Goal: Transaction & Acquisition: Purchase product/service

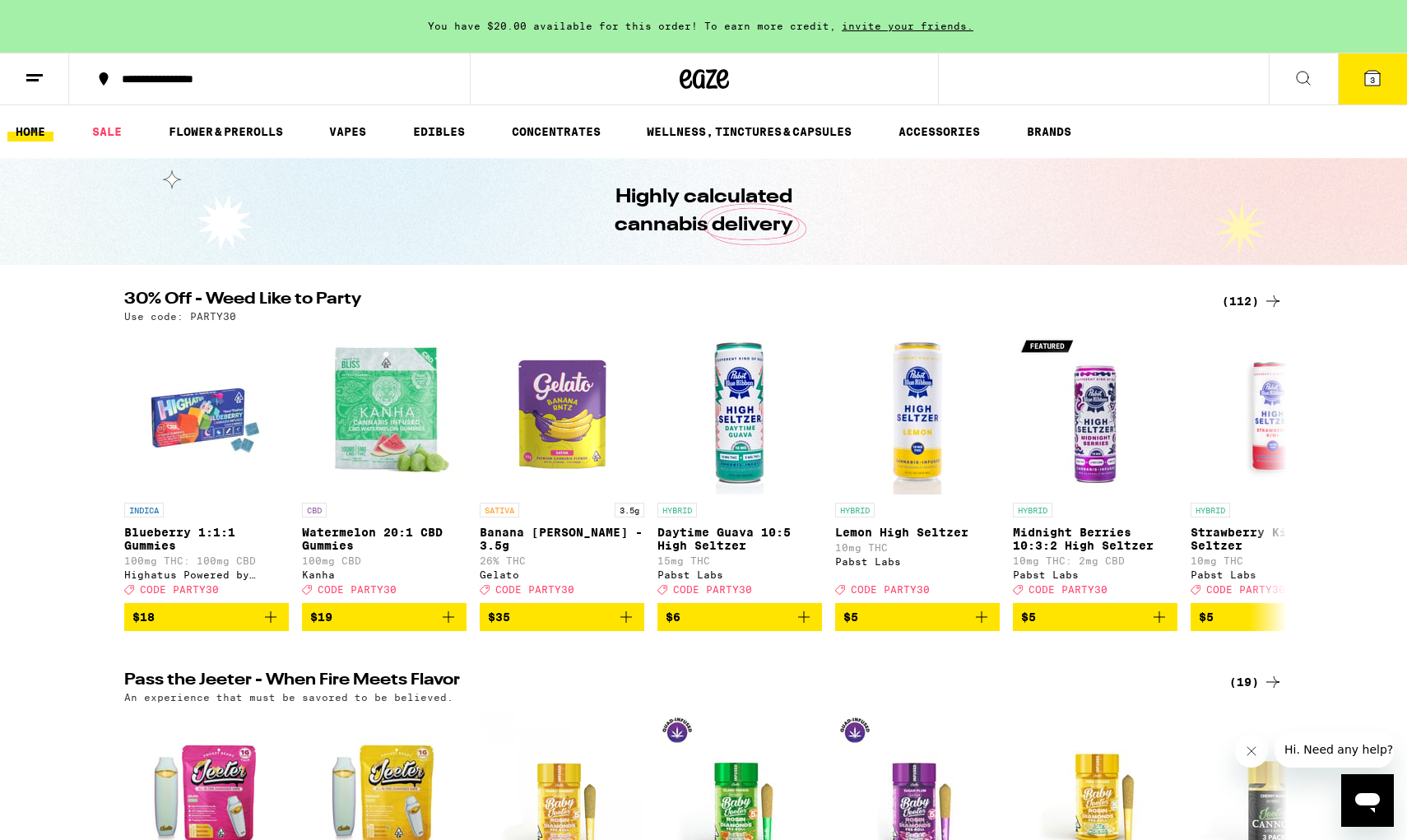
click at [1072, 80] on button "3" at bounding box center [1372, 79] width 69 height 51
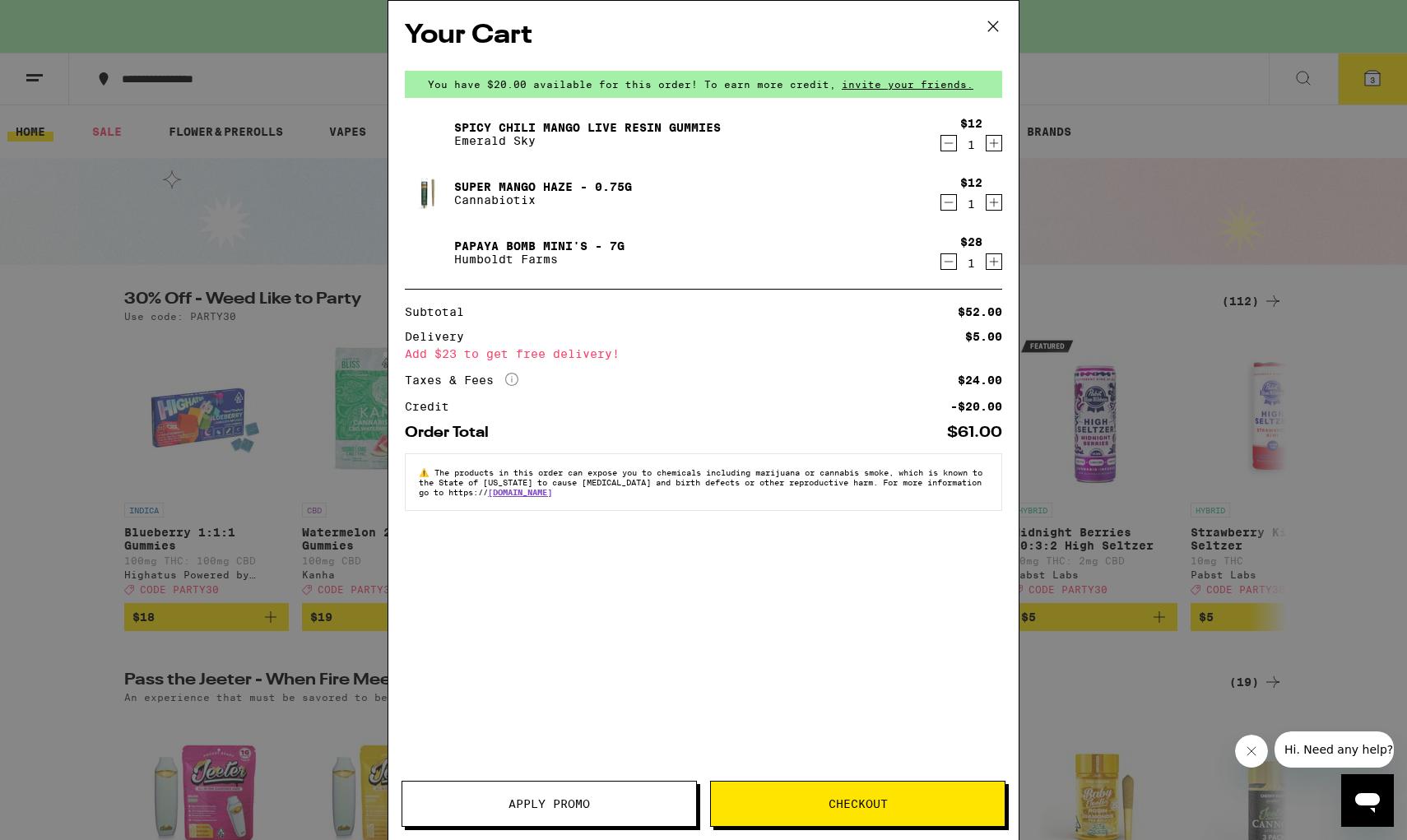
click at [951, 148] on icon "Decrement" at bounding box center [949, 143] width 15 height 20
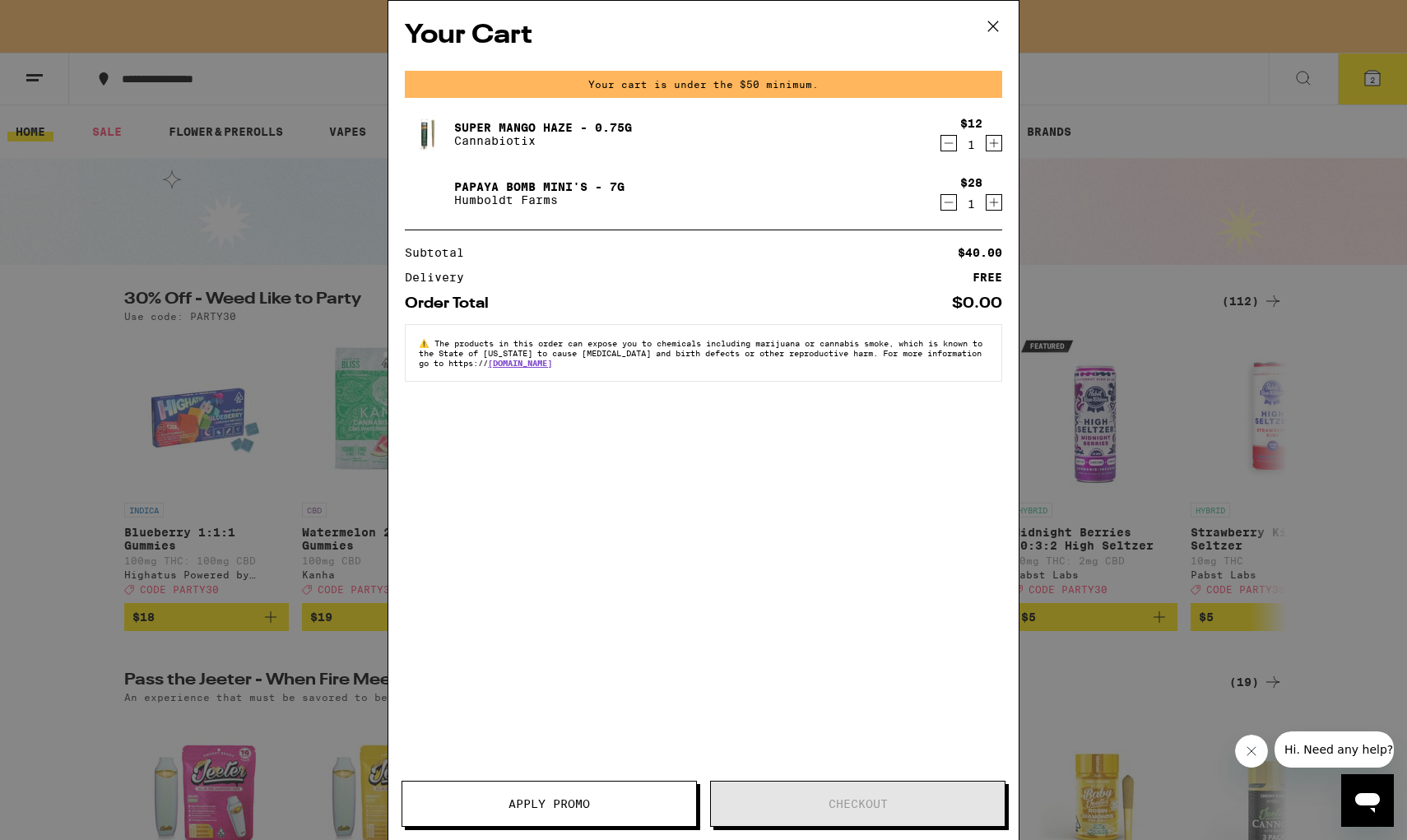
click at [951, 148] on icon "Decrement" at bounding box center [949, 143] width 15 height 20
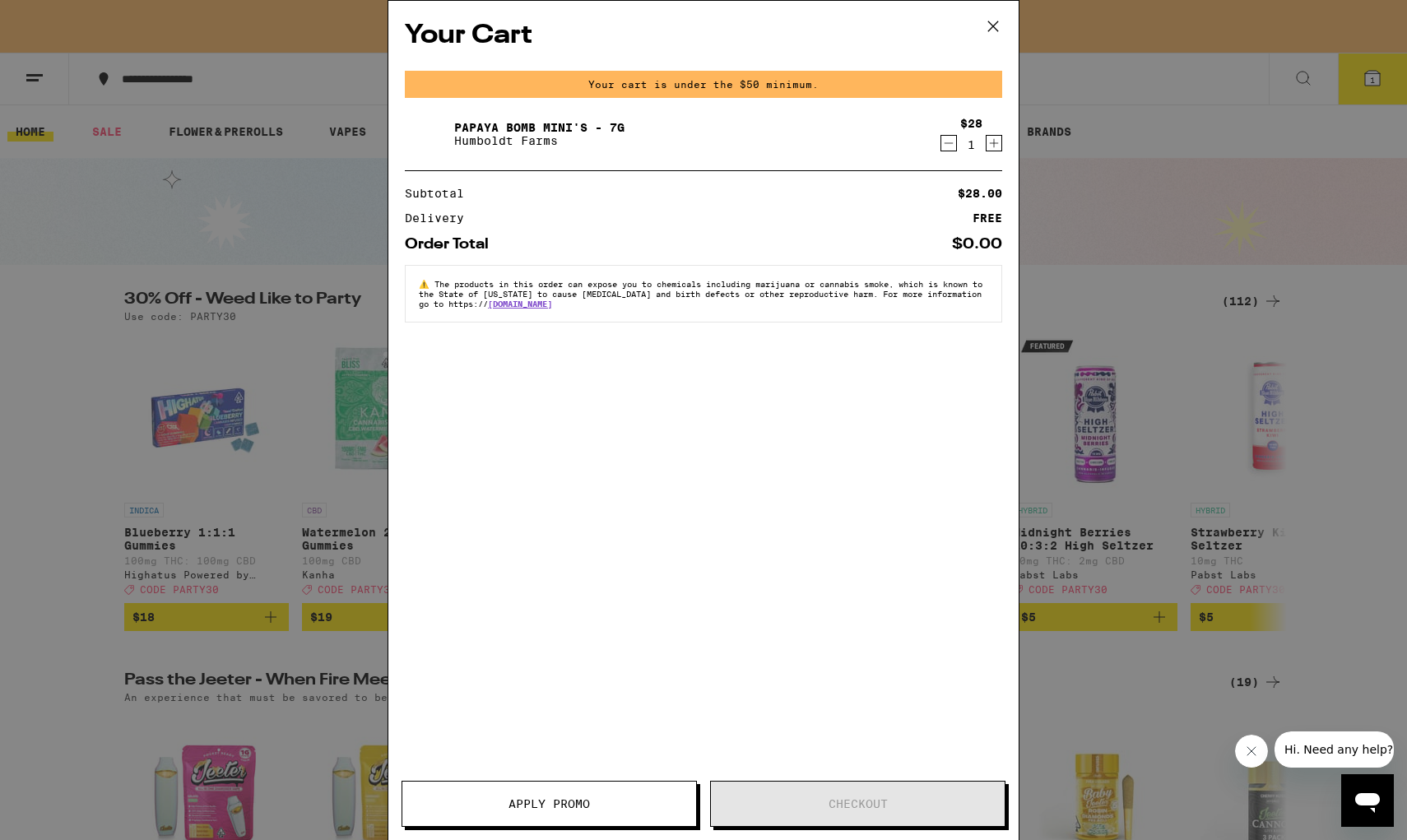
click at [951, 148] on icon "Decrement" at bounding box center [949, 143] width 15 height 20
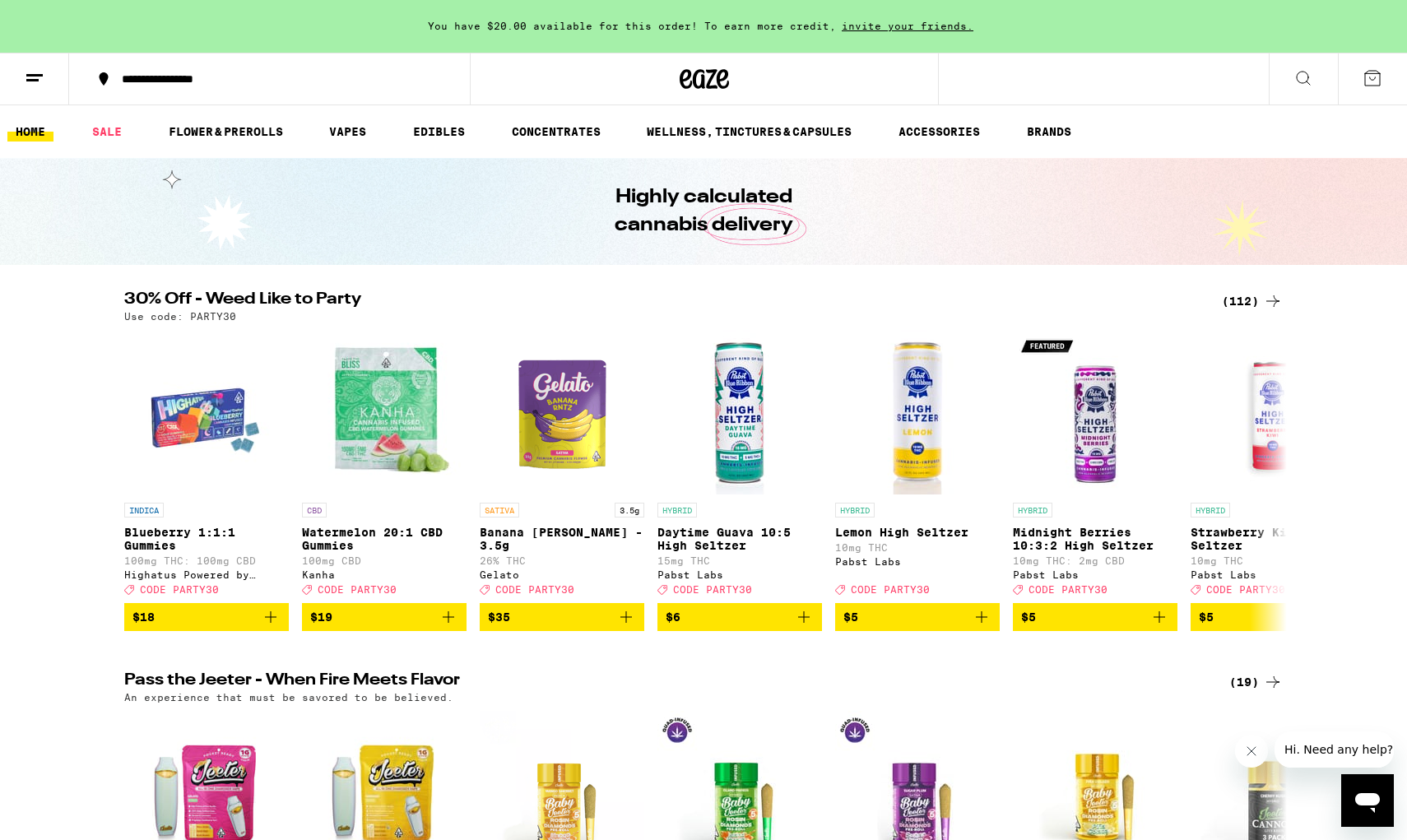
click at [1072, 298] on div "(112)" at bounding box center [1252, 301] width 61 height 20
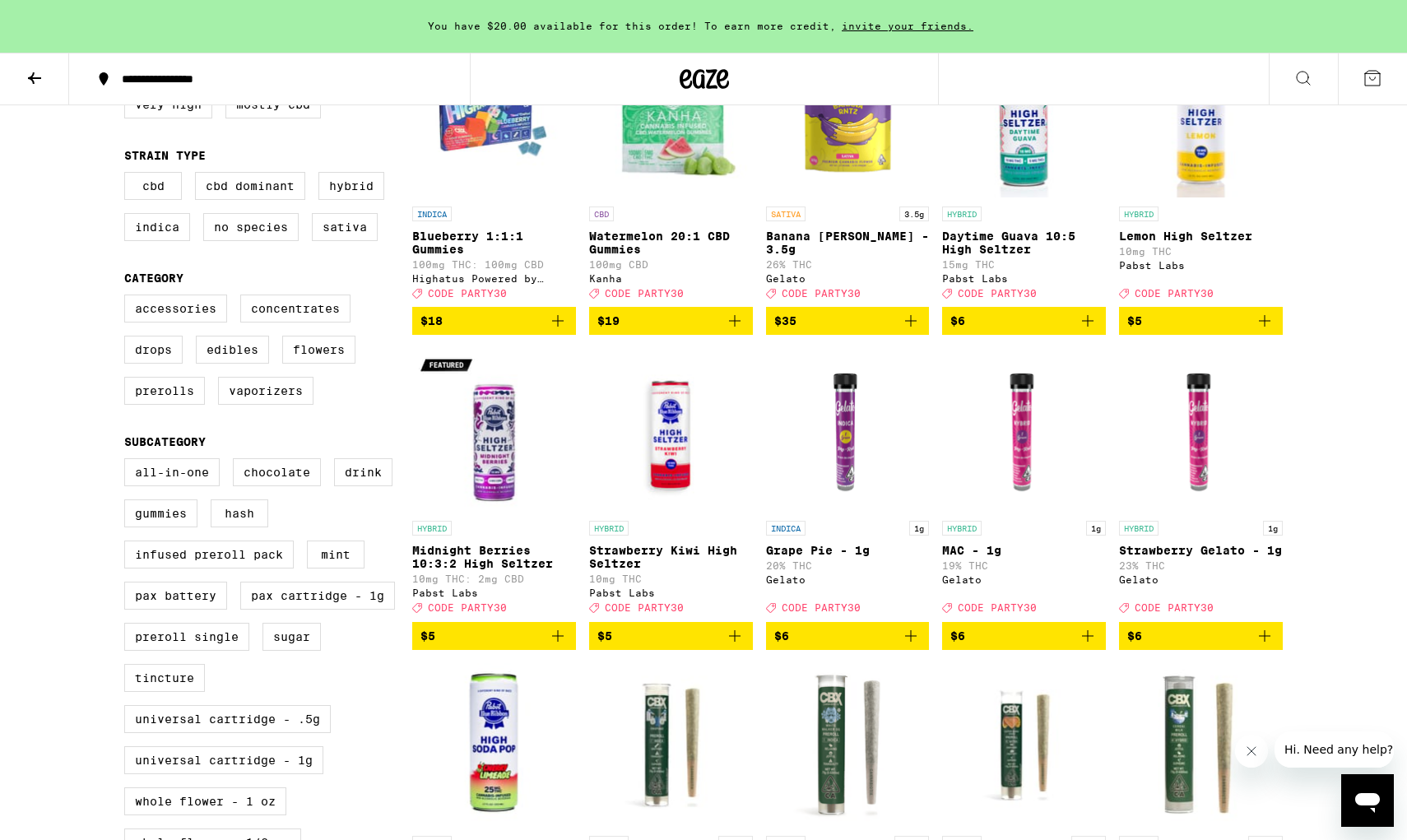
scroll to position [292, 0]
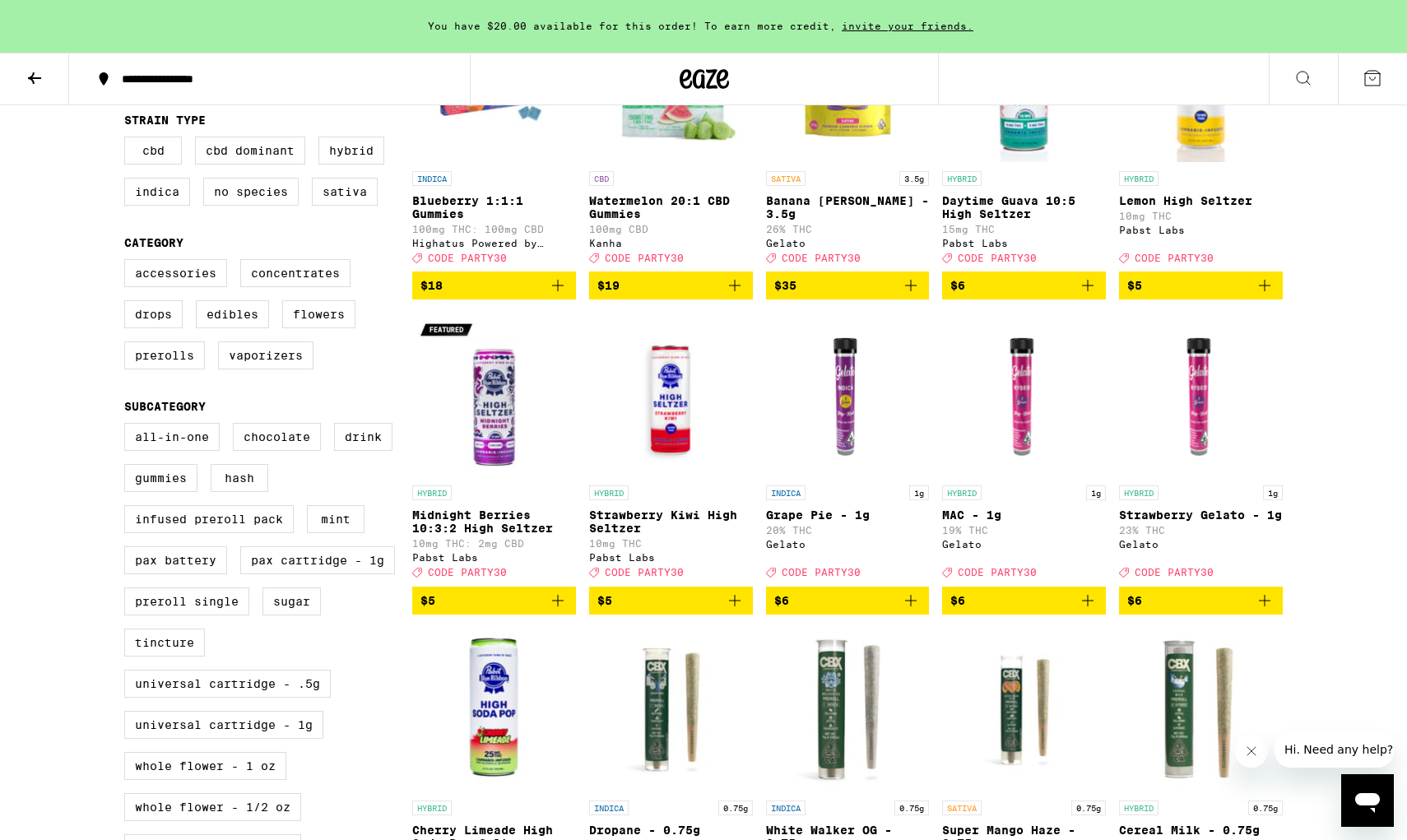
click at [560, 610] on icon "Add to bag" at bounding box center [557, 600] width 20 height 20
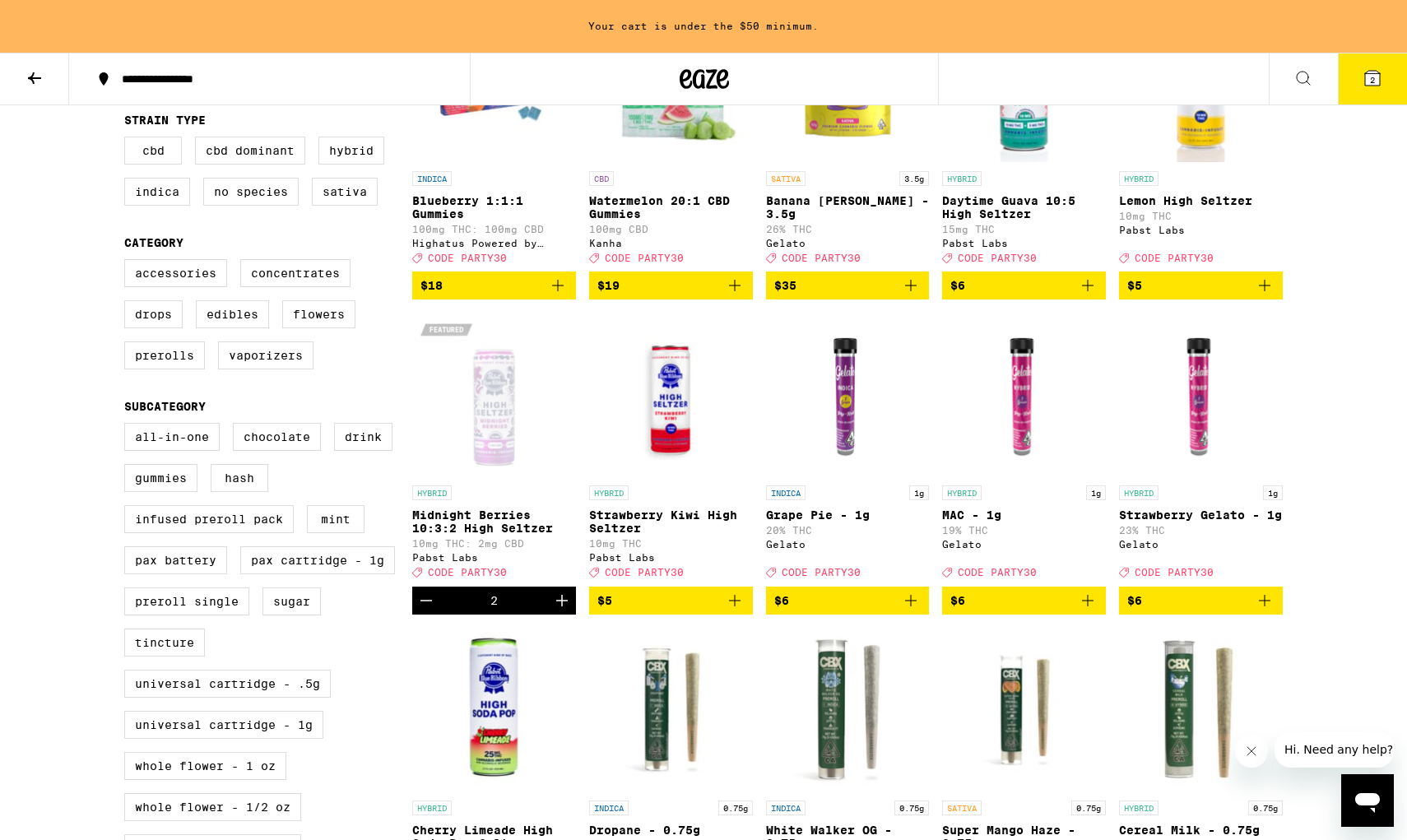
click at [560, 606] on icon "Increment" at bounding box center [562, 600] width 11 height 11
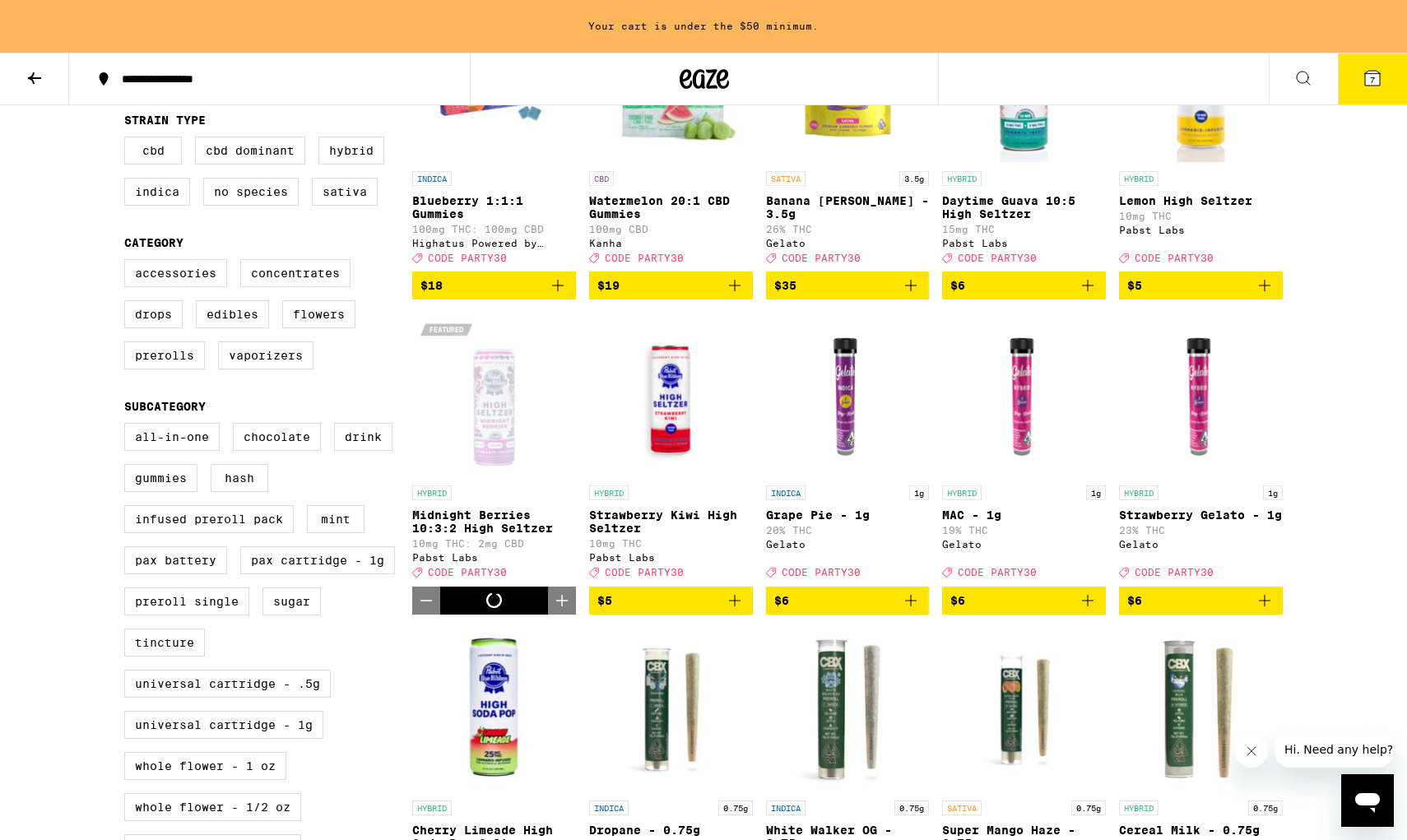
click at [560, 606] on icon "Increment" at bounding box center [562, 600] width 11 height 11
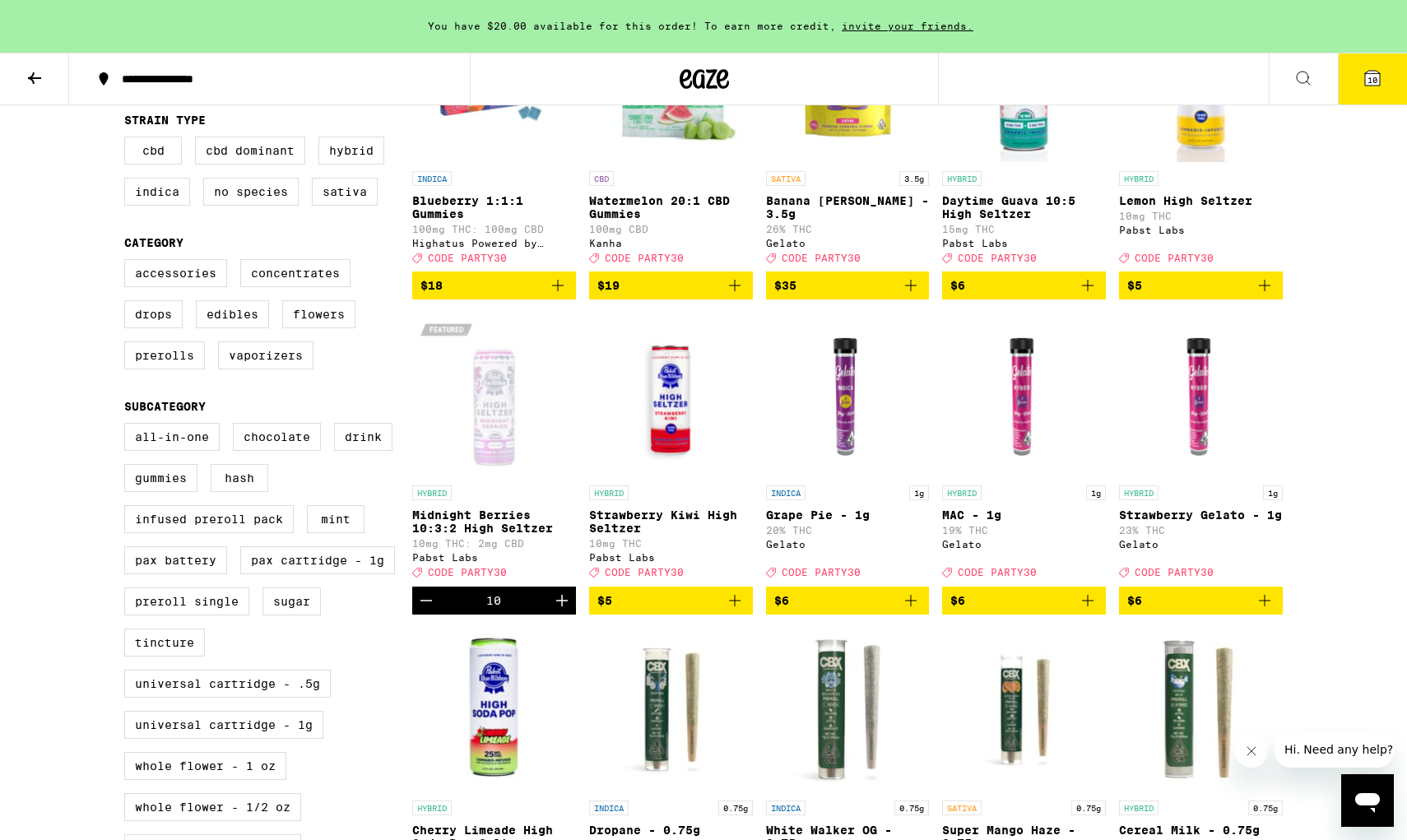
click at [1072, 95] on button "10" at bounding box center [1372, 79] width 69 height 51
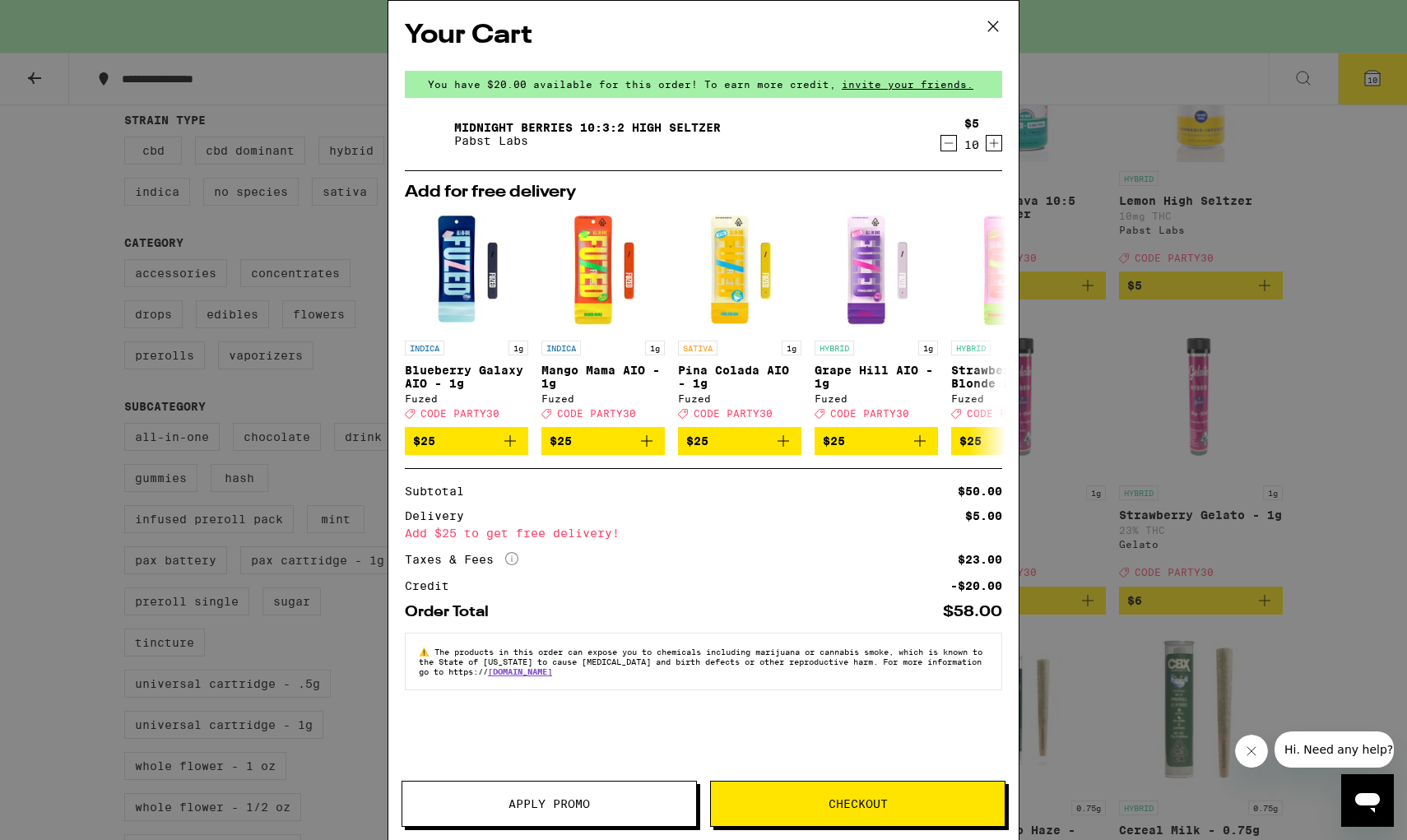
click at [616, 789] on button "Apply Promo" at bounding box center [550, 803] width 296 height 46
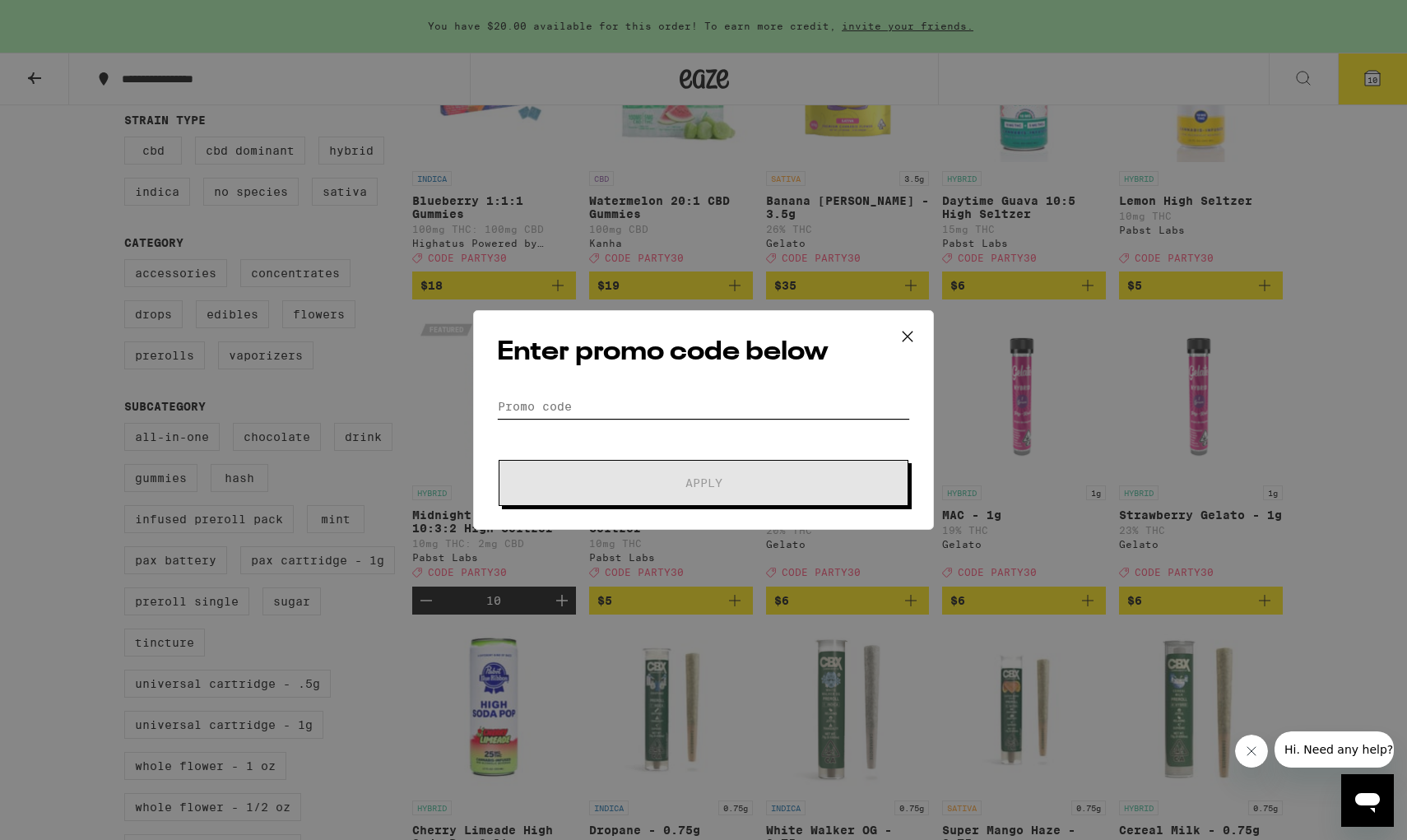
click at [639, 404] on input "Promo Code" at bounding box center [703, 406] width 413 height 24
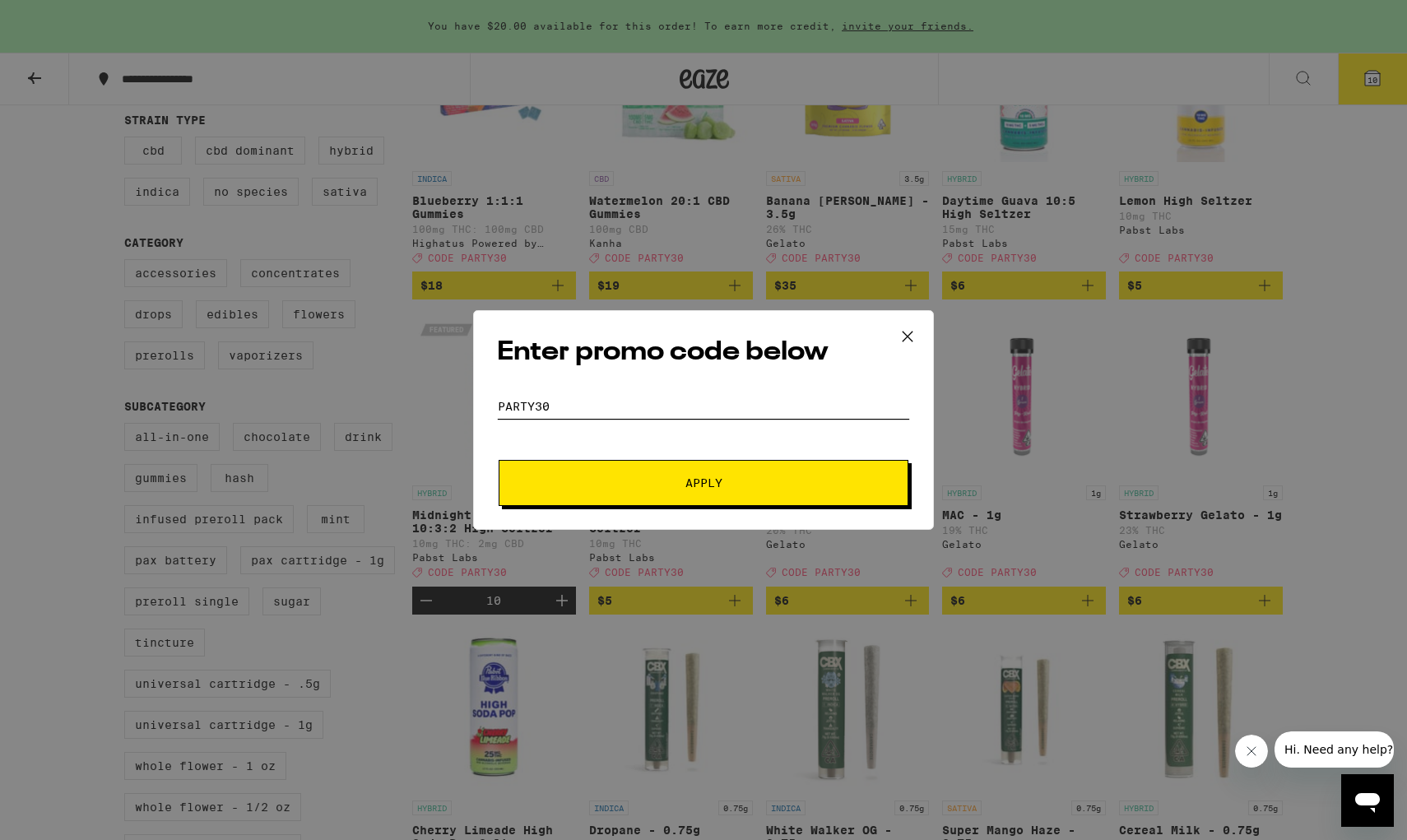
type input "PARTY30"
click at [704, 483] on button "Apply" at bounding box center [703, 483] width 409 height 46
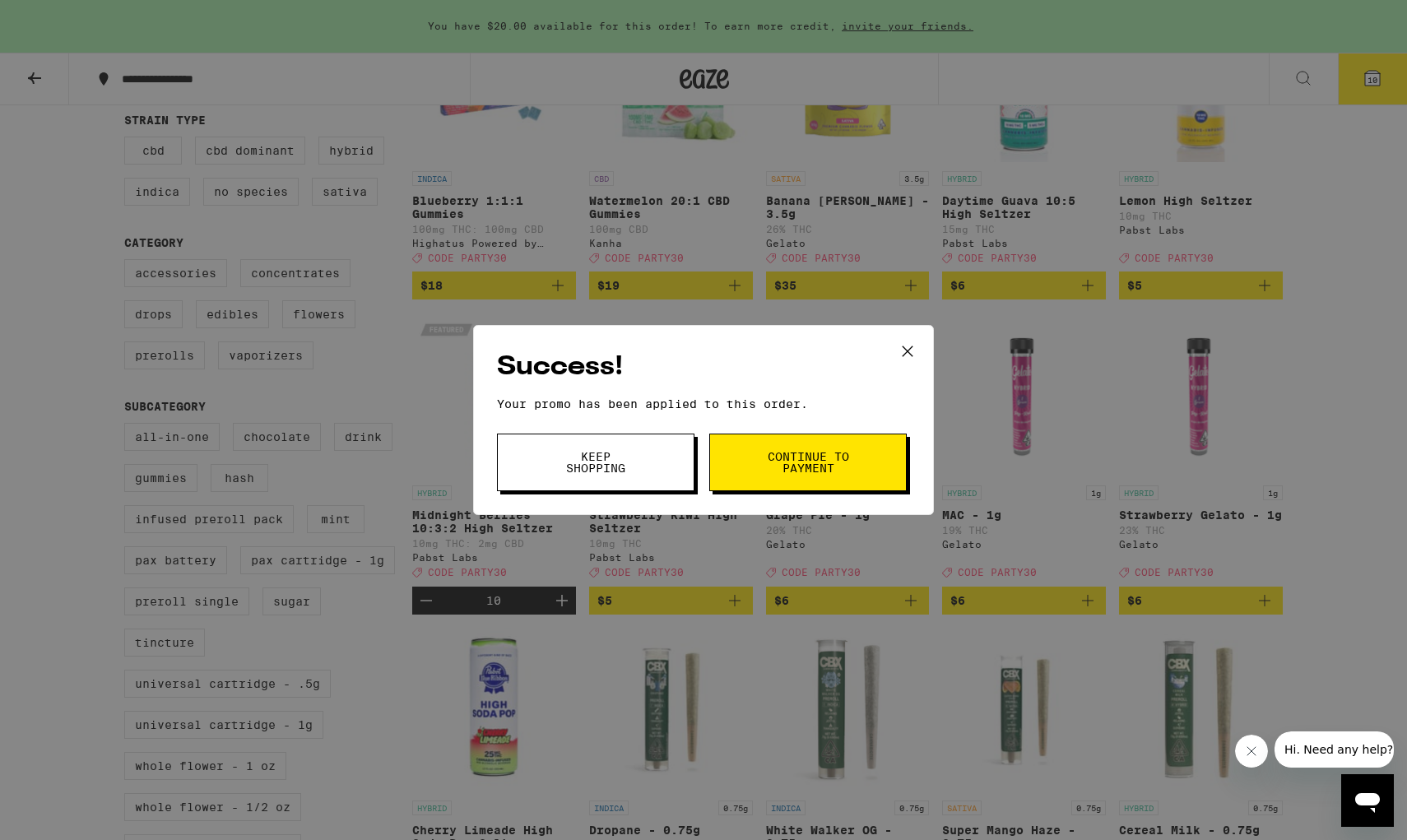
click at [913, 348] on icon at bounding box center [907, 351] width 24 height 24
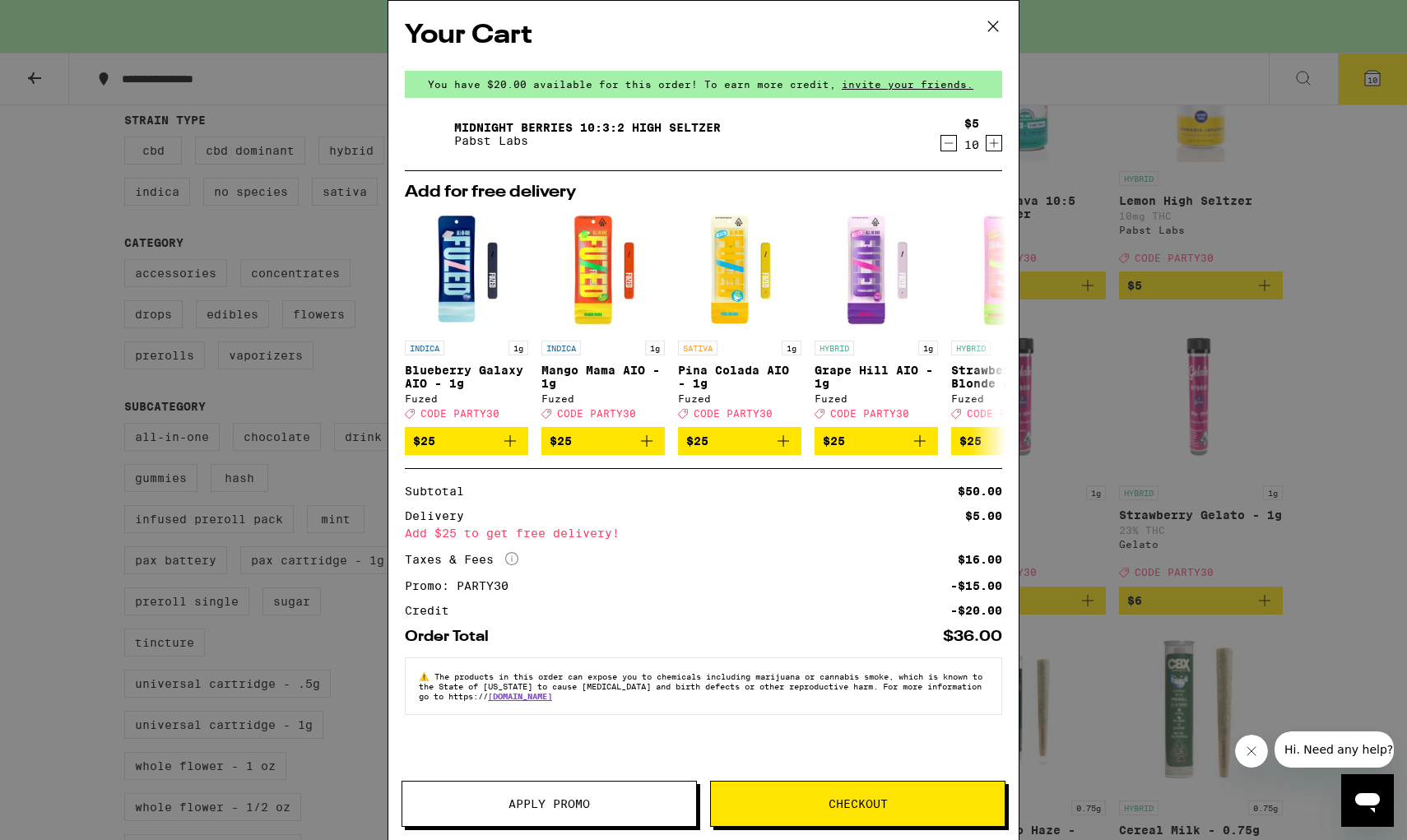
click at [994, 30] on icon at bounding box center [993, 26] width 24 height 24
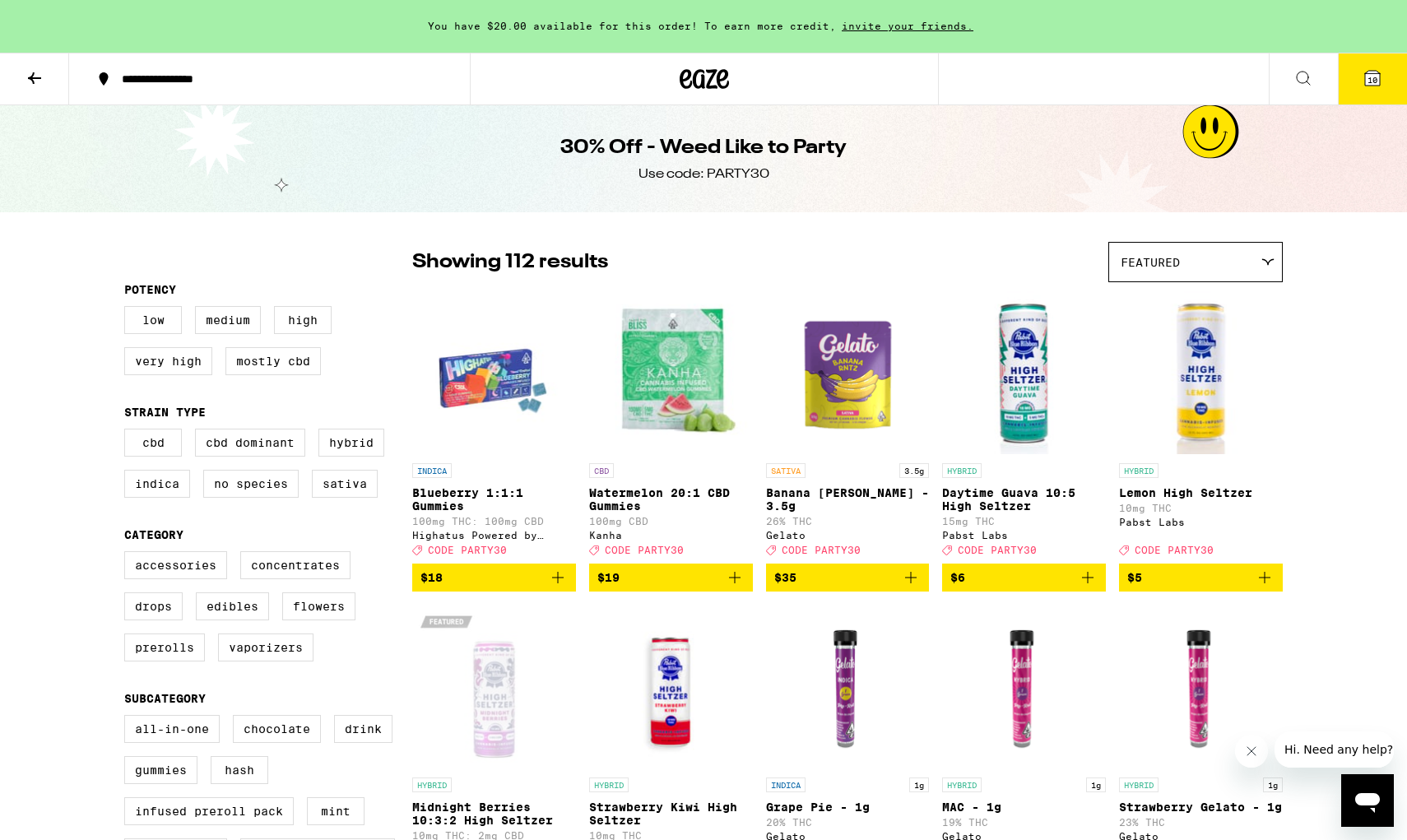
click at [713, 75] on icon at bounding box center [705, 78] width 24 height 20
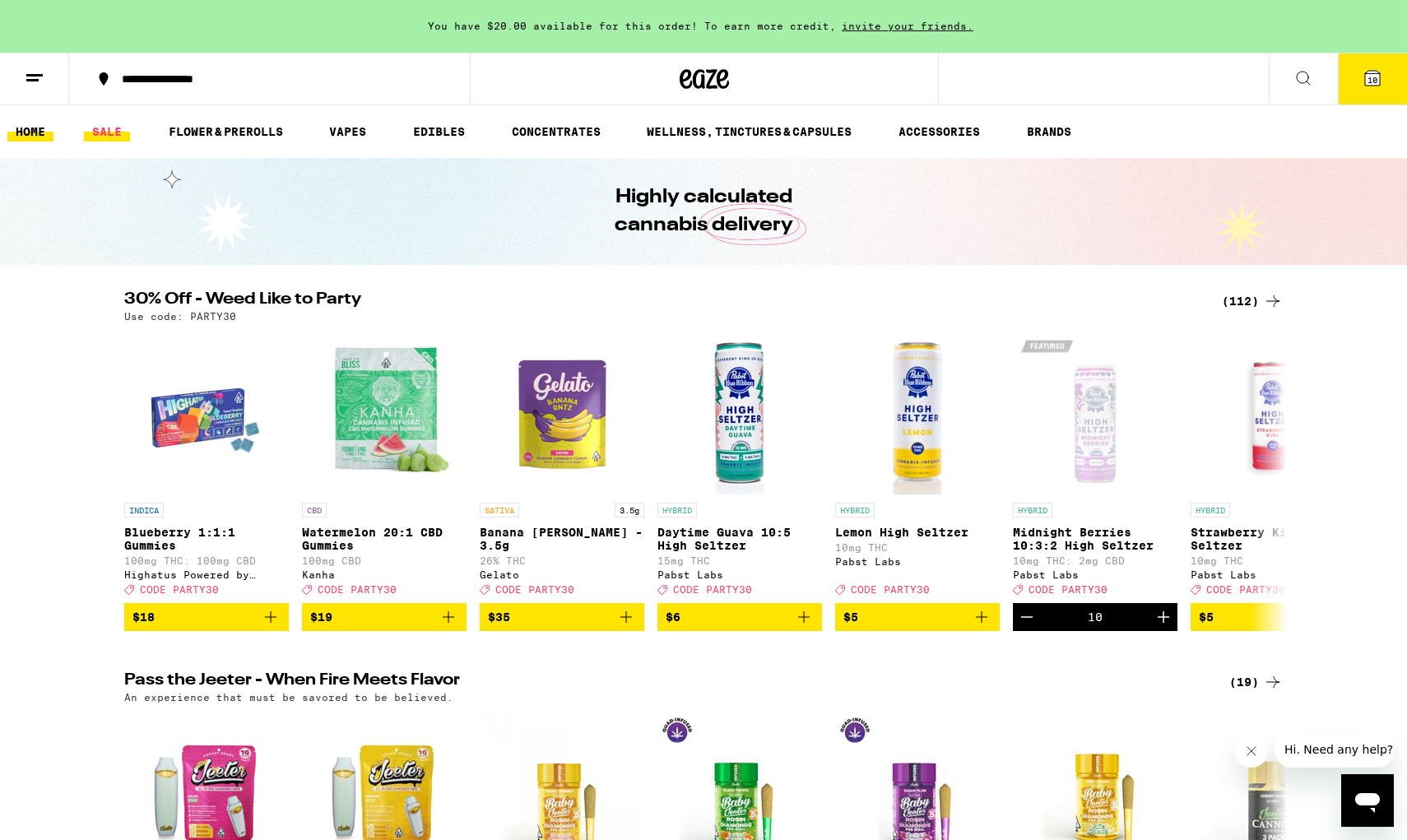
click at [104, 135] on link "SALE" at bounding box center [106, 131] width 46 height 20
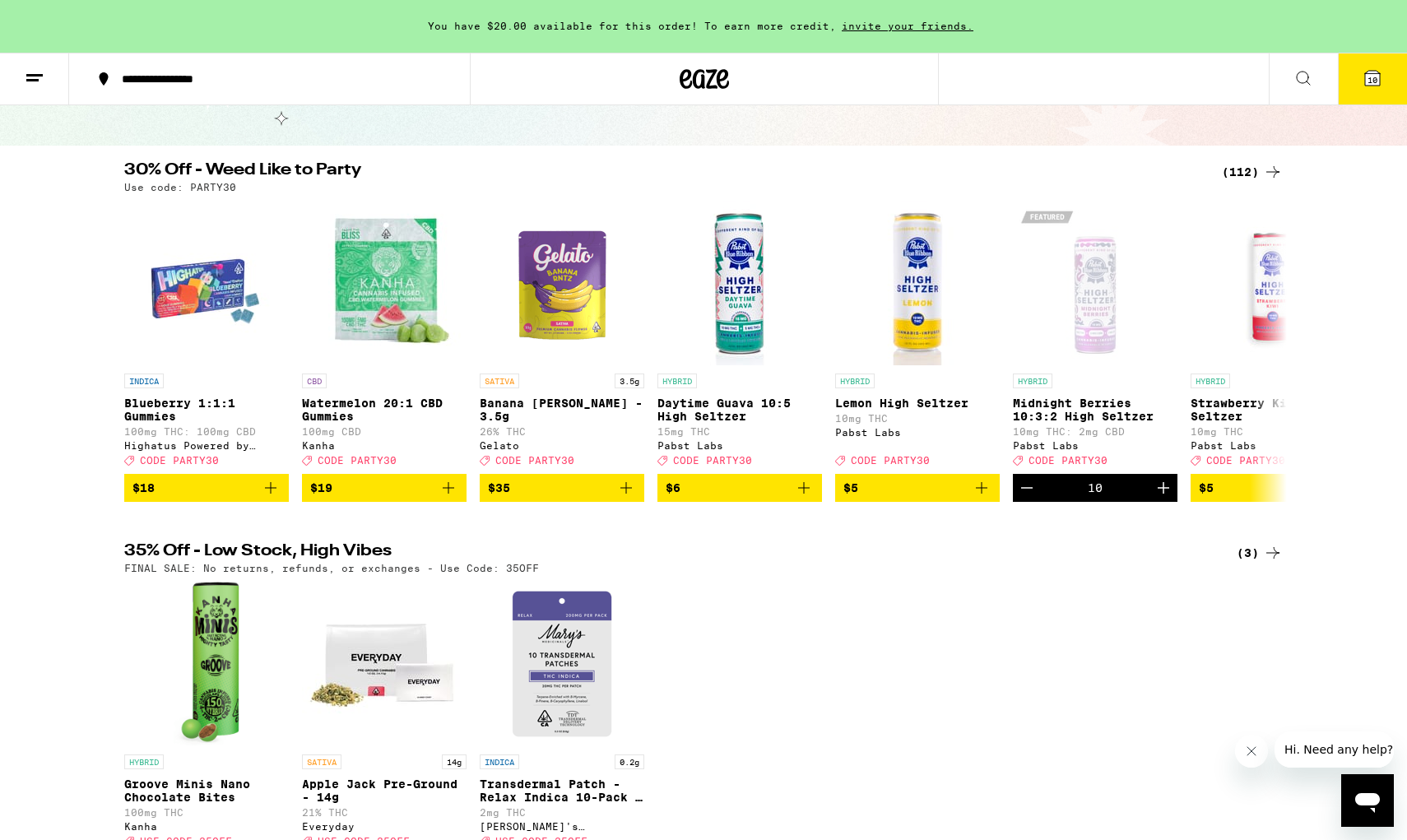
scroll to position [118, 0]
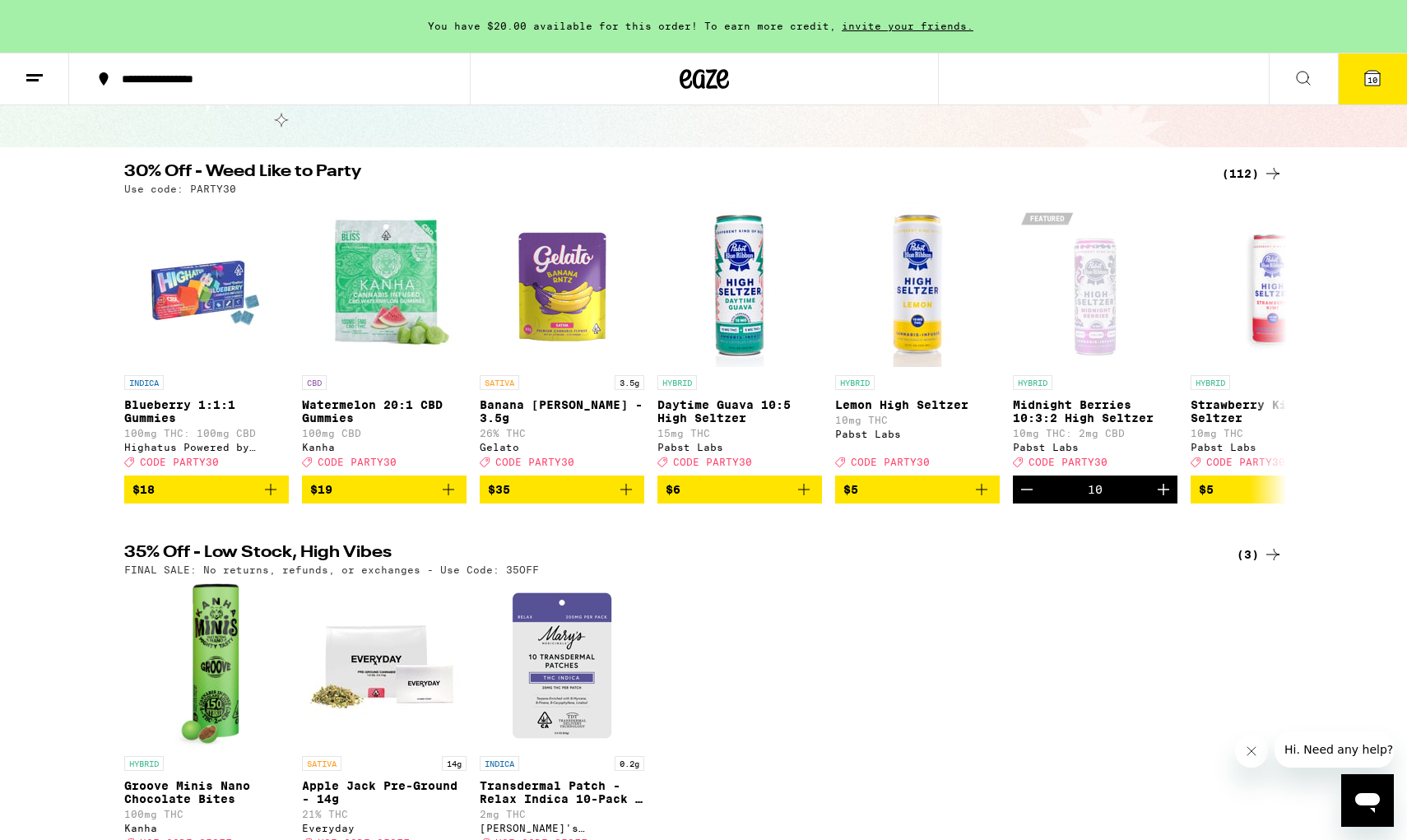
click at [1072, 177] on div "(112)" at bounding box center [1252, 173] width 61 height 20
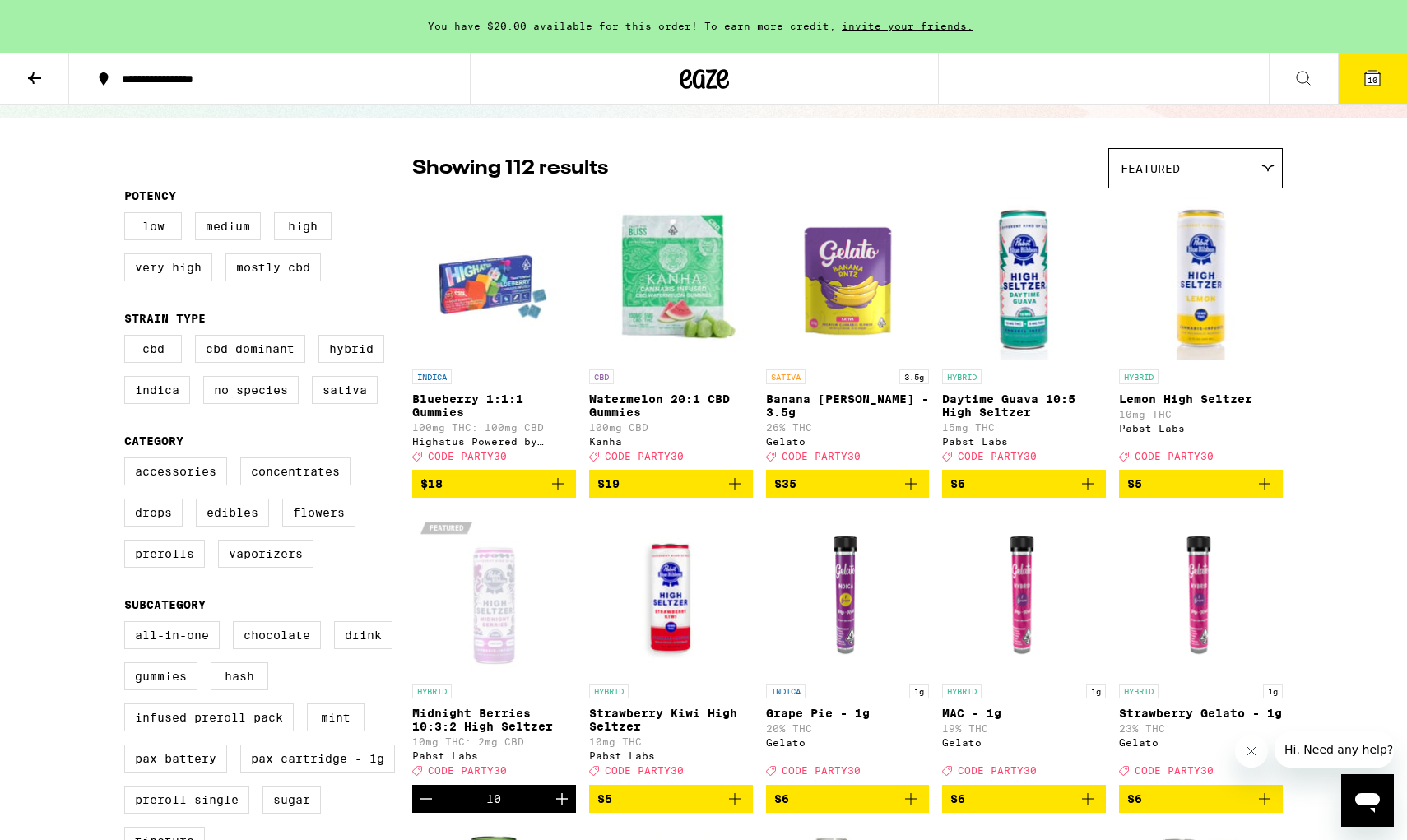
scroll to position [95, 0]
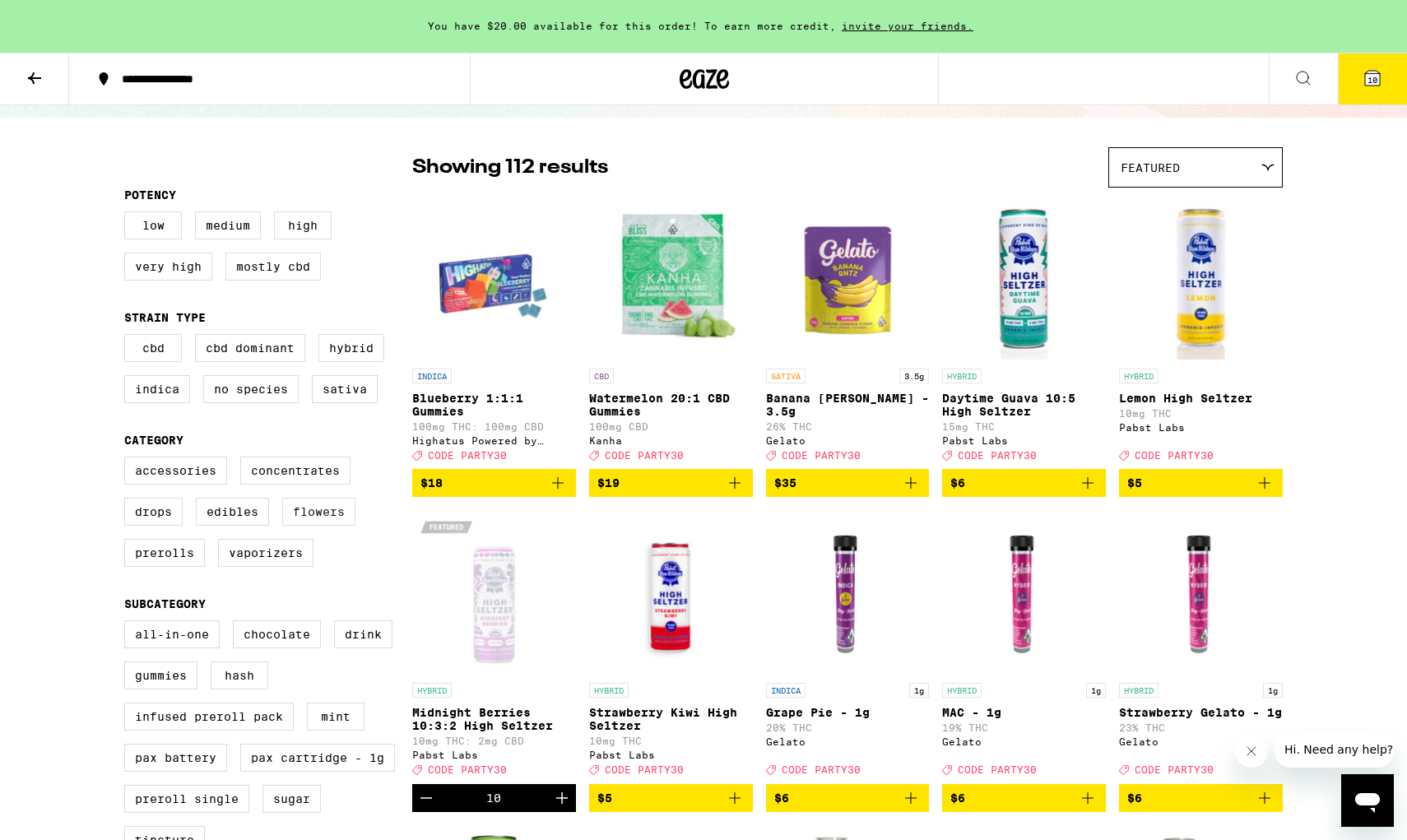
click at [317, 526] on label "Flowers" at bounding box center [319, 512] width 73 height 28
click at [128, 460] on input "Flowers" at bounding box center [128, 459] width 1 height 1
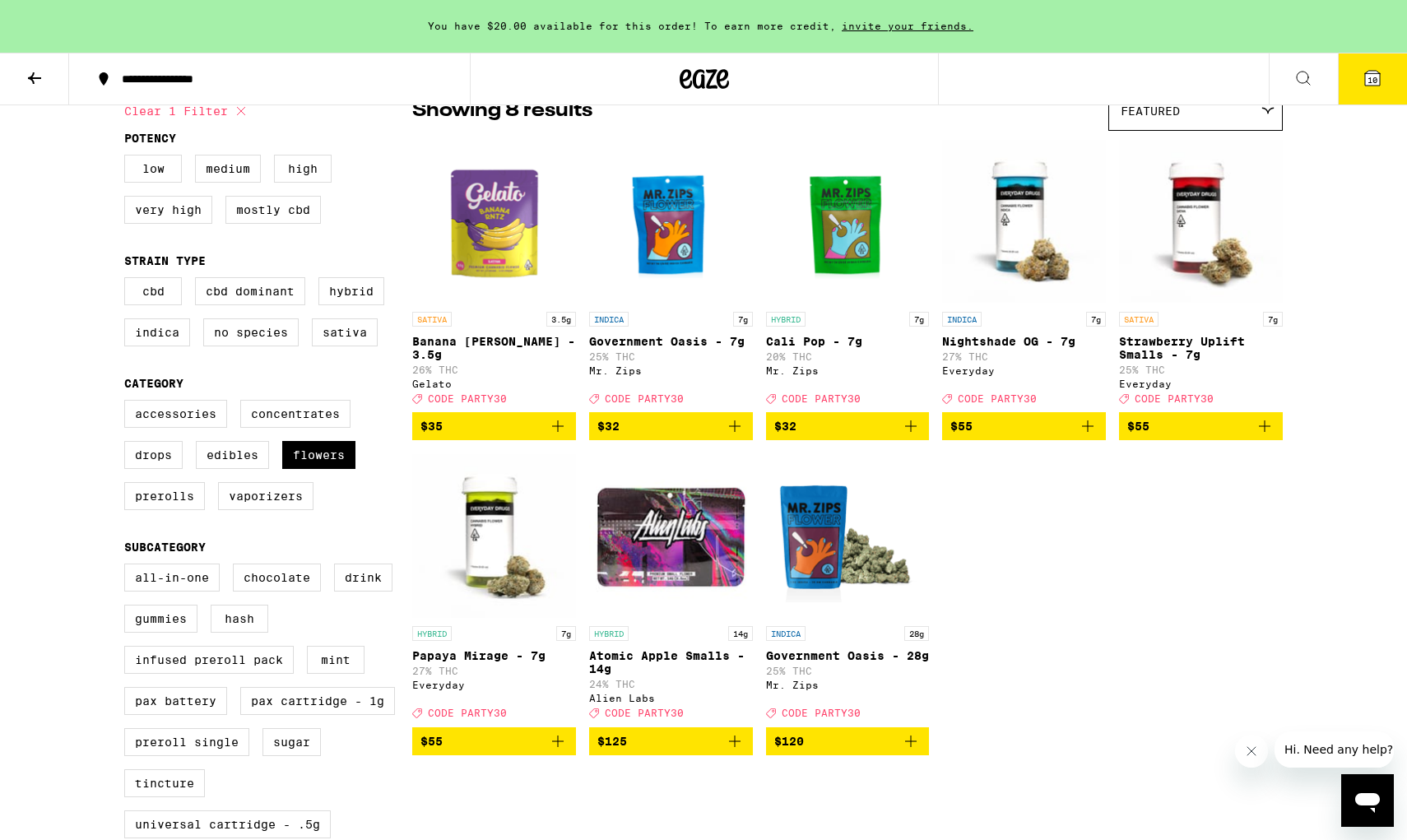
scroll to position [131, 0]
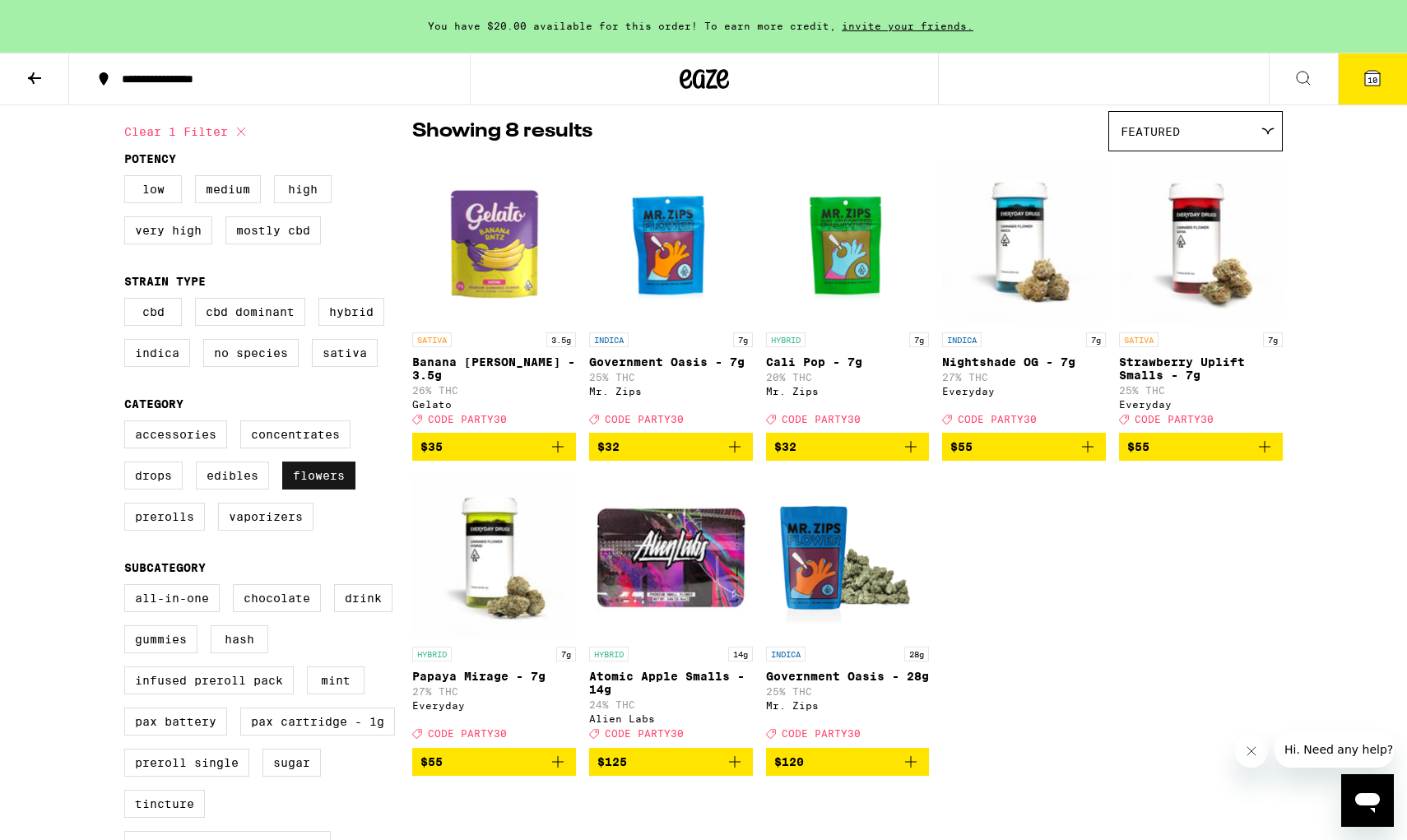
click at [310, 481] on label "Flowers" at bounding box center [319, 475] width 73 height 28
click at [128, 423] on input "Flowers" at bounding box center [128, 422] width 1 height 1
checkbox input "false"
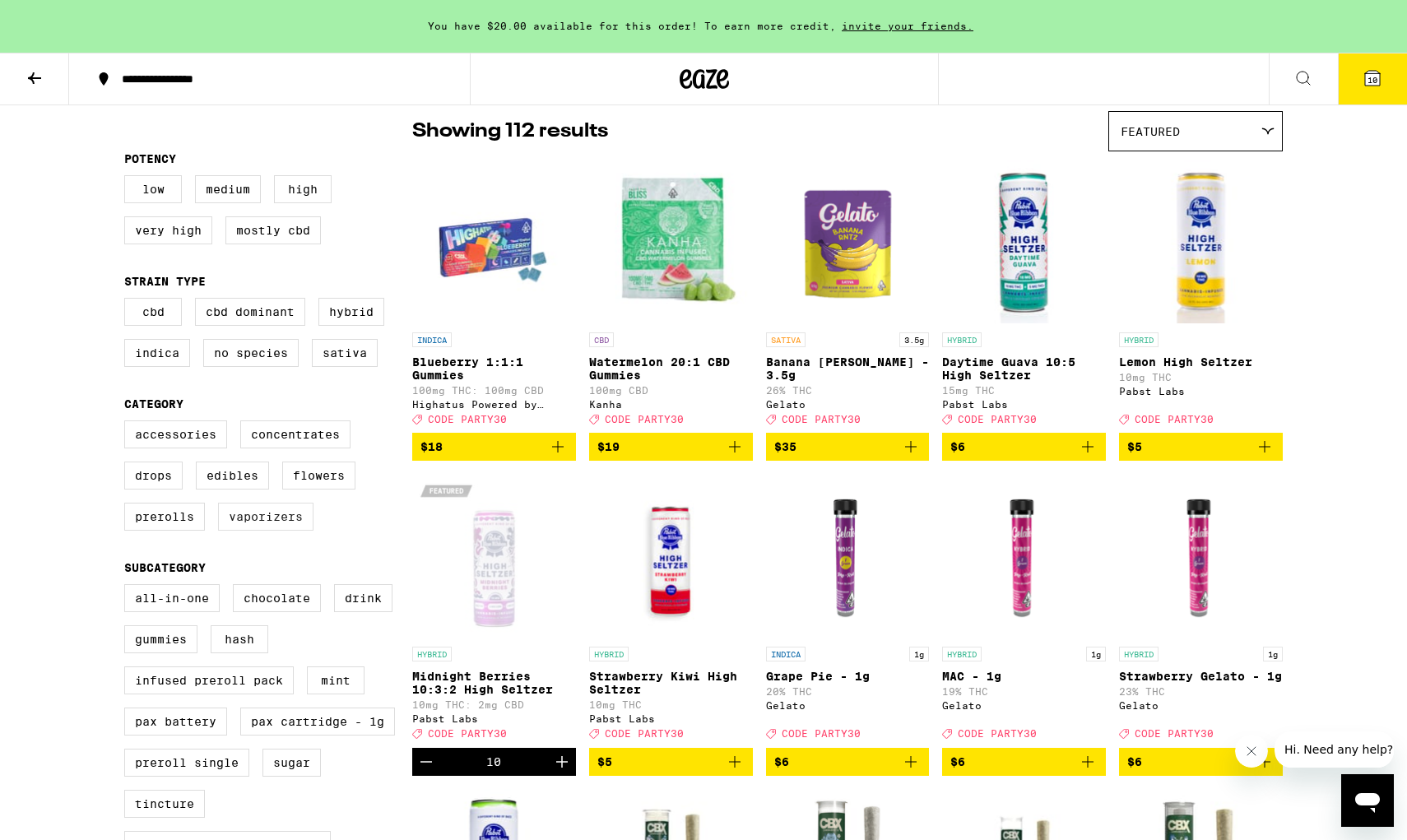
click at [286, 519] on label "Vaporizers" at bounding box center [265, 516] width 95 height 28
click at [128, 423] on input "Vaporizers" at bounding box center [128, 422] width 1 height 1
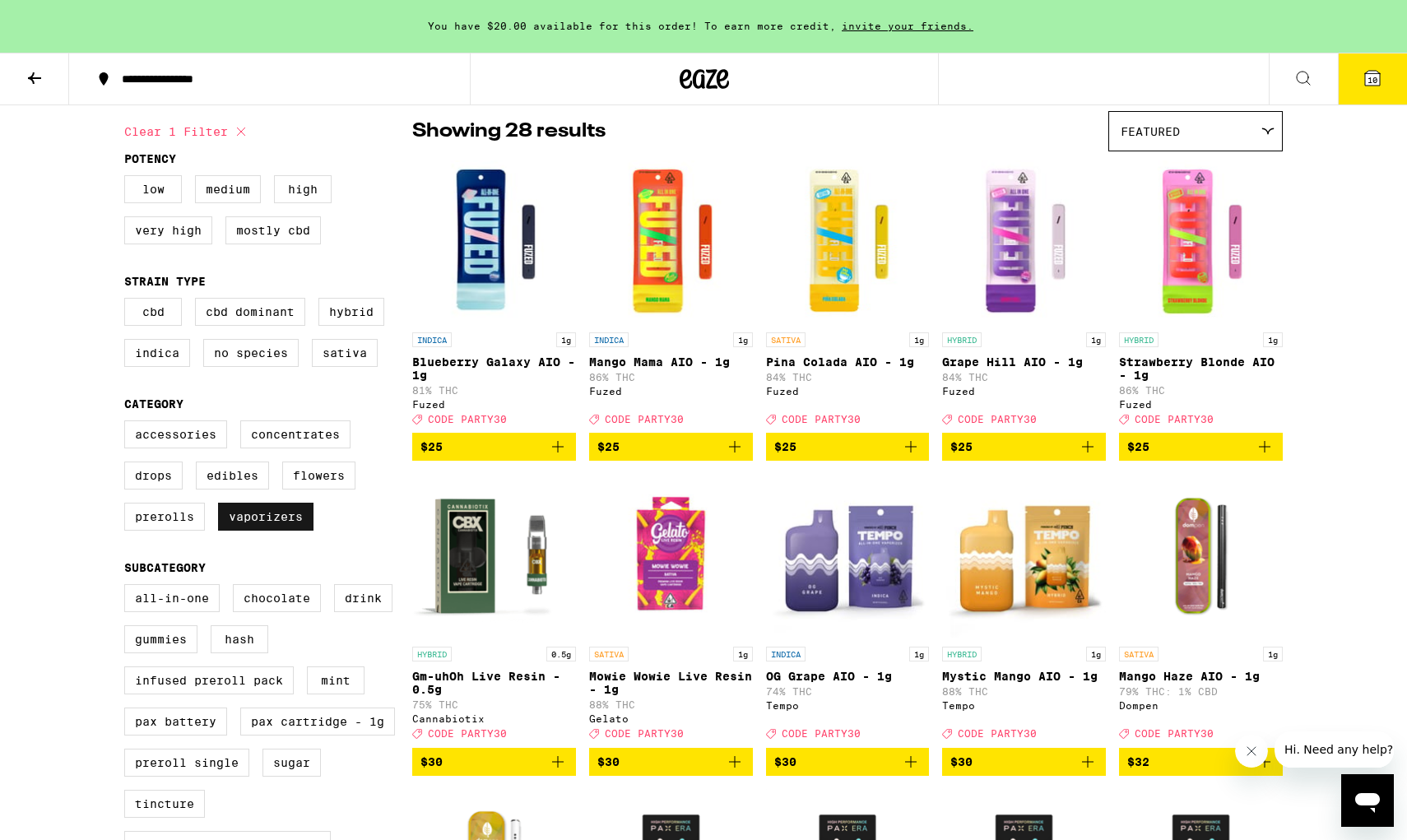
click at [285, 531] on label "Vaporizers" at bounding box center [265, 516] width 95 height 28
click at [128, 423] on input "Vaporizers" at bounding box center [128, 422] width 1 height 1
checkbox input "false"
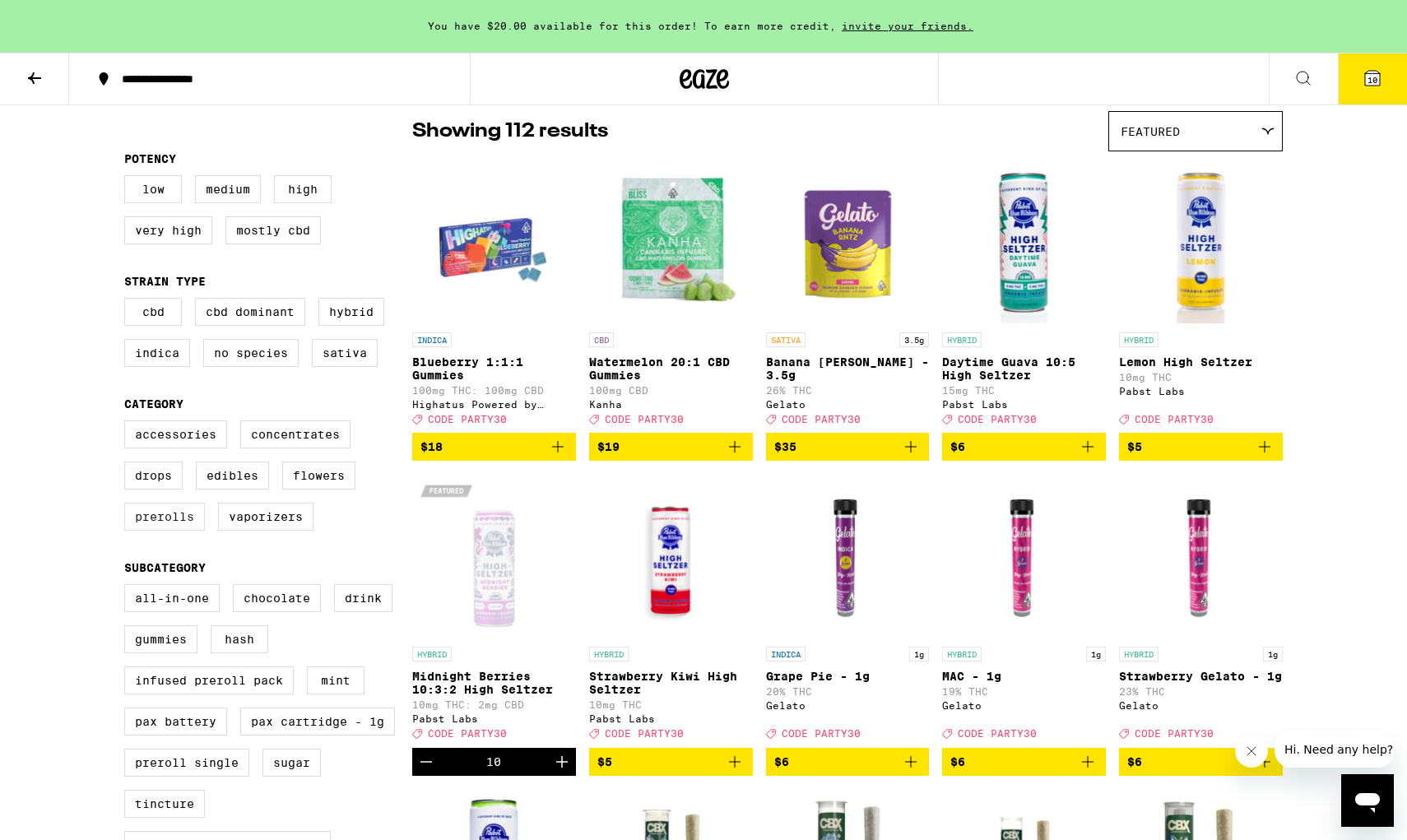
click at [175, 531] on label "Prerolls" at bounding box center [165, 516] width 81 height 28
click at [128, 423] on input "Prerolls" at bounding box center [128, 422] width 1 height 1
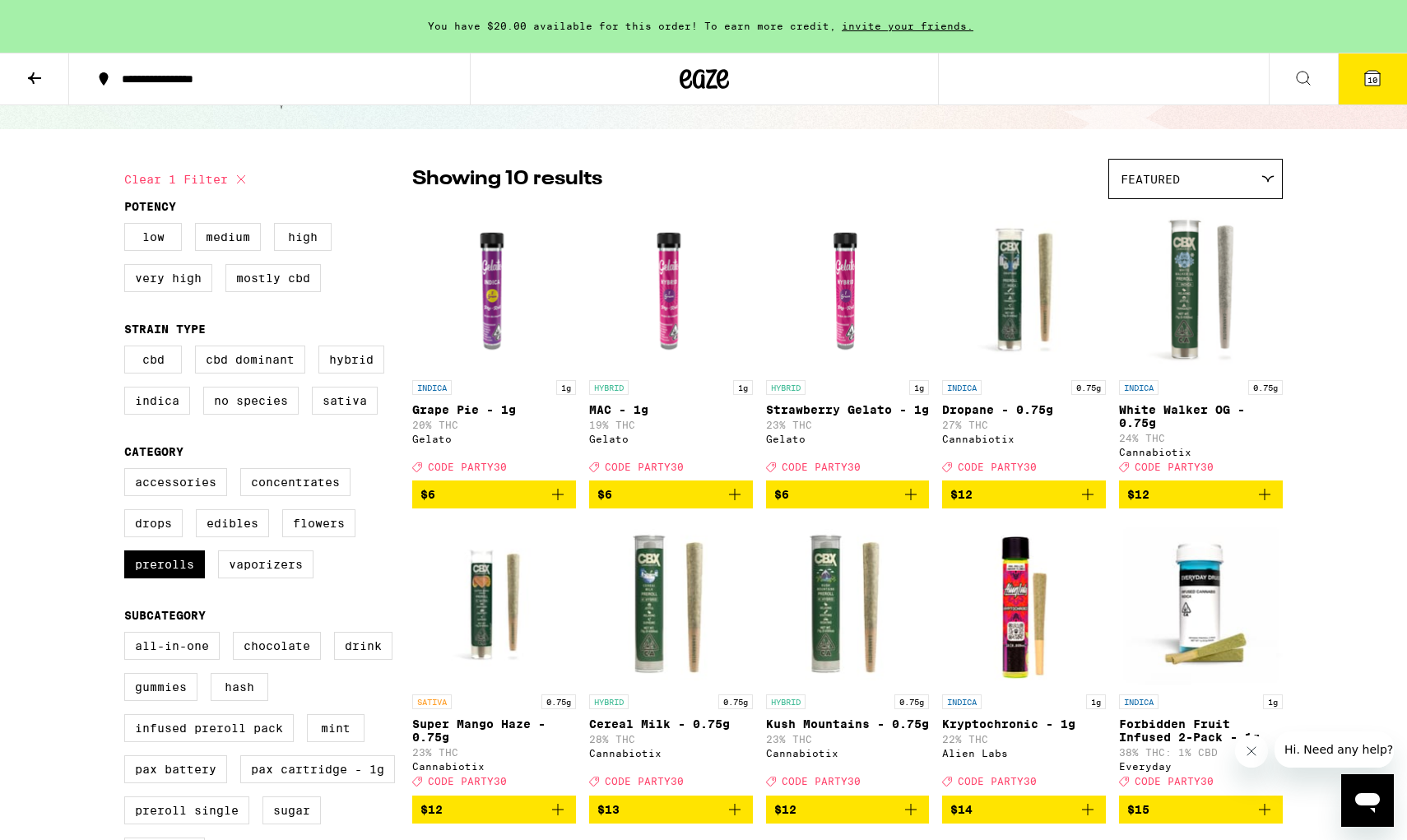
scroll to position [77, 0]
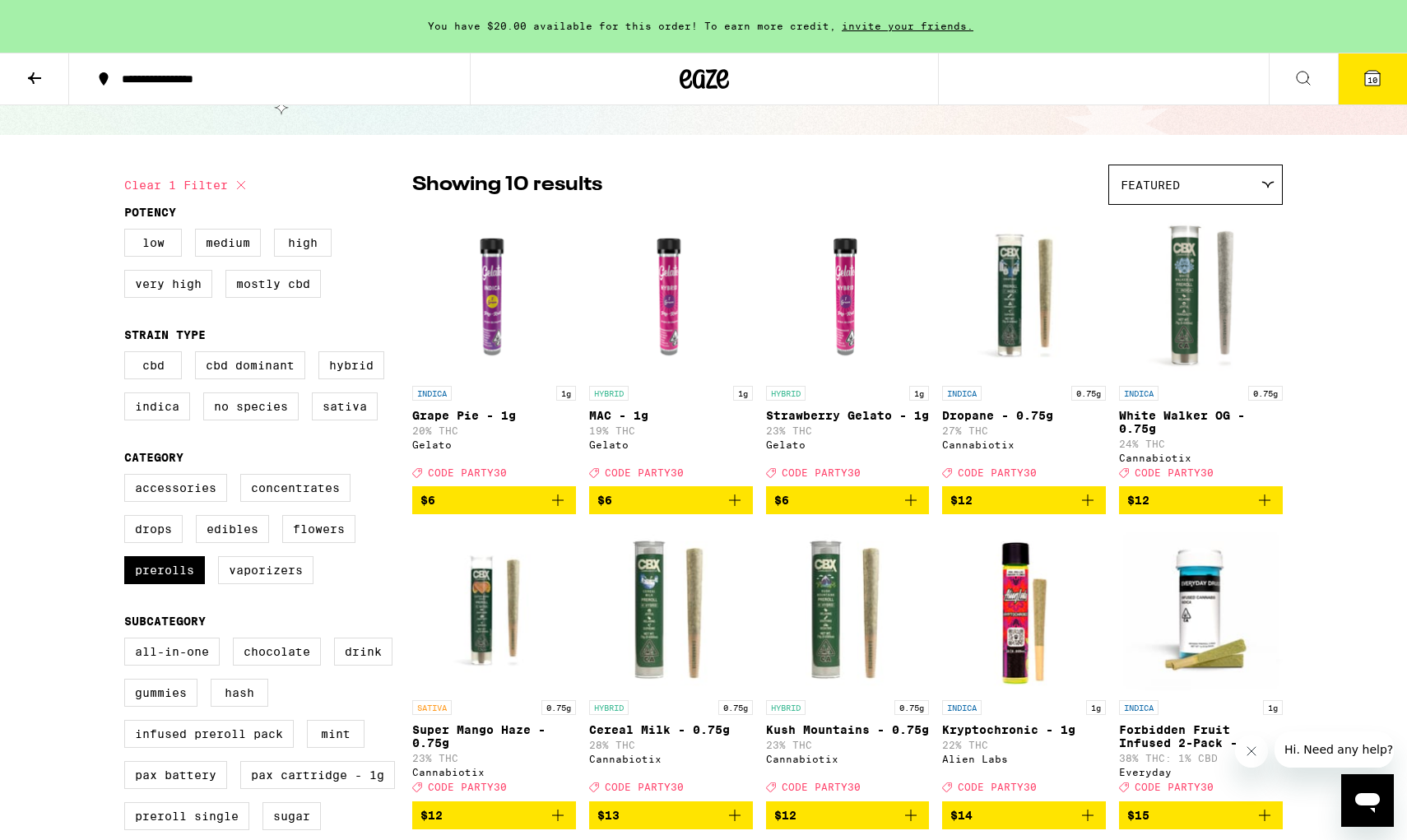
click at [501, 278] on img "Open page for Grape Pie - 1g from Gelato" at bounding box center [494, 294] width 164 height 165
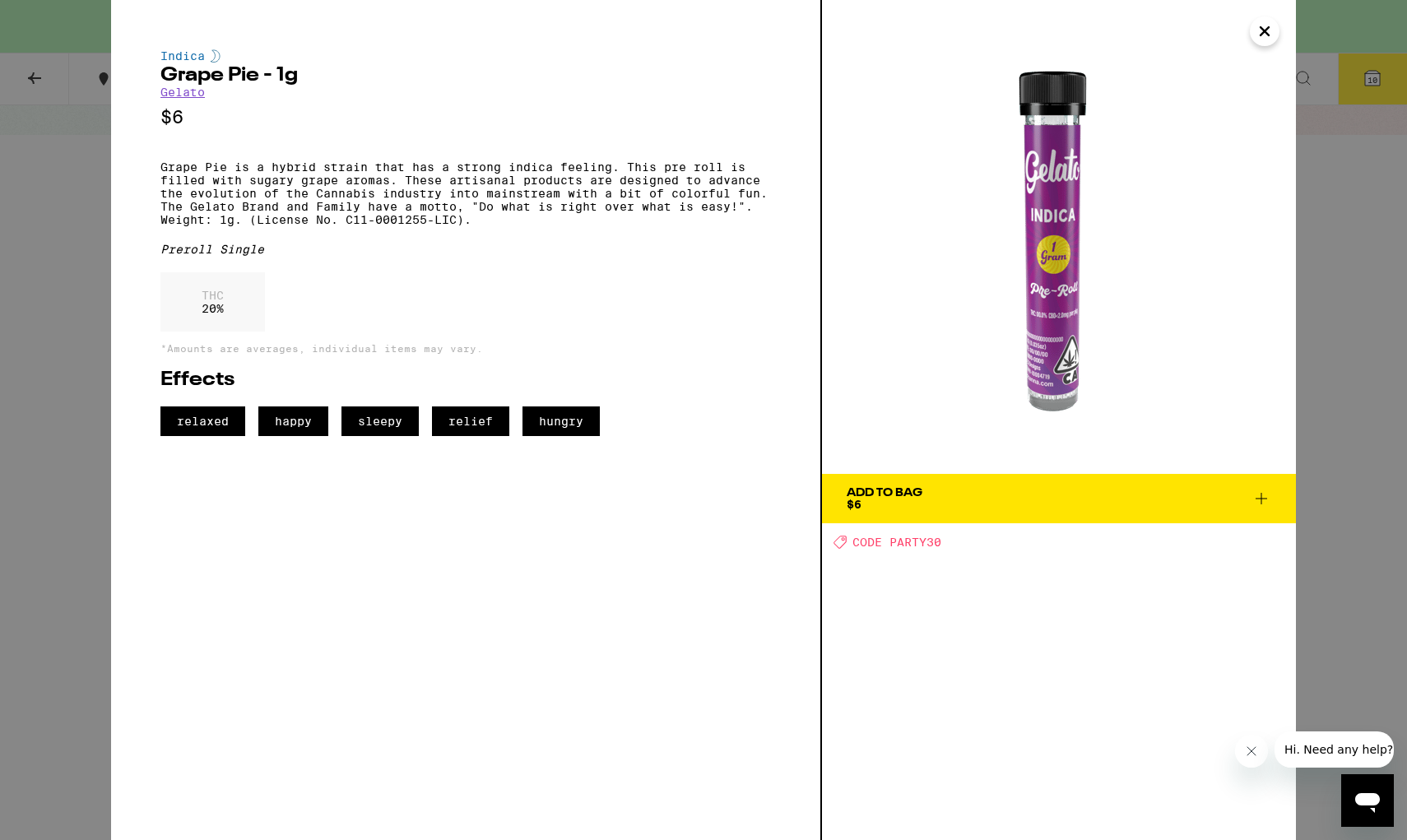
click at [1072, 29] on icon "Close" at bounding box center [1264, 31] width 8 height 8
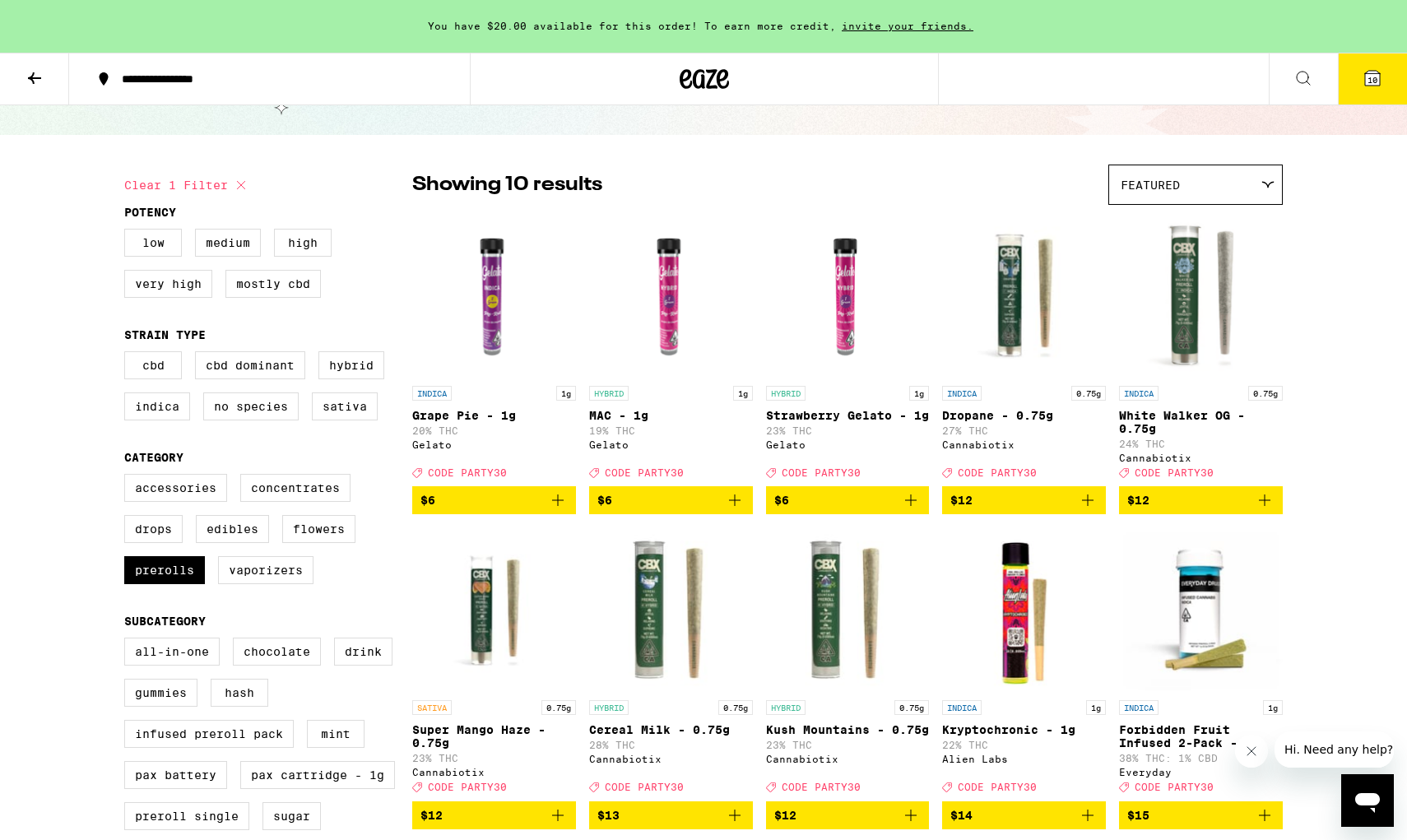
click at [1072, 78] on span "10" at bounding box center [1372, 80] width 9 height 9
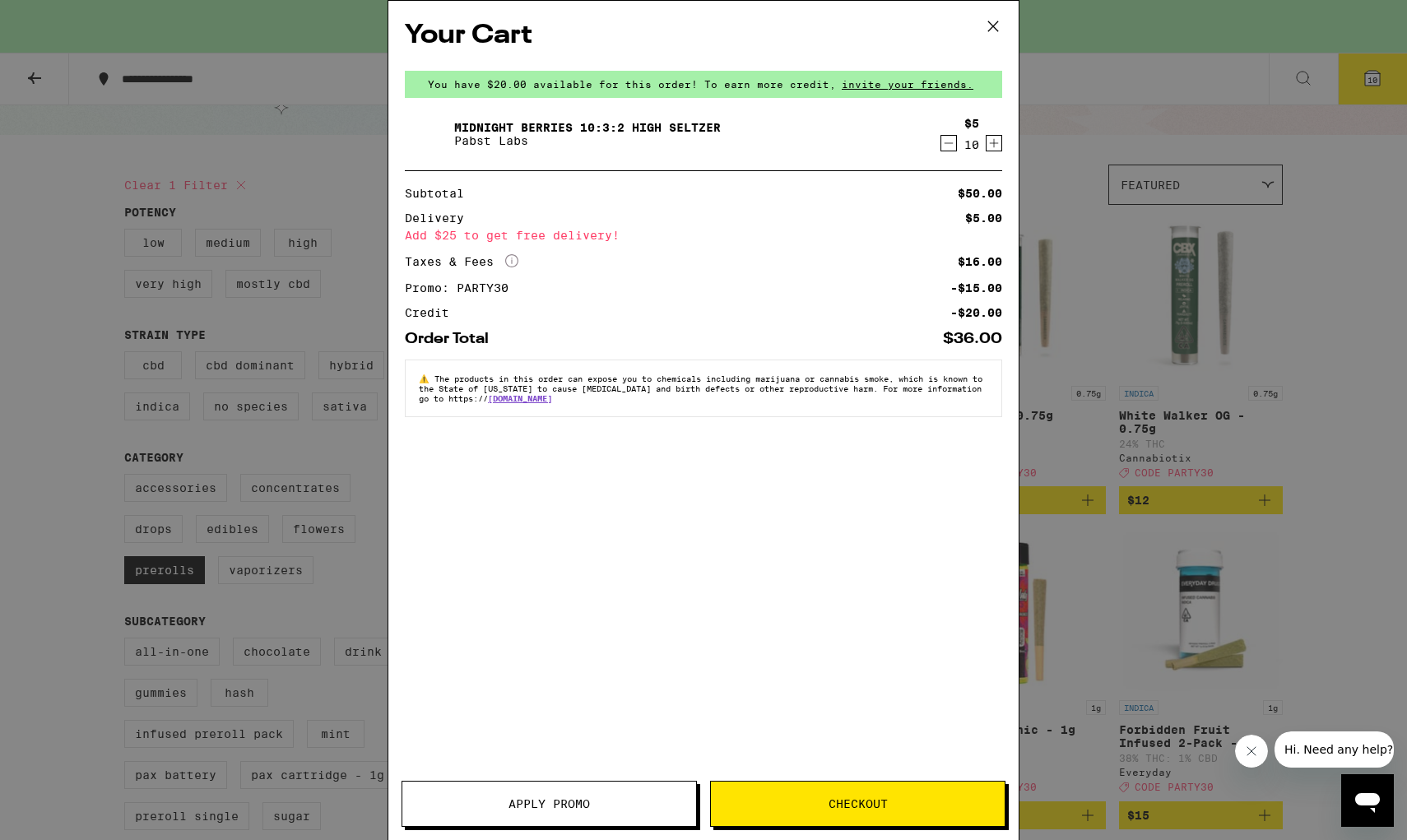
click at [947, 148] on icon "Decrement" at bounding box center [949, 143] width 15 height 20
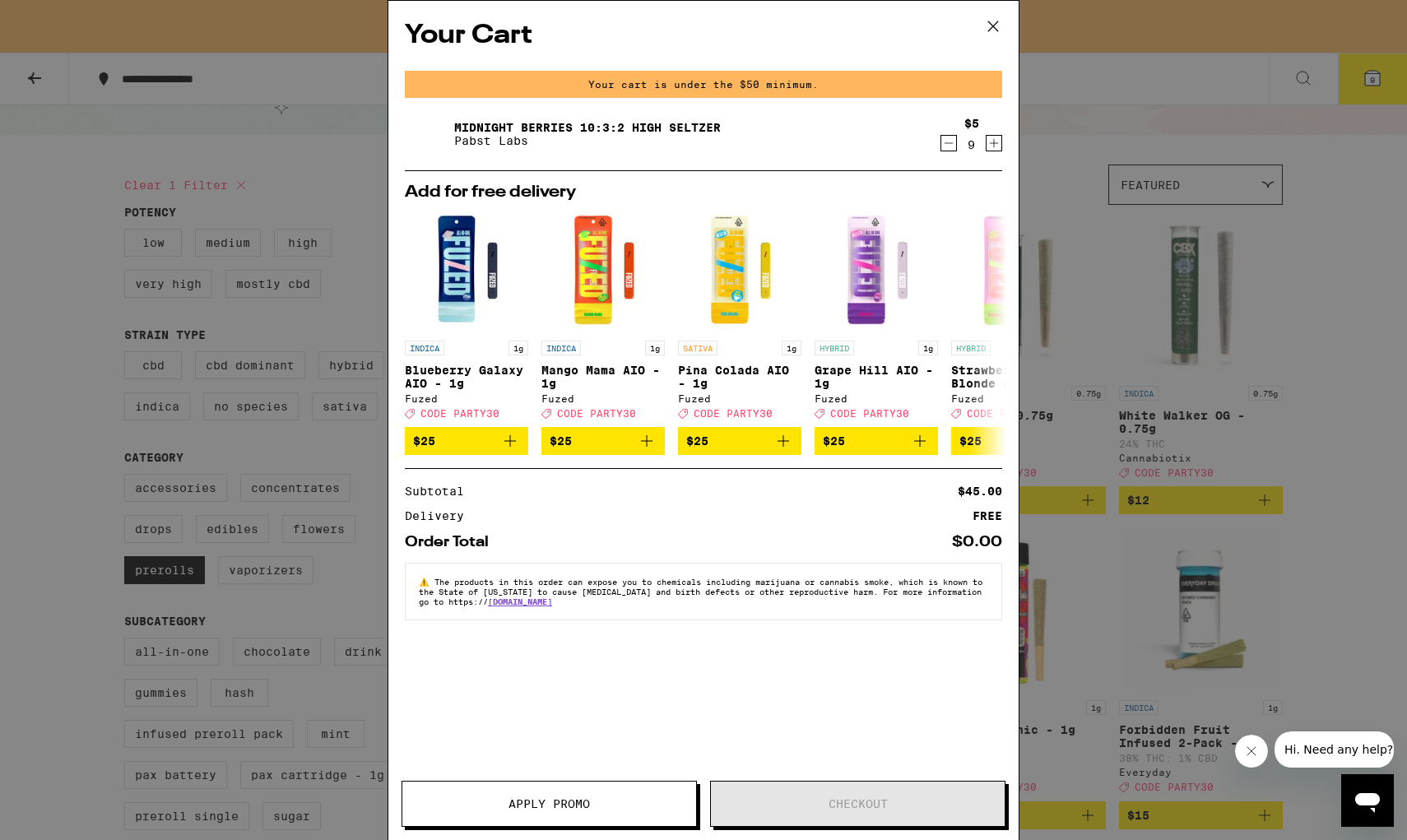
click at [947, 148] on icon "Decrement" at bounding box center [949, 143] width 15 height 20
click at [947, 148] on icon "Decrement" at bounding box center [949, 144] width 15 height 20
click at [947, 148] on icon "Decrement" at bounding box center [949, 143] width 15 height 20
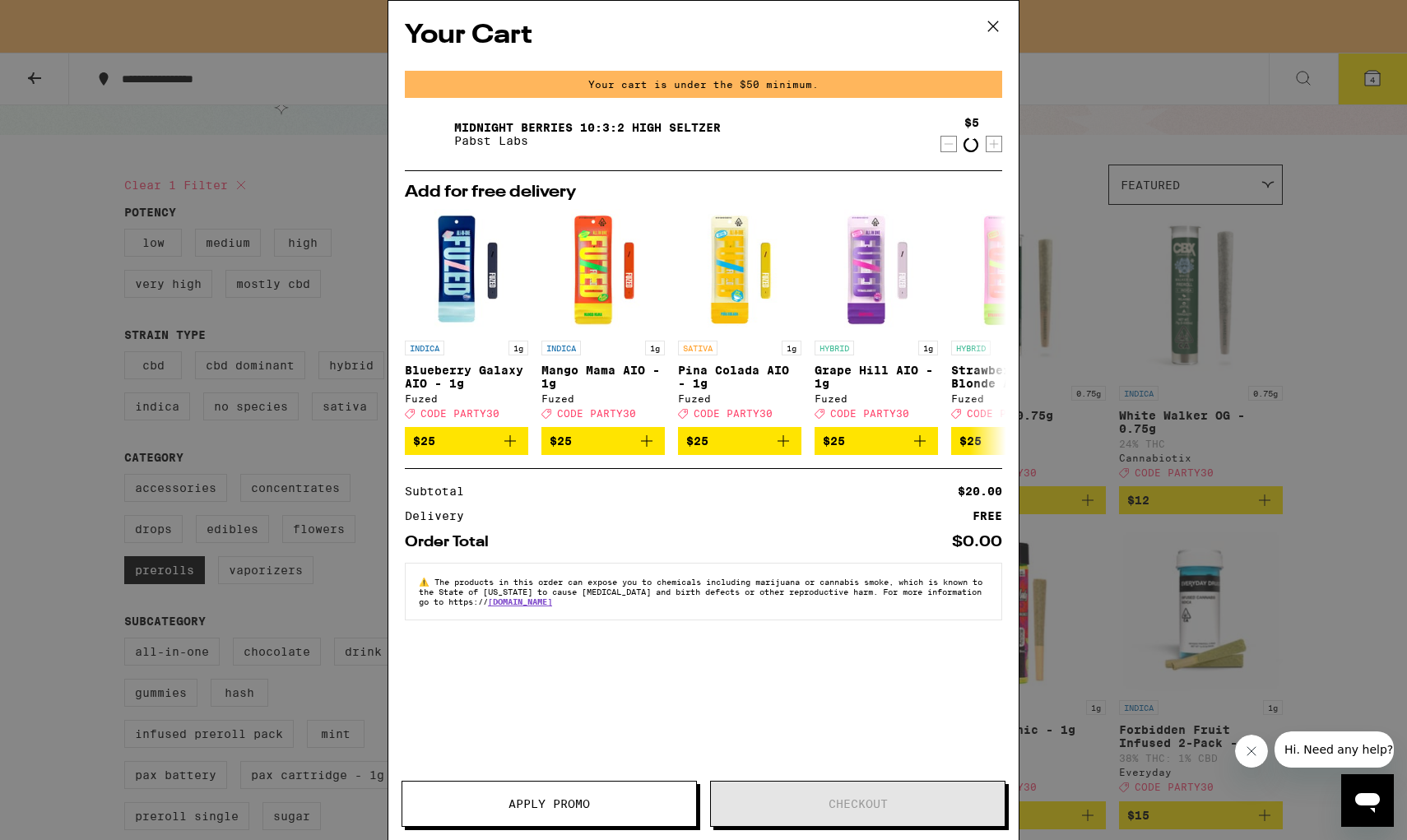
click at [947, 148] on icon "Decrement" at bounding box center [949, 144] width 15 height 20
click at [947, 148] on icon "Decrement" at bounding box center [949, 143] width 15 height 20
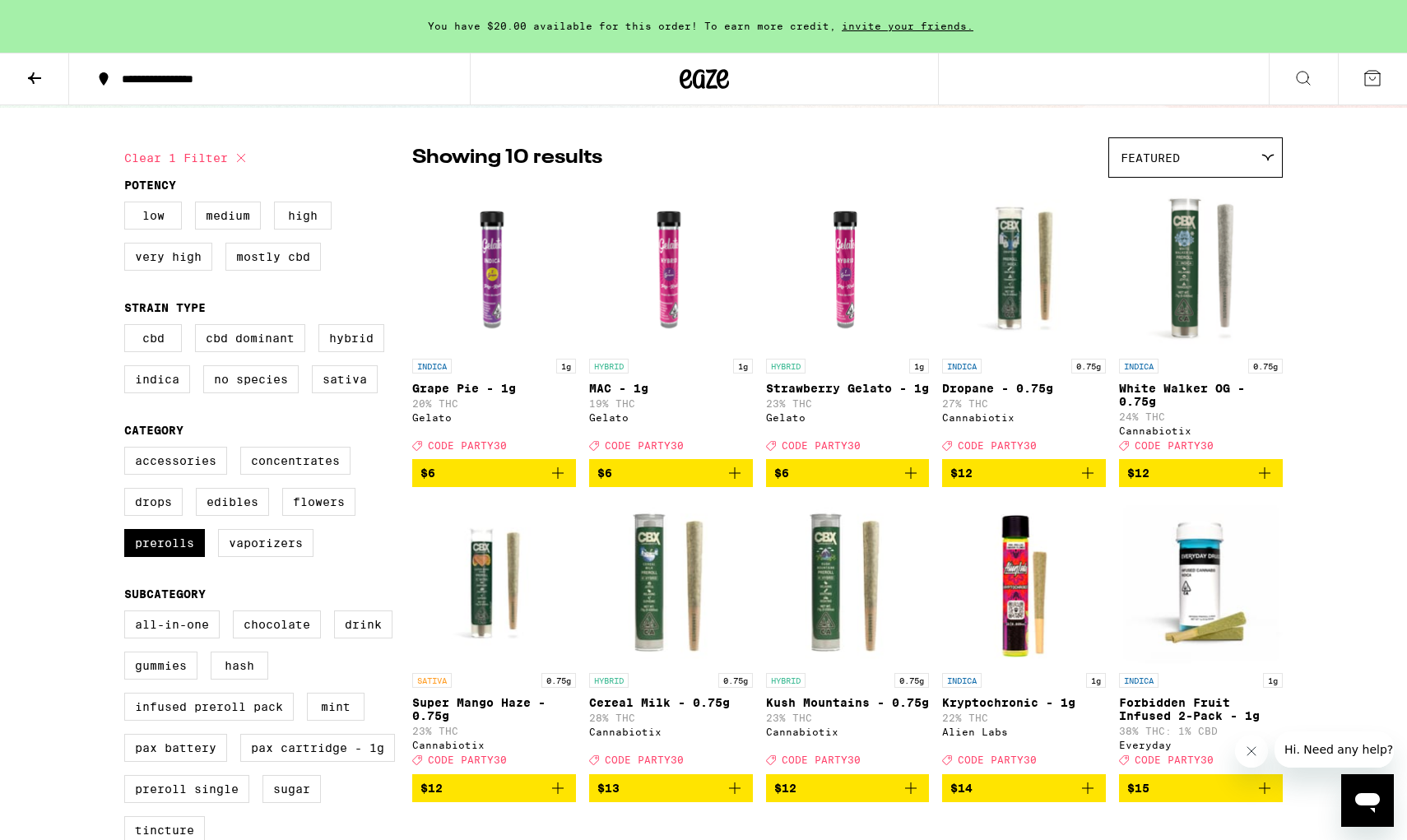
scroll to position [98, 0]
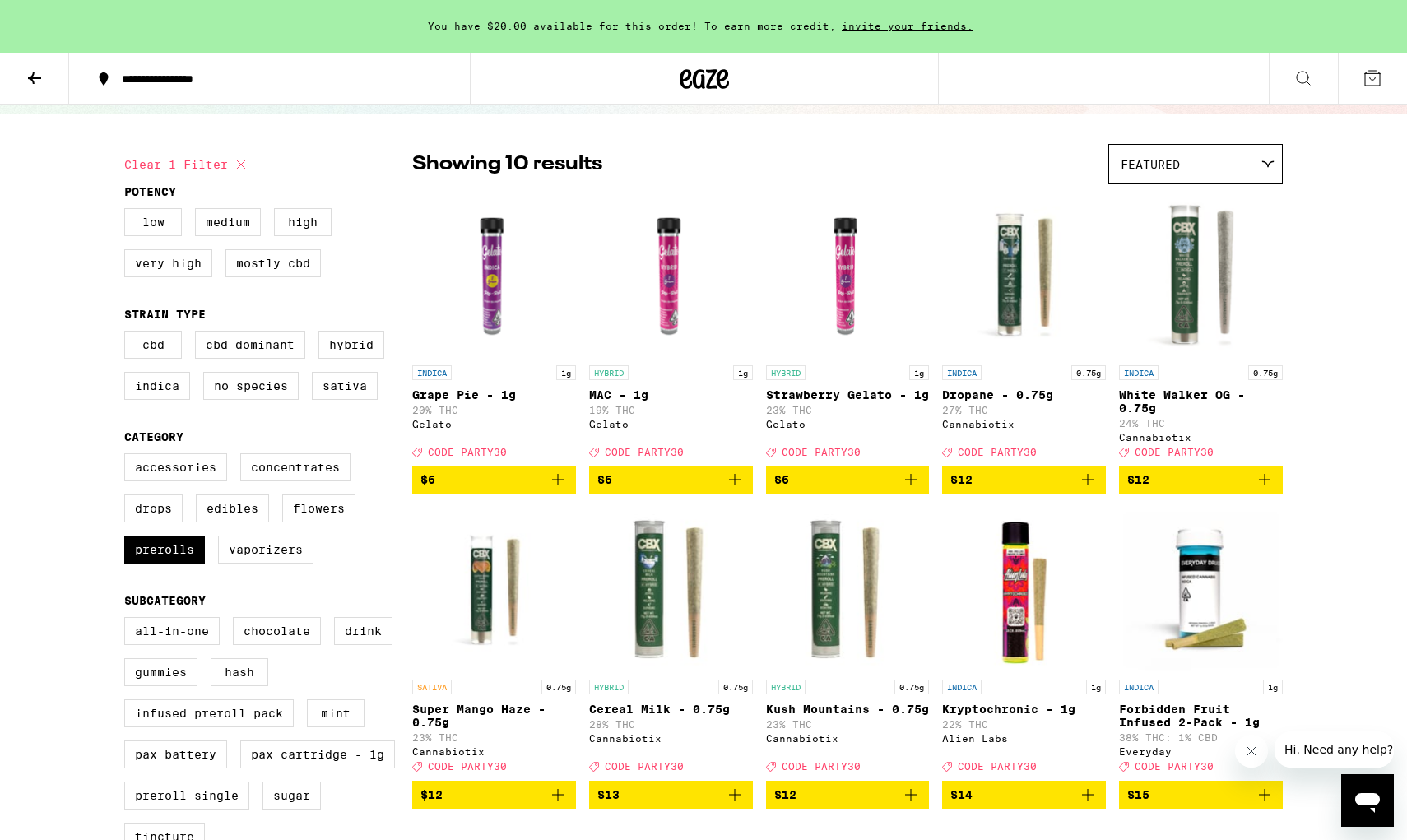
click at [558, 485] on icon "Add to bag" at bounding box center [558, 480] width 11 height 11
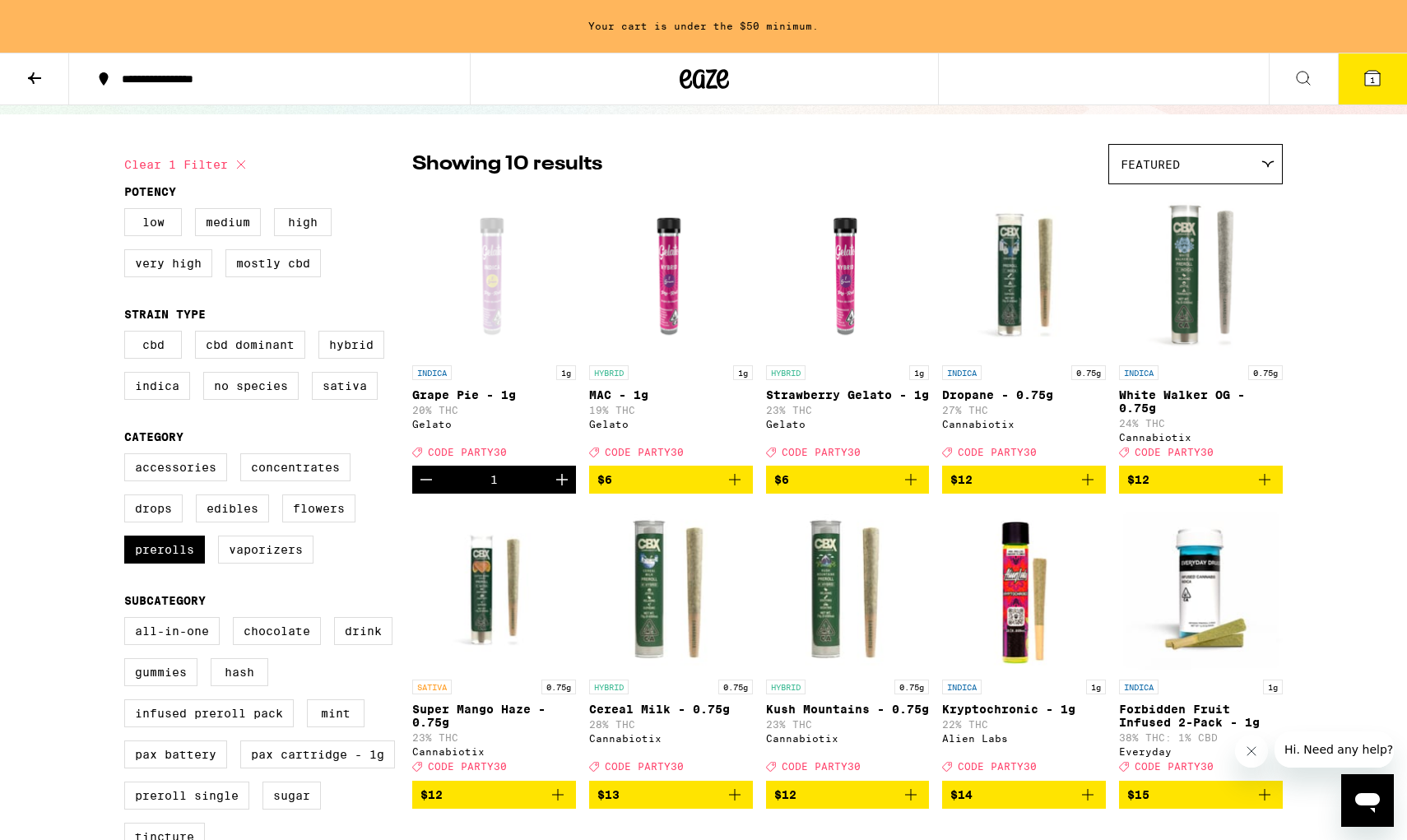
click at [558, 485] on icon "Increment" at bounding box center [562, 480] width 11 height 11
click at [739, 489] on icon "Add to bag" at bounding box center [734, 479] width 20 height 20
click at [739, 485] on icon "Increment" at bounding box center [739, 480] width 11 height 11
click at [913, 485] on icon "Add to bag" at bounding box center [911, 480] width 11 height 11
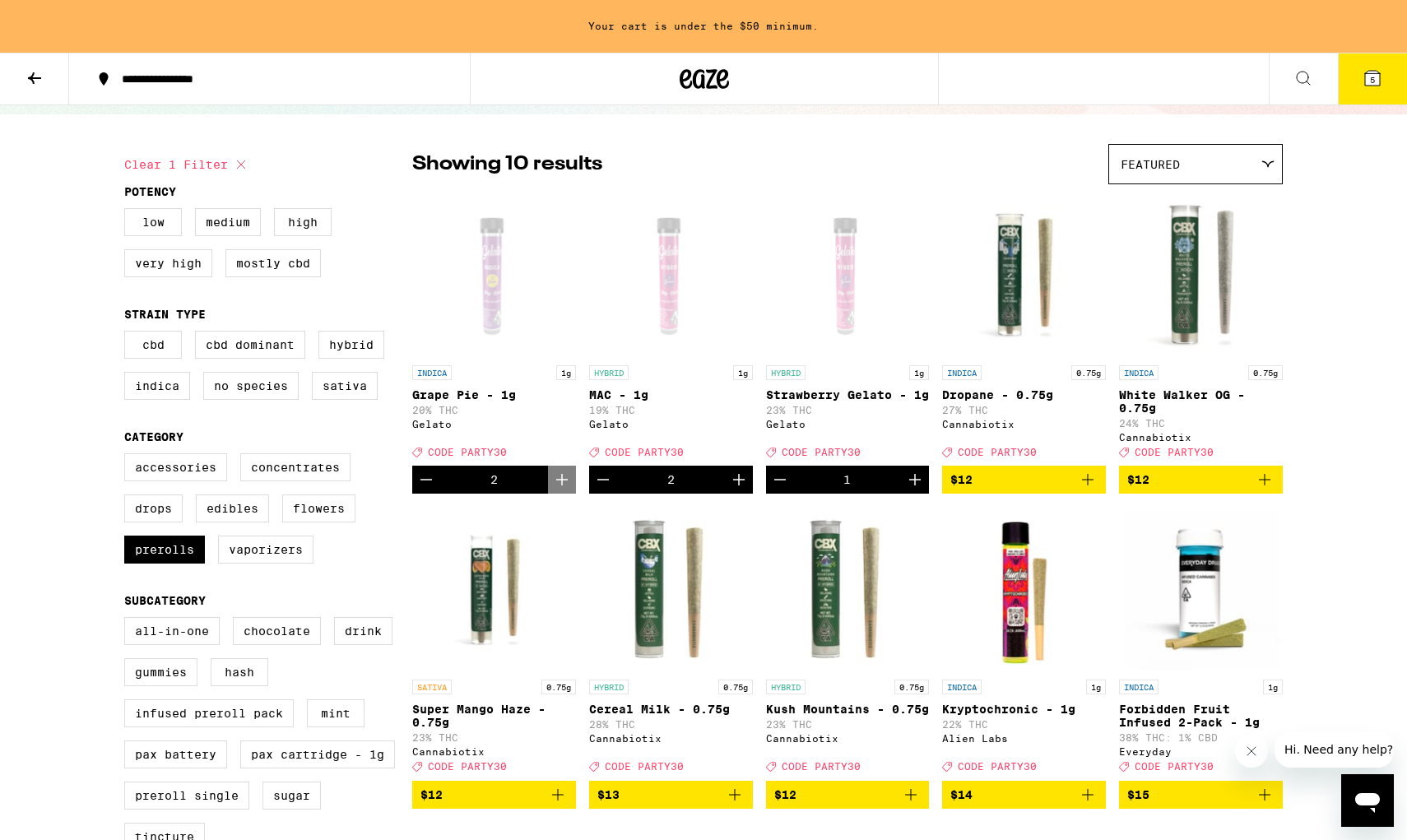
click at [913, 485] on icon "Increment" at bounding box center [915, 480] width 11 height 11
click at [739, 485] on icon "Increment" at bounding box center [739, 480] width 11 height 11
click at [49, 406] on div "**********" at bounding box center [703, 827] width 1407 height 1850
click at [737, 489] on icon "Increment" at bounding box center [739, 479] width 20 height 20
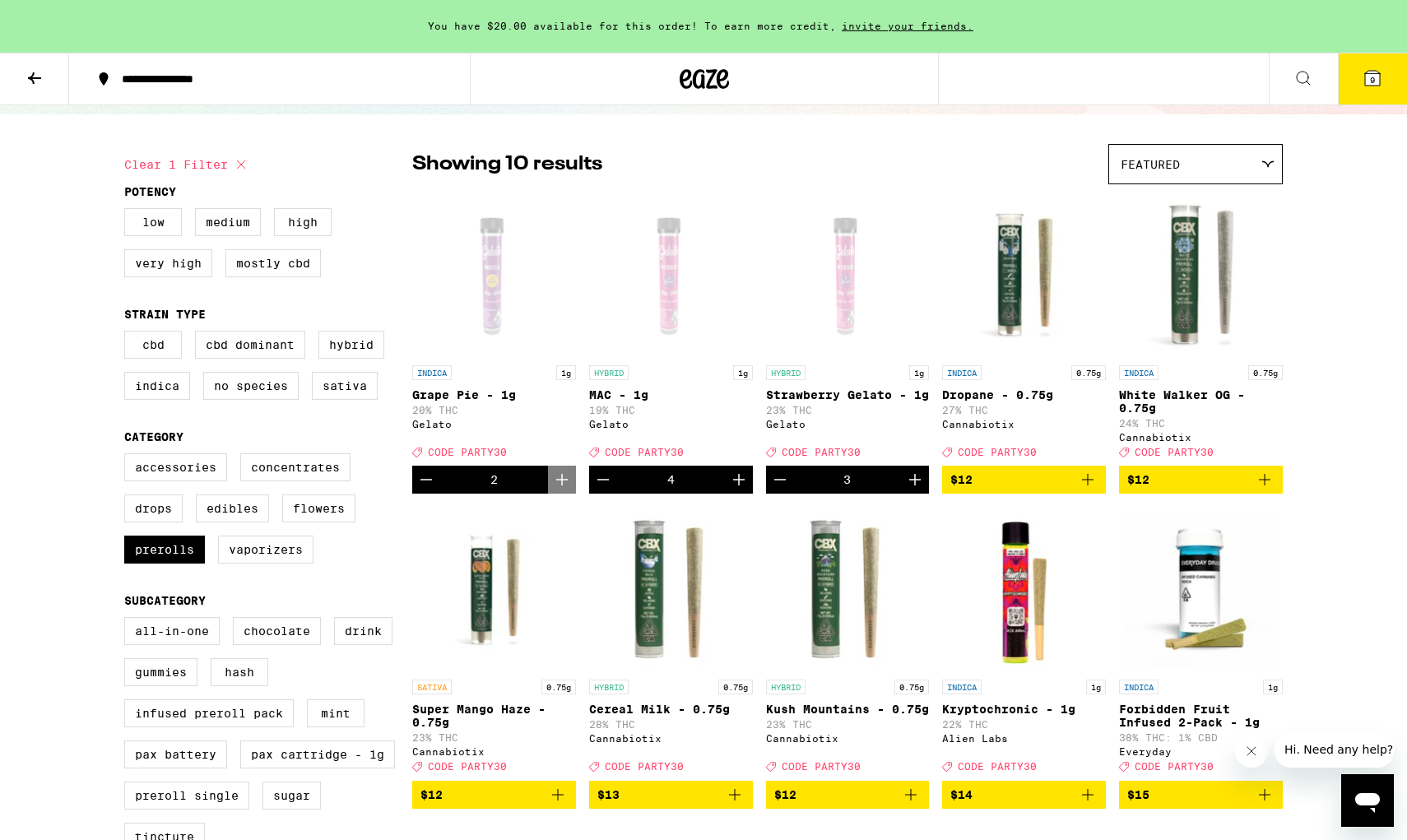
click at [1072, 65] on button "9" at bounding box center [1372, 79] width 69 height 51
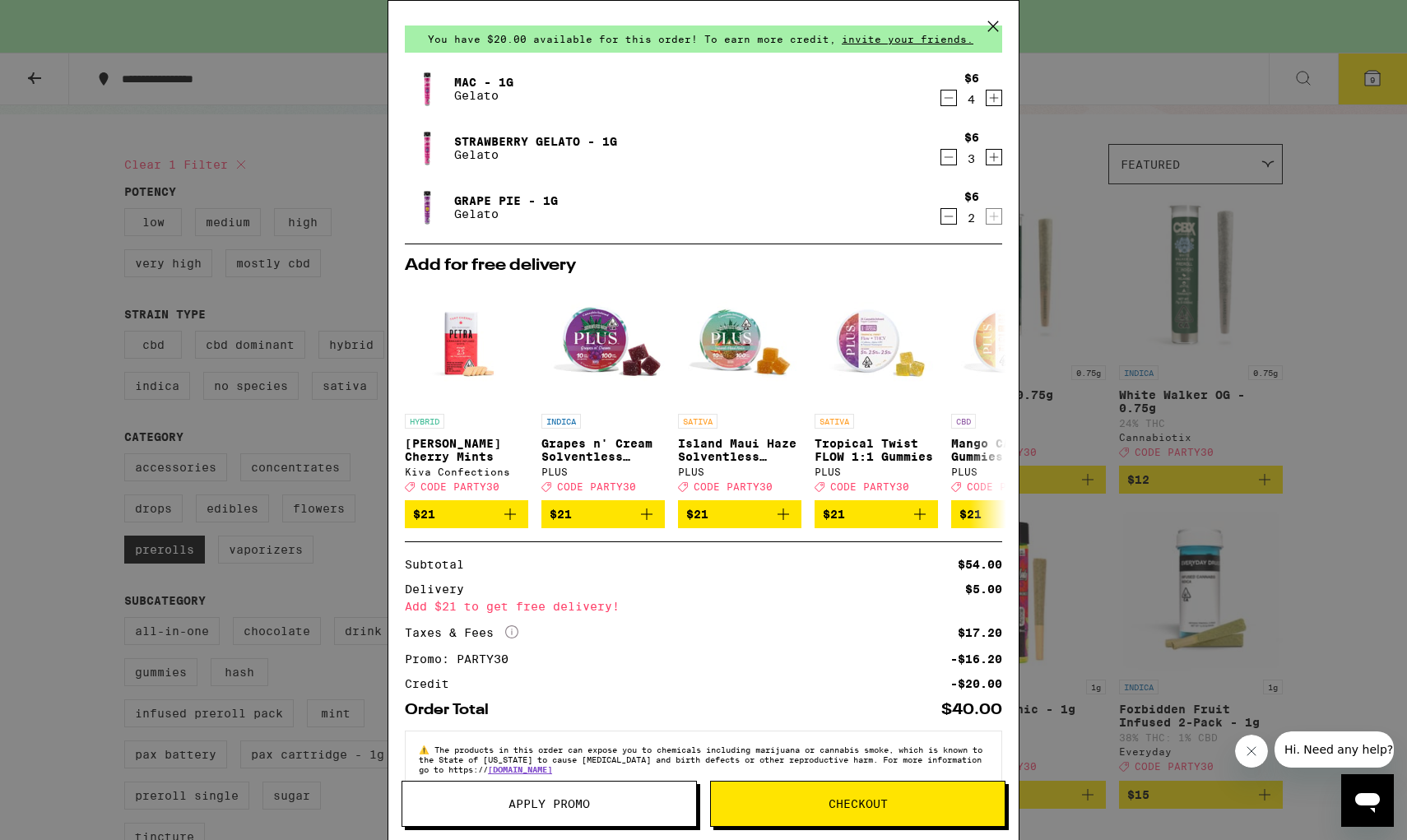
scroll to position [49, 0]
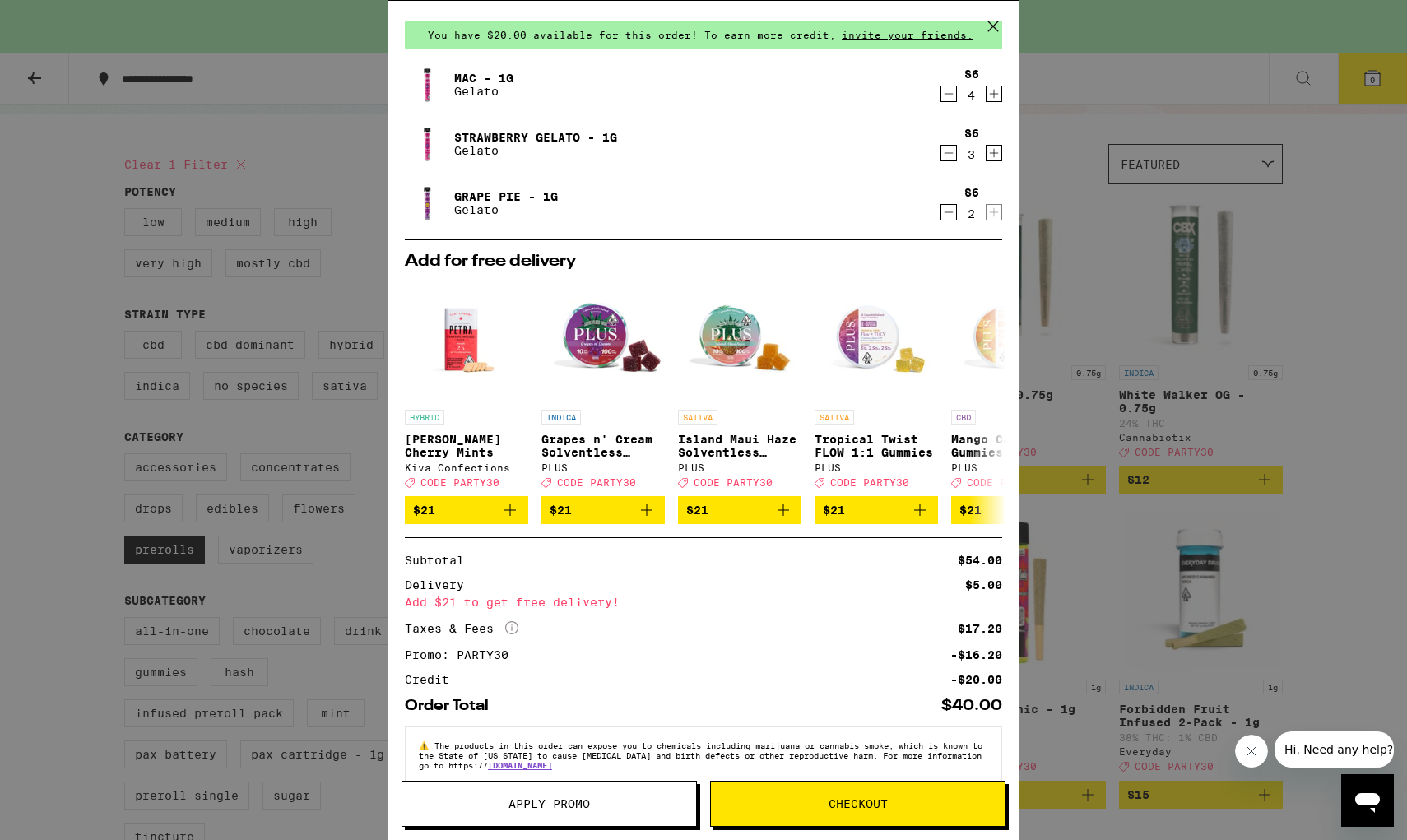
click at [992, 32] on icon at bounding box center [993, 26] width 24 height 24
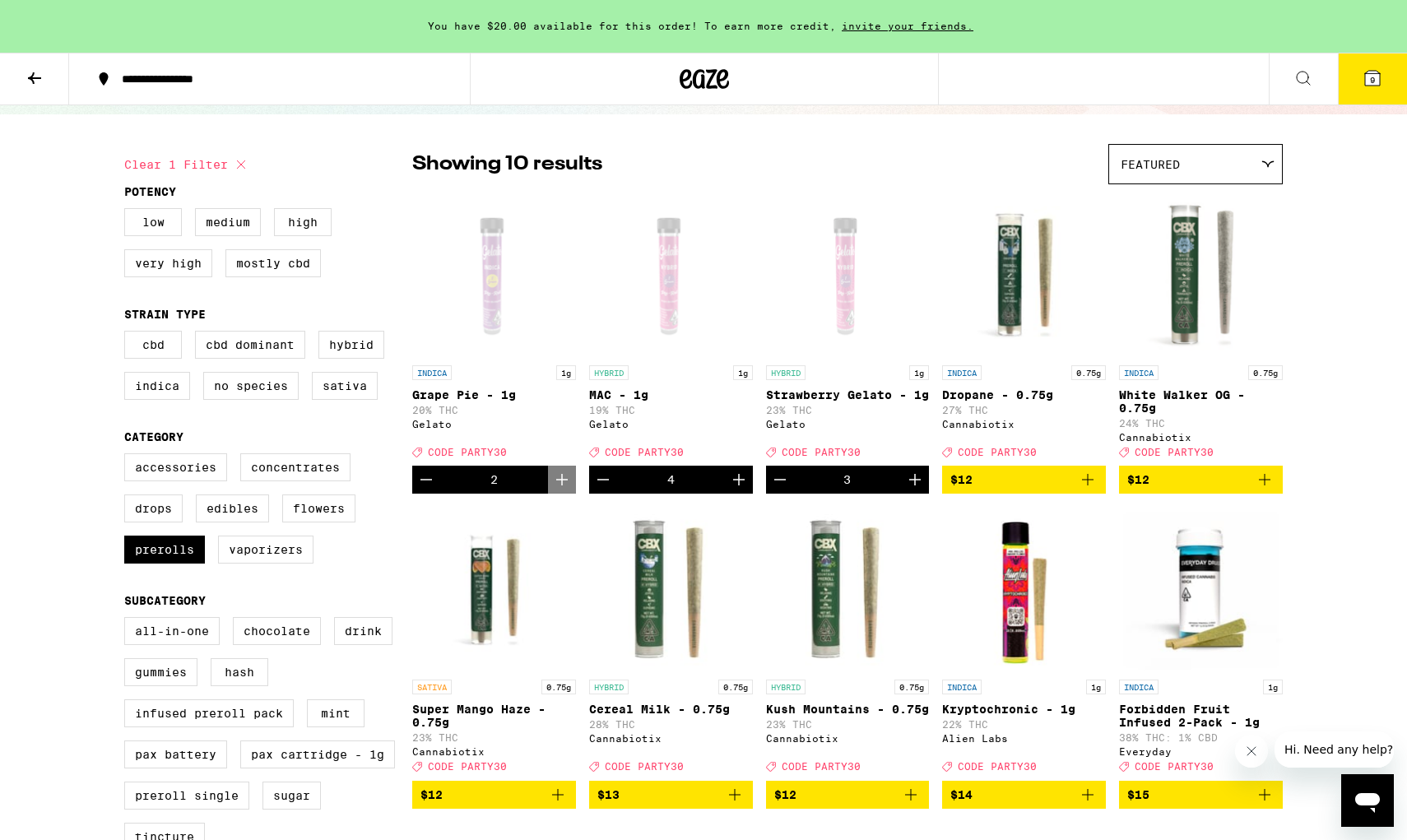
click at [650, 268] on div "Open page for MAC - 1g from Gelato" at bounding box center [671, 275] width 164 height 165
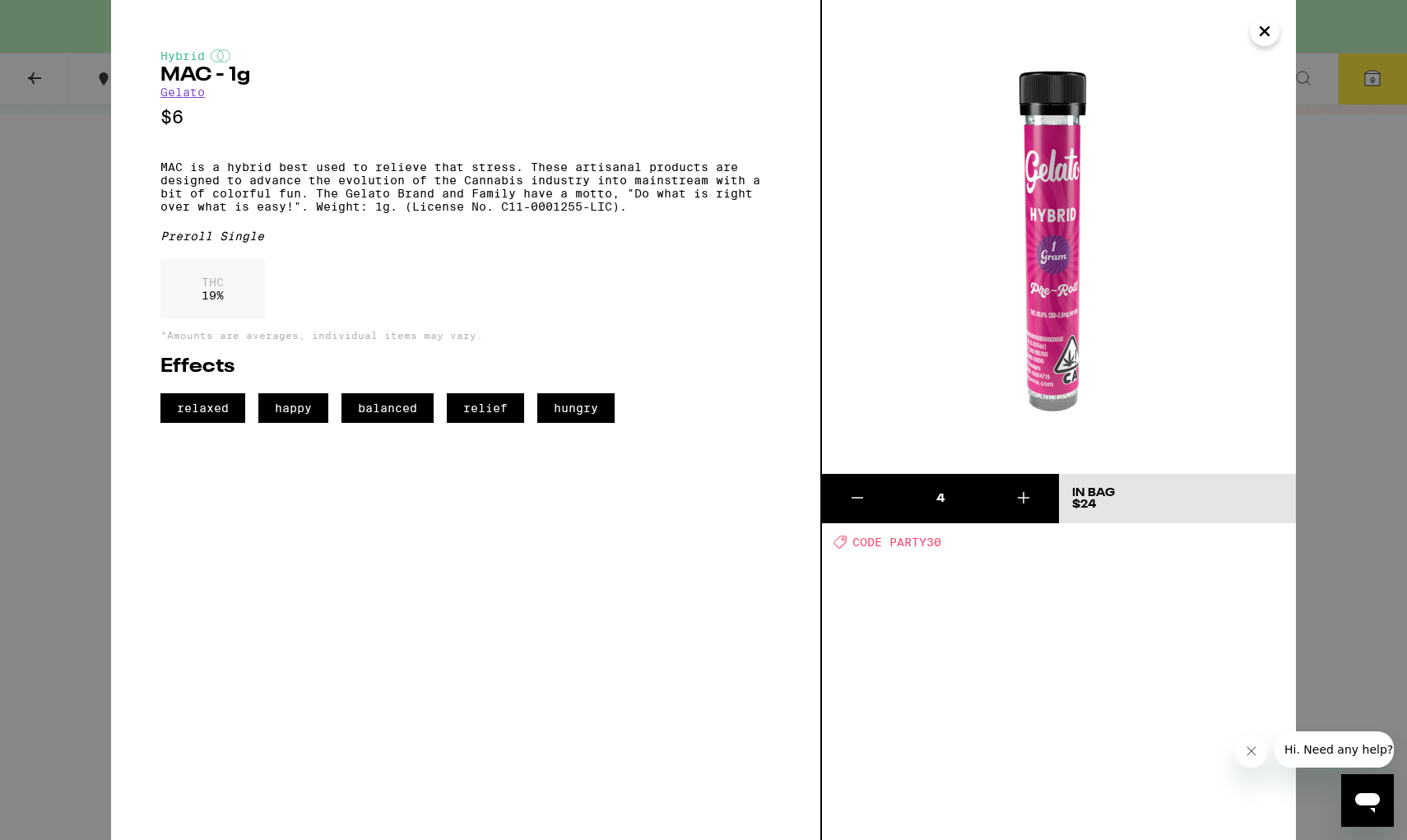
click at [1072, 24] on icon "Close" at bounding box center [1264, 31] width 20 height 24
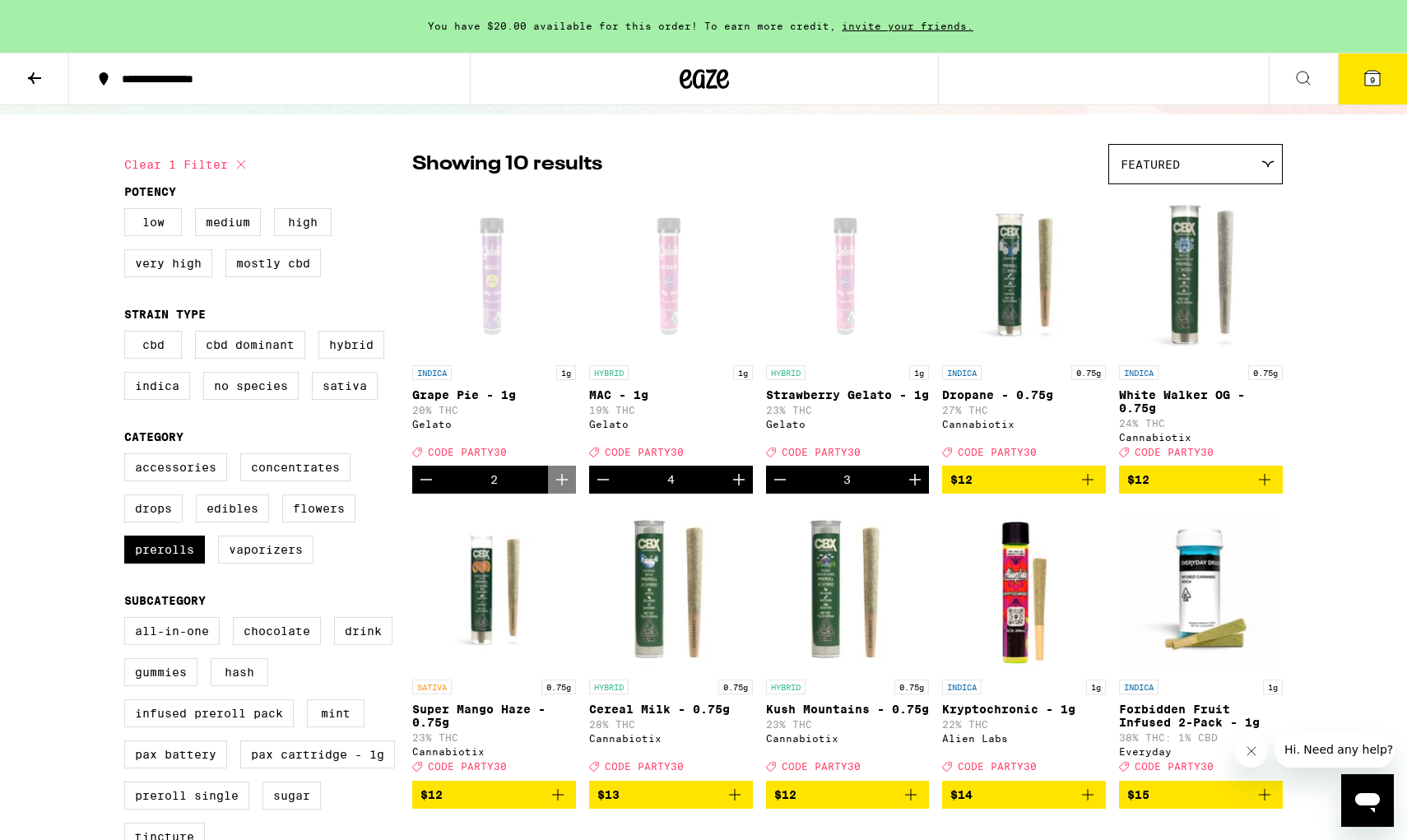
click at [870, 273] on div "Open page for Strawberry Gelato - 1g from Gelato" at bounding box center [848, 275] width 164 height 165
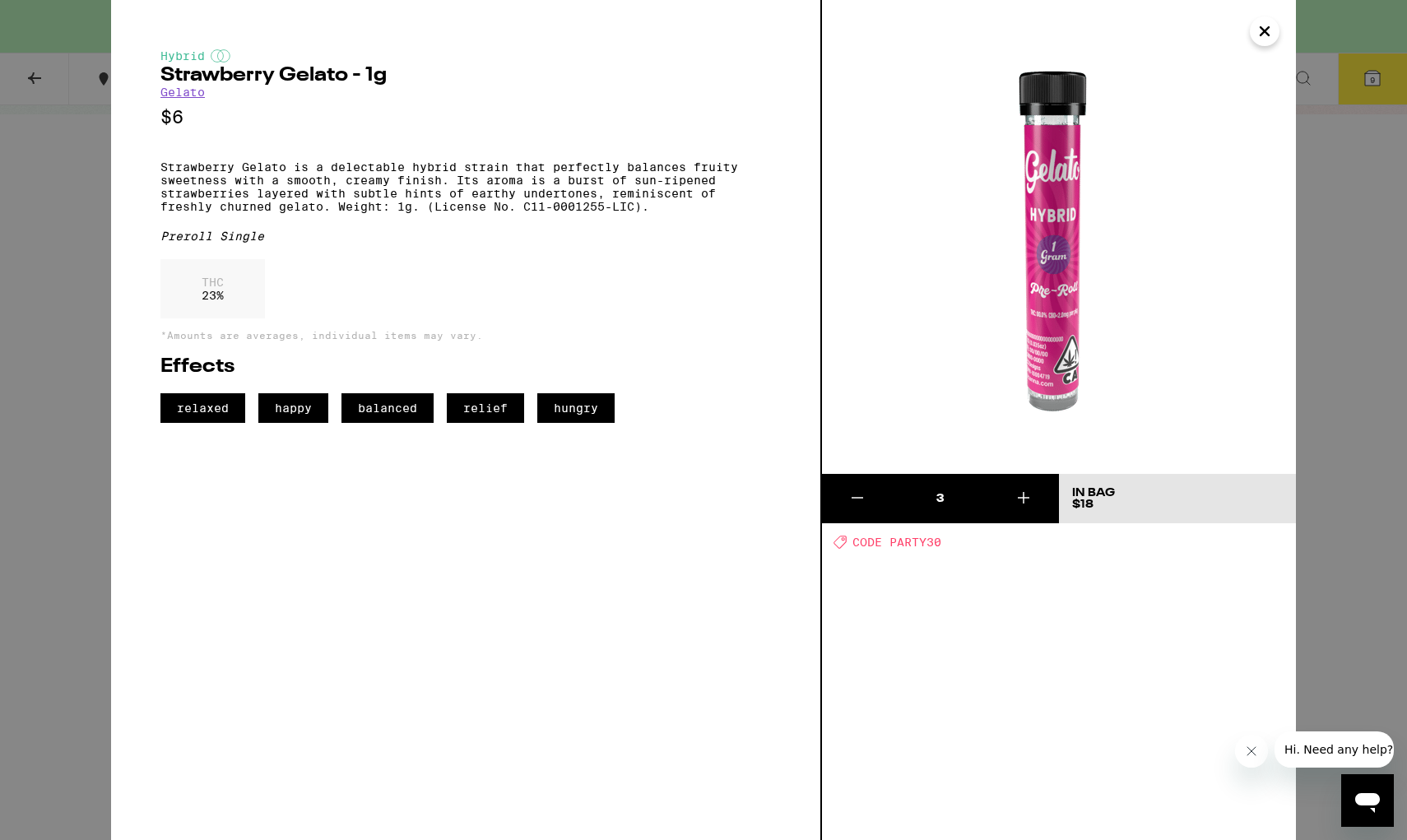
click at [1072, 40] on icon "Close" at bounding box center [1264, 31] width 20 height 24
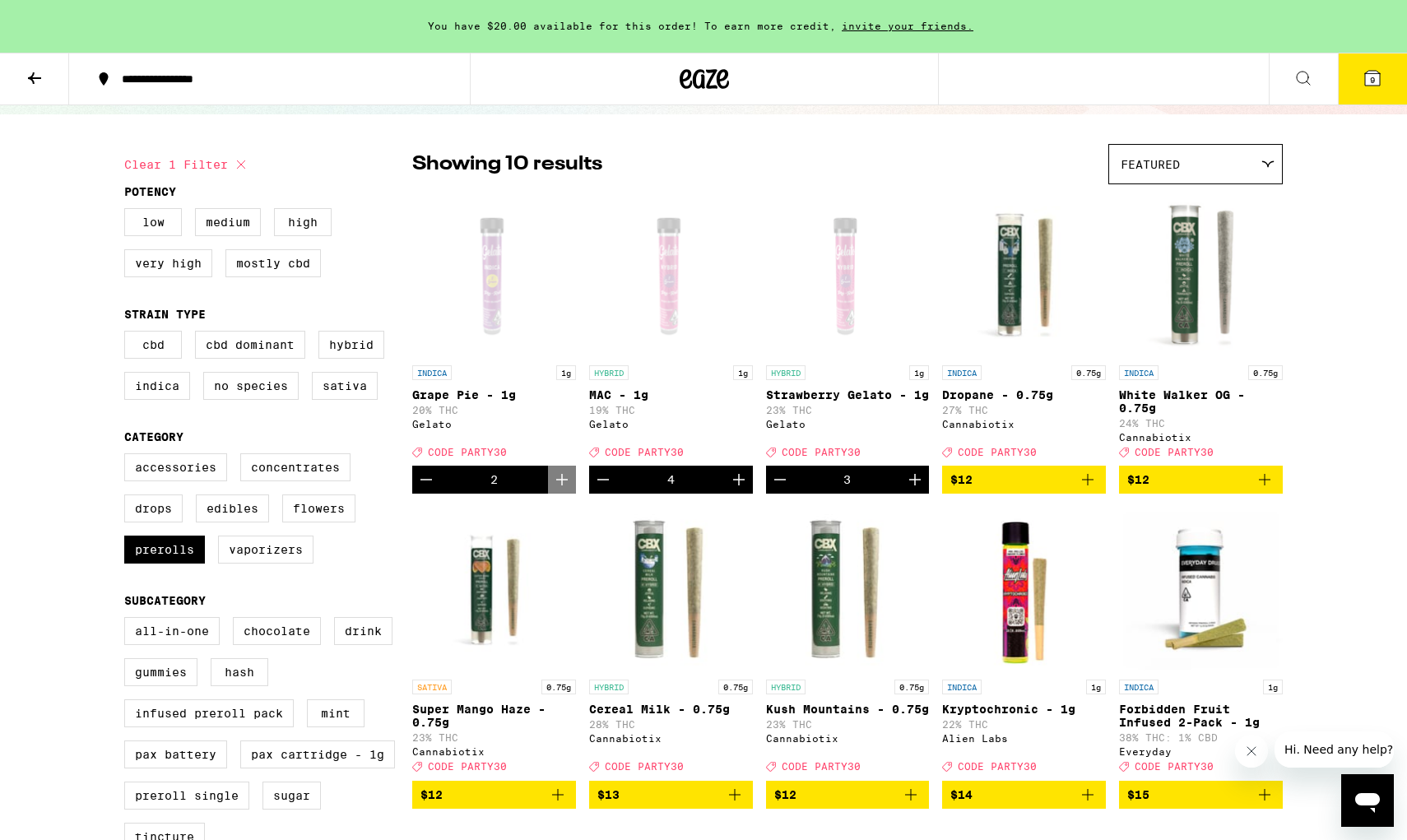
click at [1072, 85] on icon at bounding box center [1373, 78] width 15 height 15
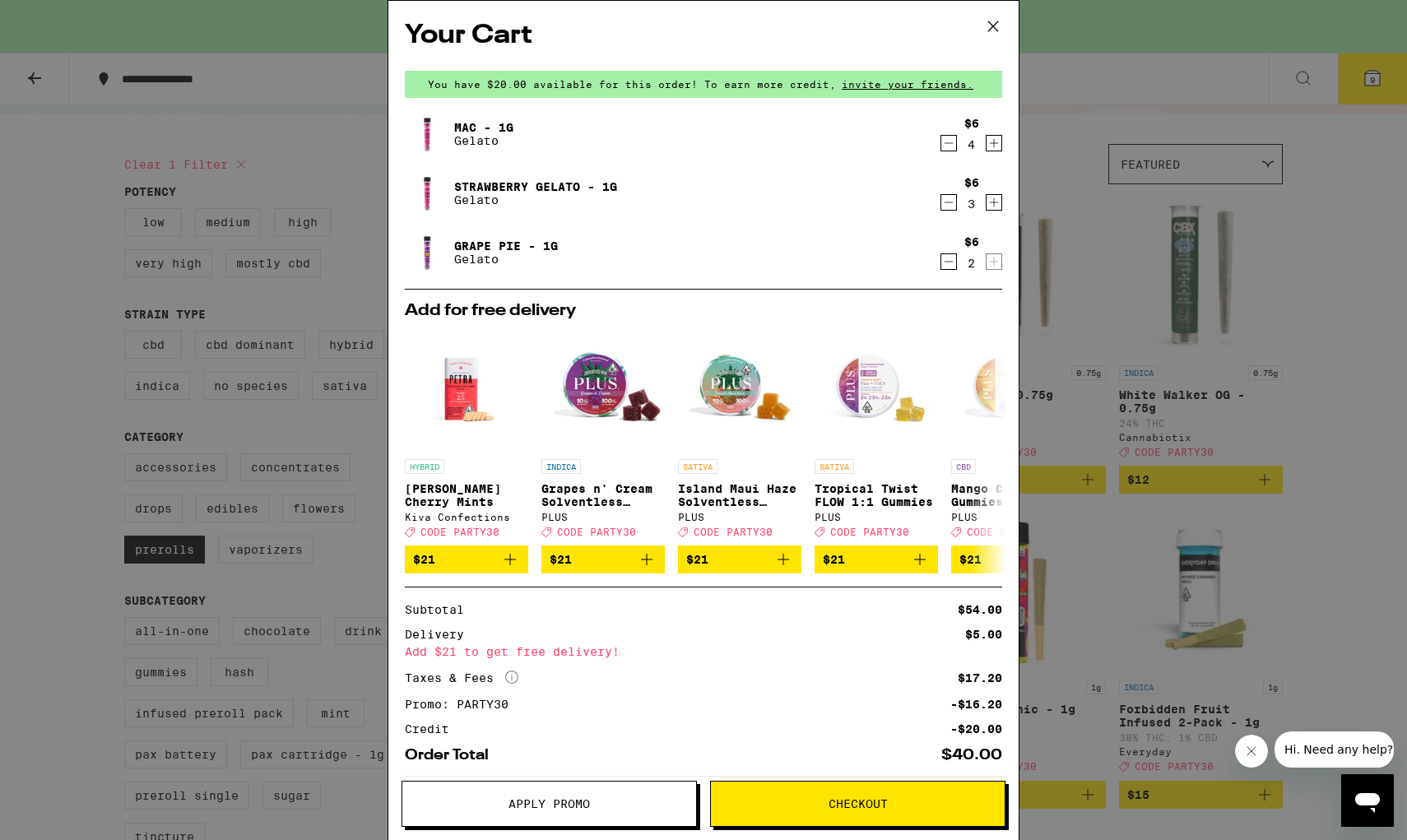
click at [994, 26] on icon at bounding box center [993, 26] width 24 height 24
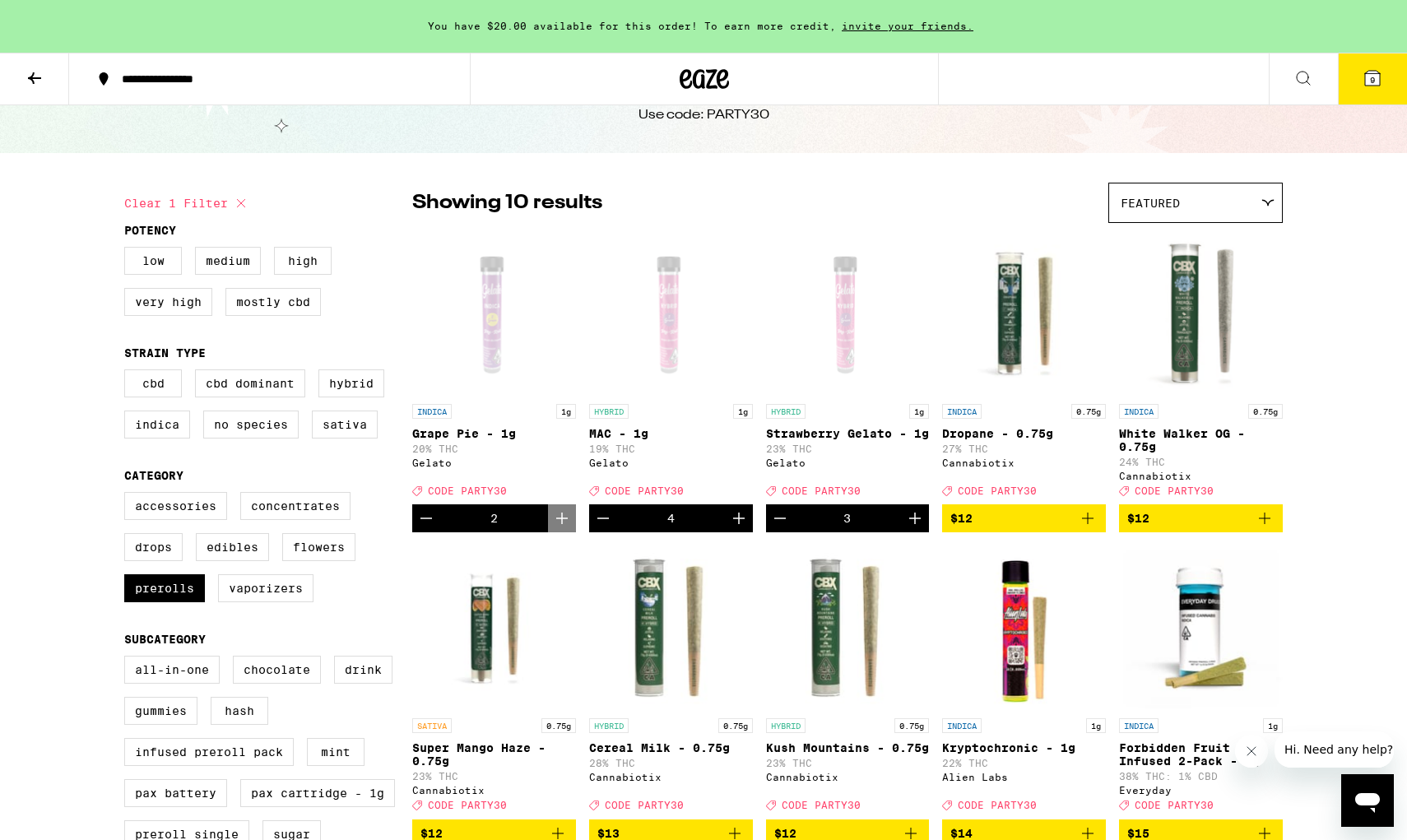
scroll to position [21, 0]
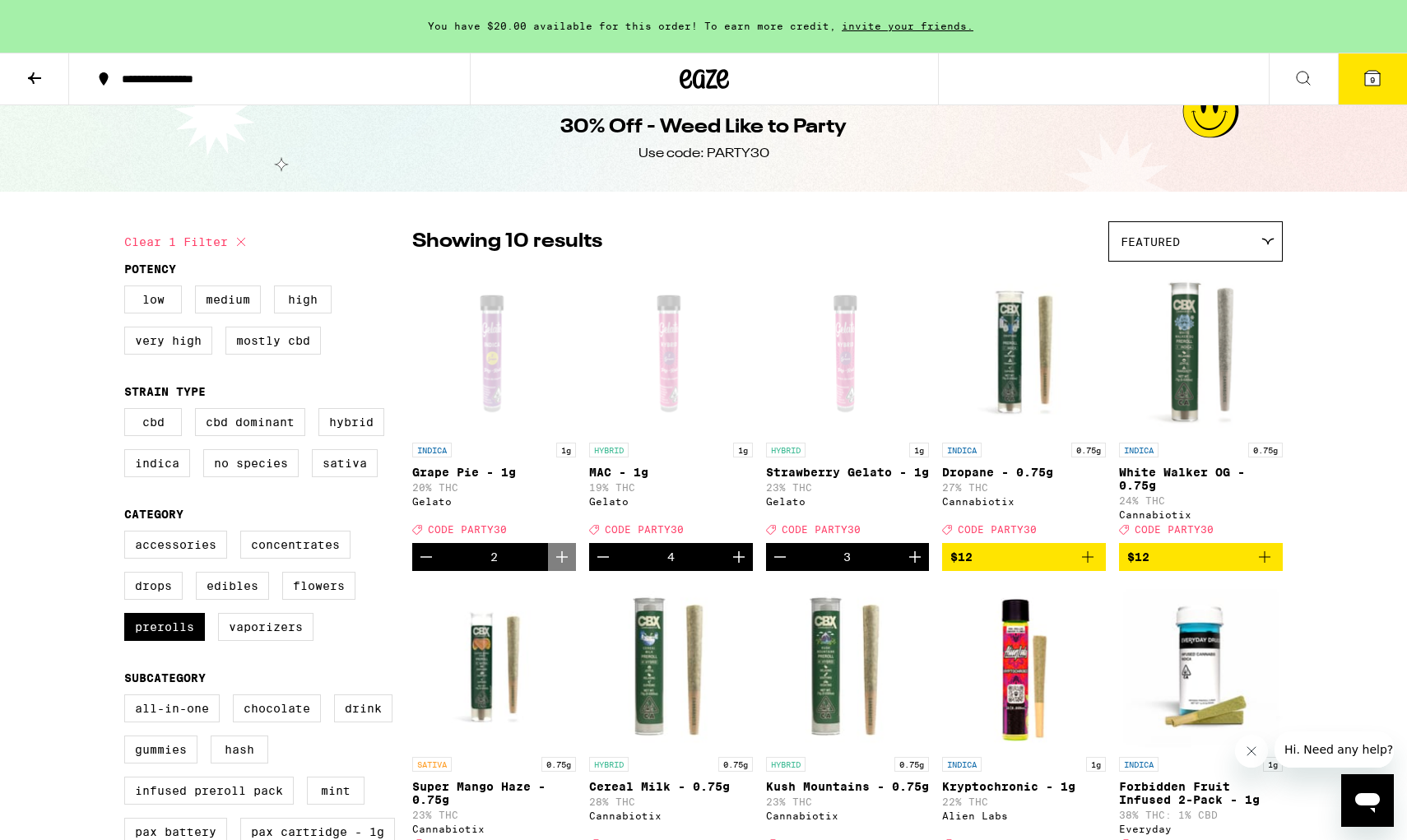
click at [602, 566] on icon "Decrement" at bounding box center [602, 556] width 20 height 20
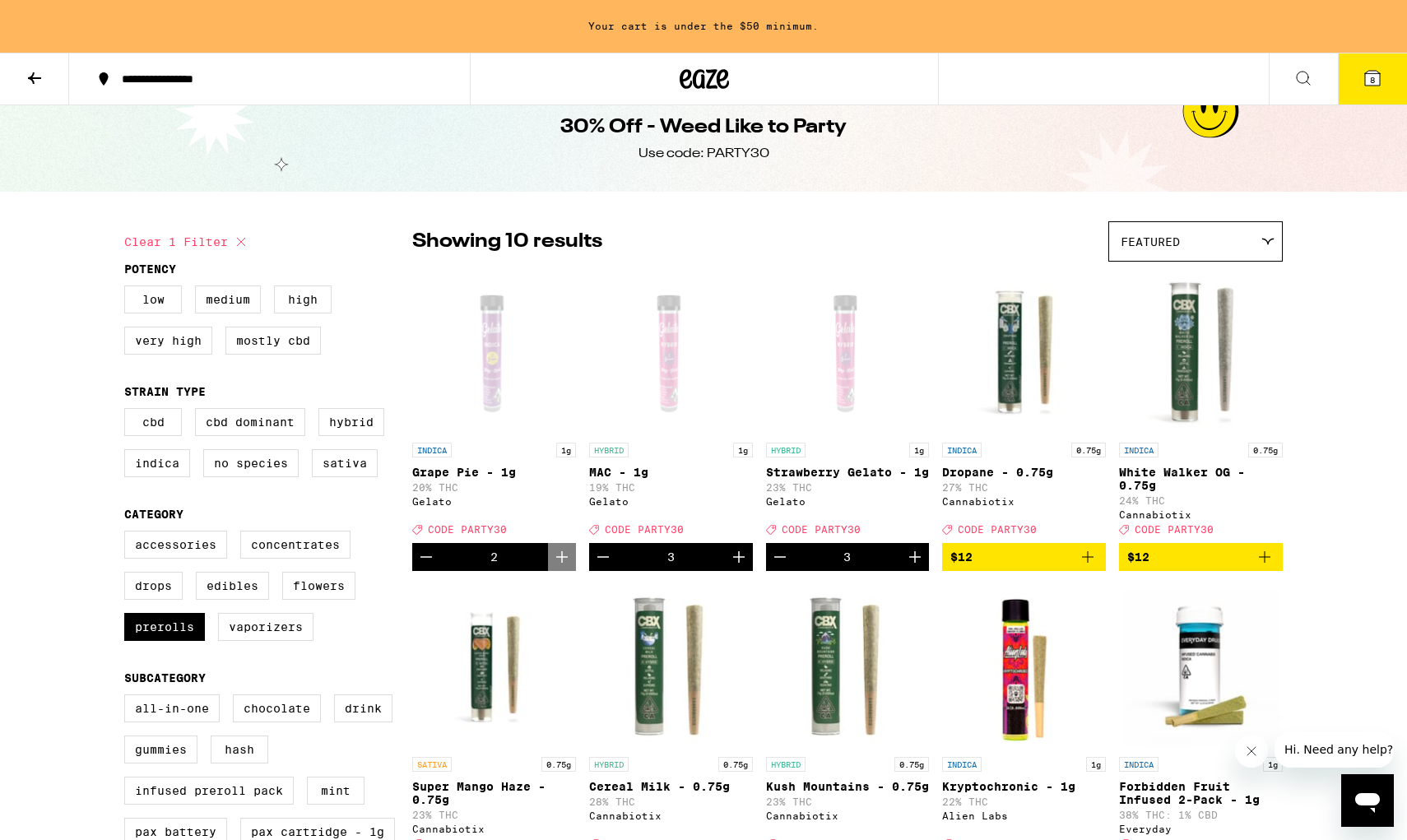
click at [1072, 71] on icon at bounding box center [1372, 78] width 20 height 20
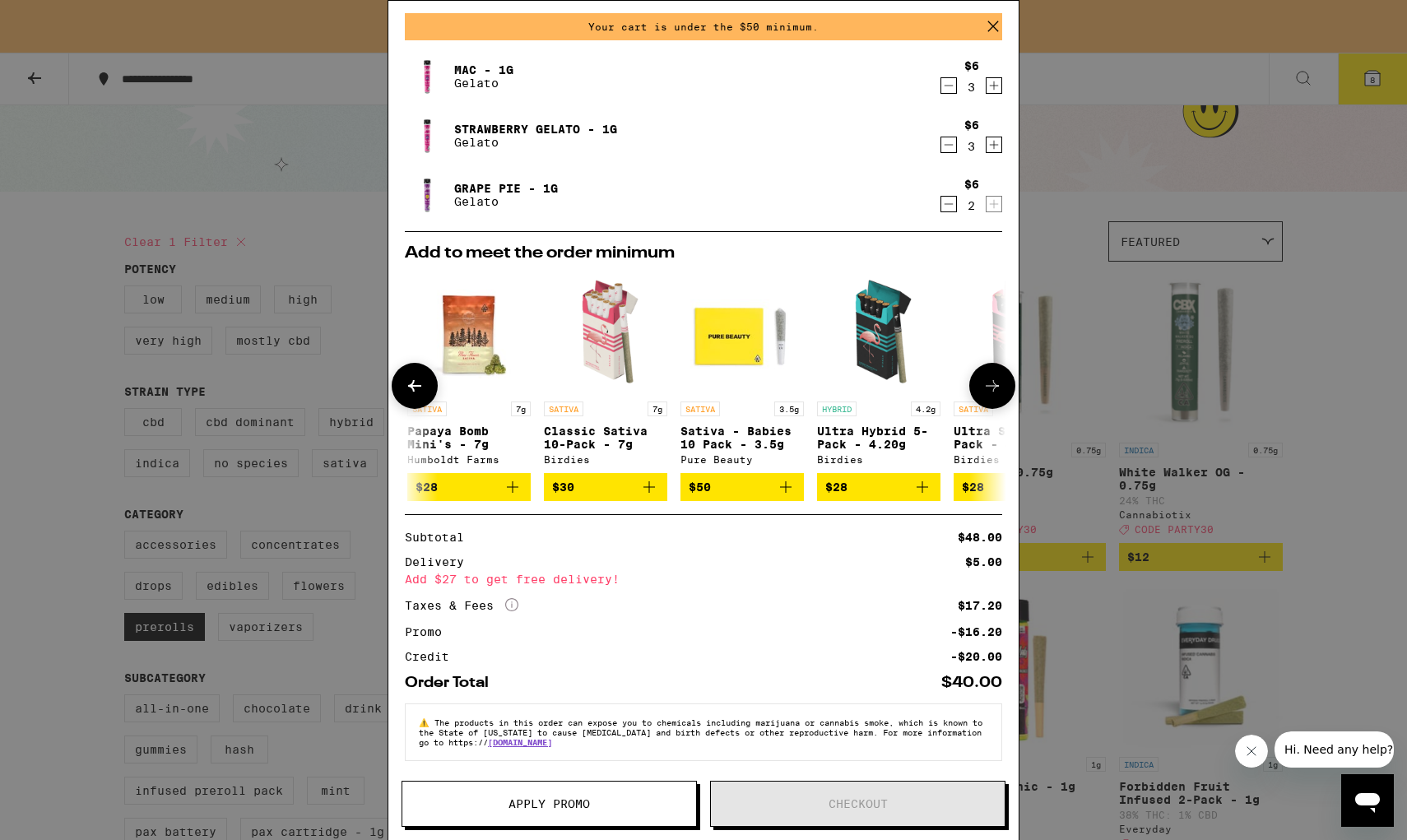
scroll to position [0, 276]
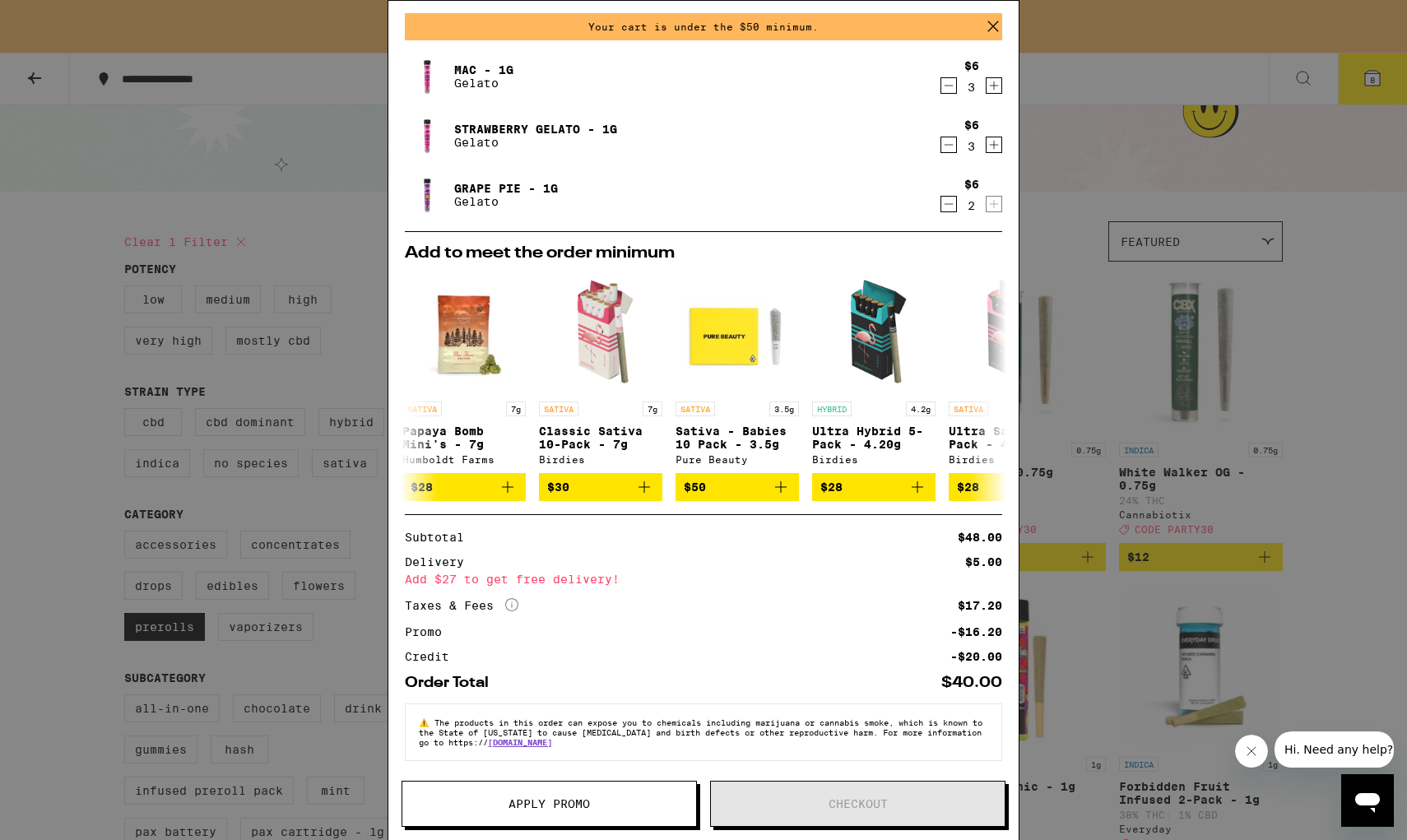
click at [992, 23] on icon at bounding box center [993, 26] width 24 height 24
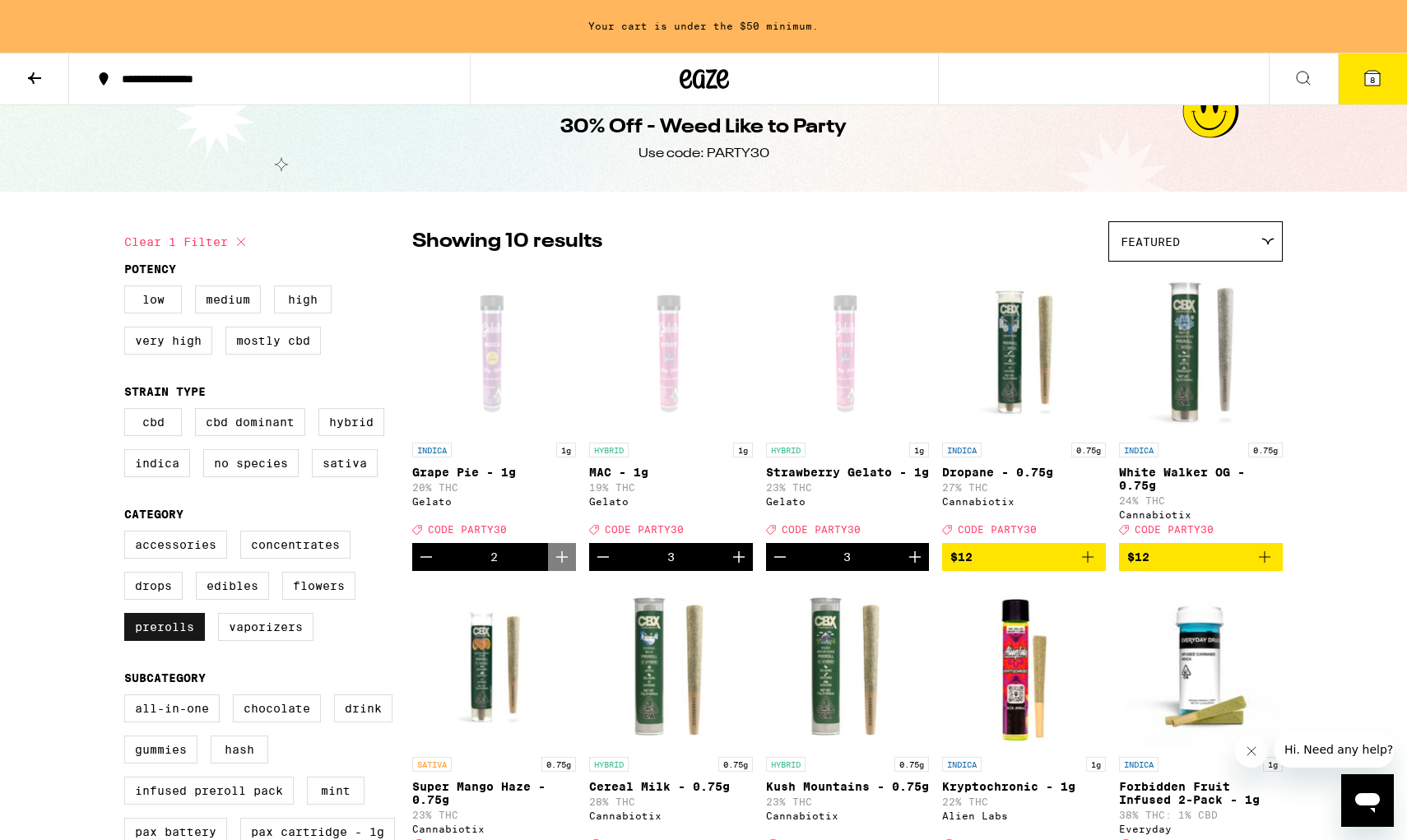
click at [163, 641] on label "Prerolls" at bounding box center [165, 626] width 81 height 28
click at [128, 533] on input "Prerolls" at bounding box center [128, 533] width 1 height 1
checkbox input "false"
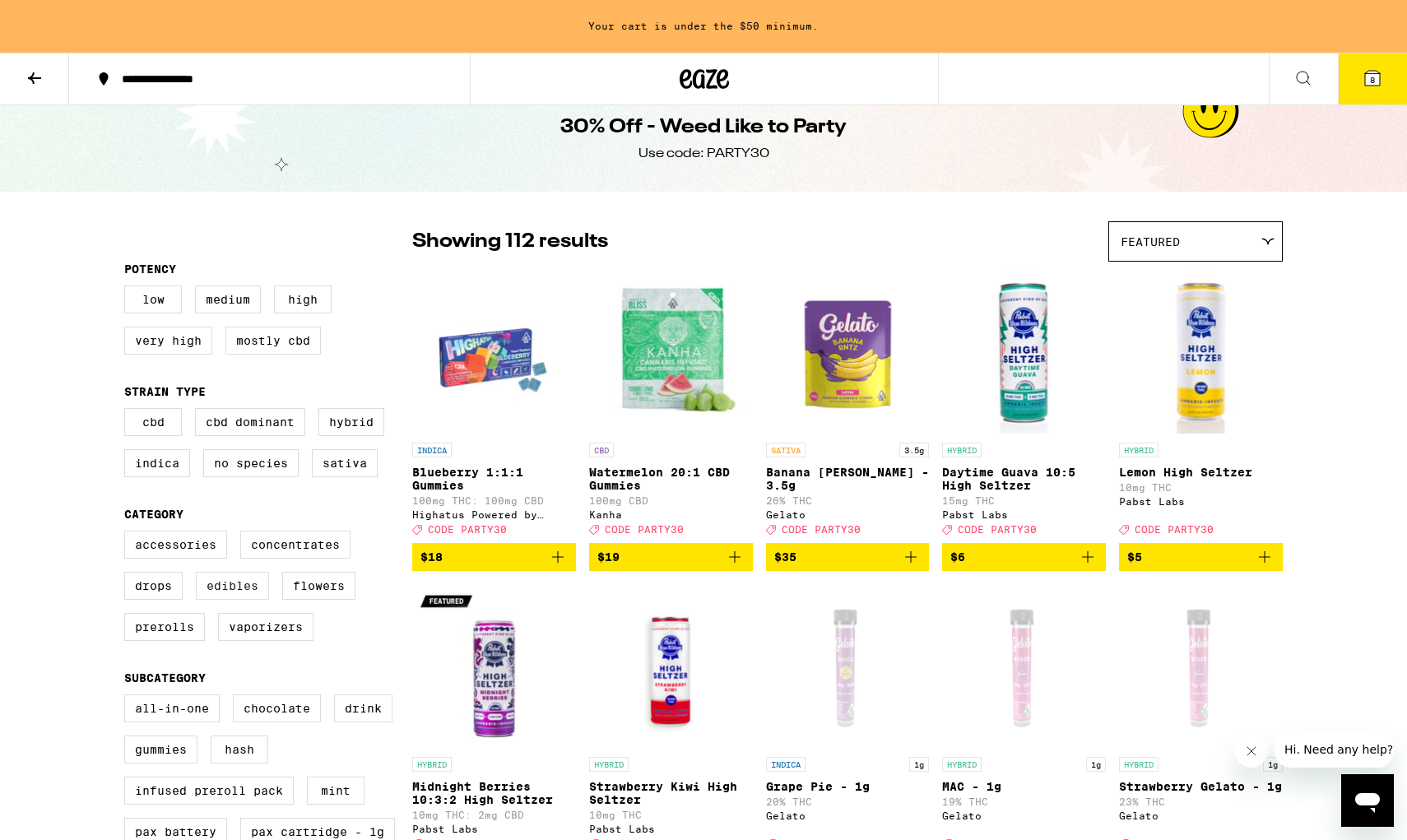
click at [234, 599] on label "Edibles" at bounding box center [232, 586] width 73 height 28
click at [128, 533] on input "Edibles" at bounding box center [128, 533] width 1 height 1
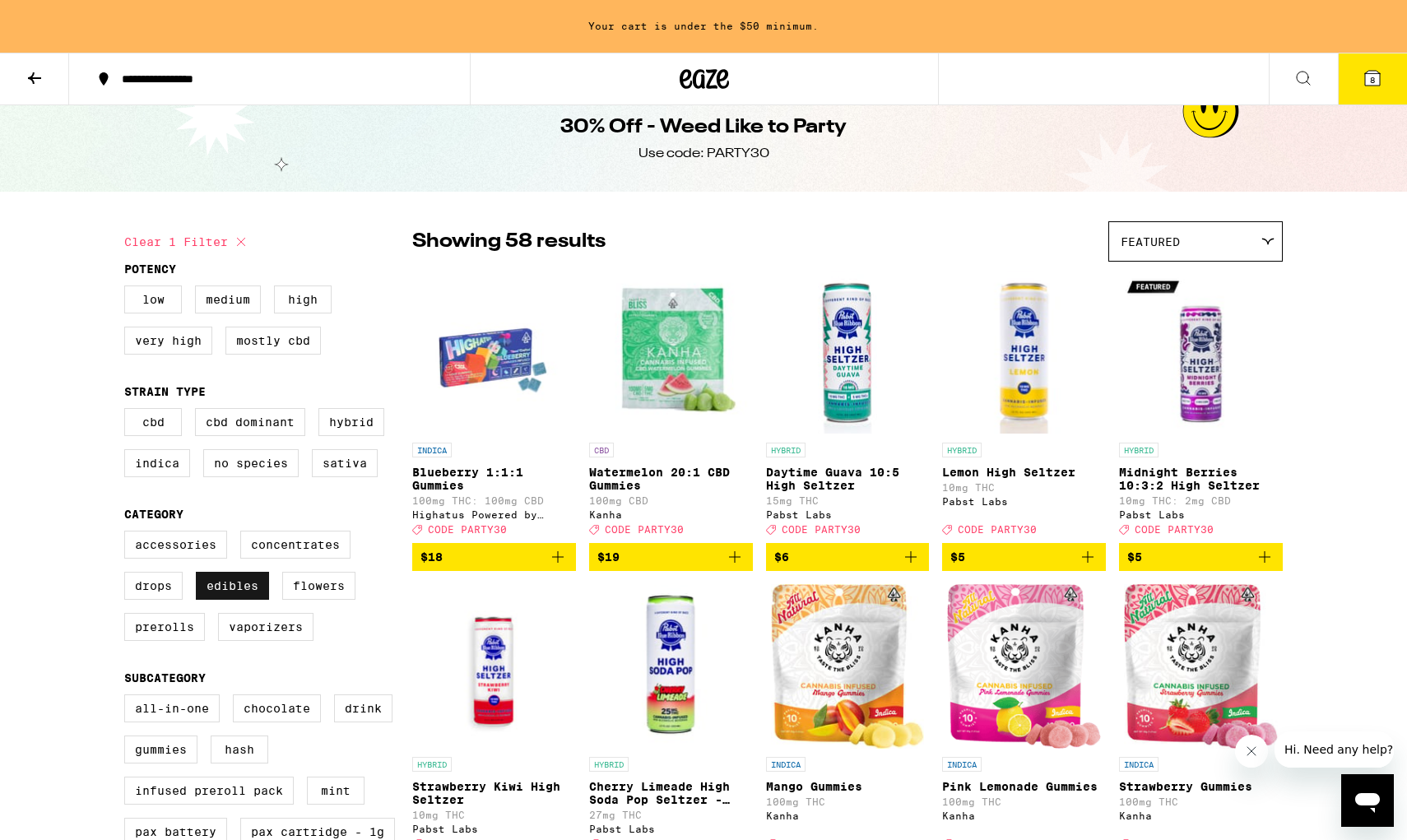
click at [236, 599] on label "Edibles" at bounding box center [232, 586] width 73 height 28
click at [128, 533] on input "Edibles" at bounding box center [128, 533] width 1 height 1
checkbox input "false"
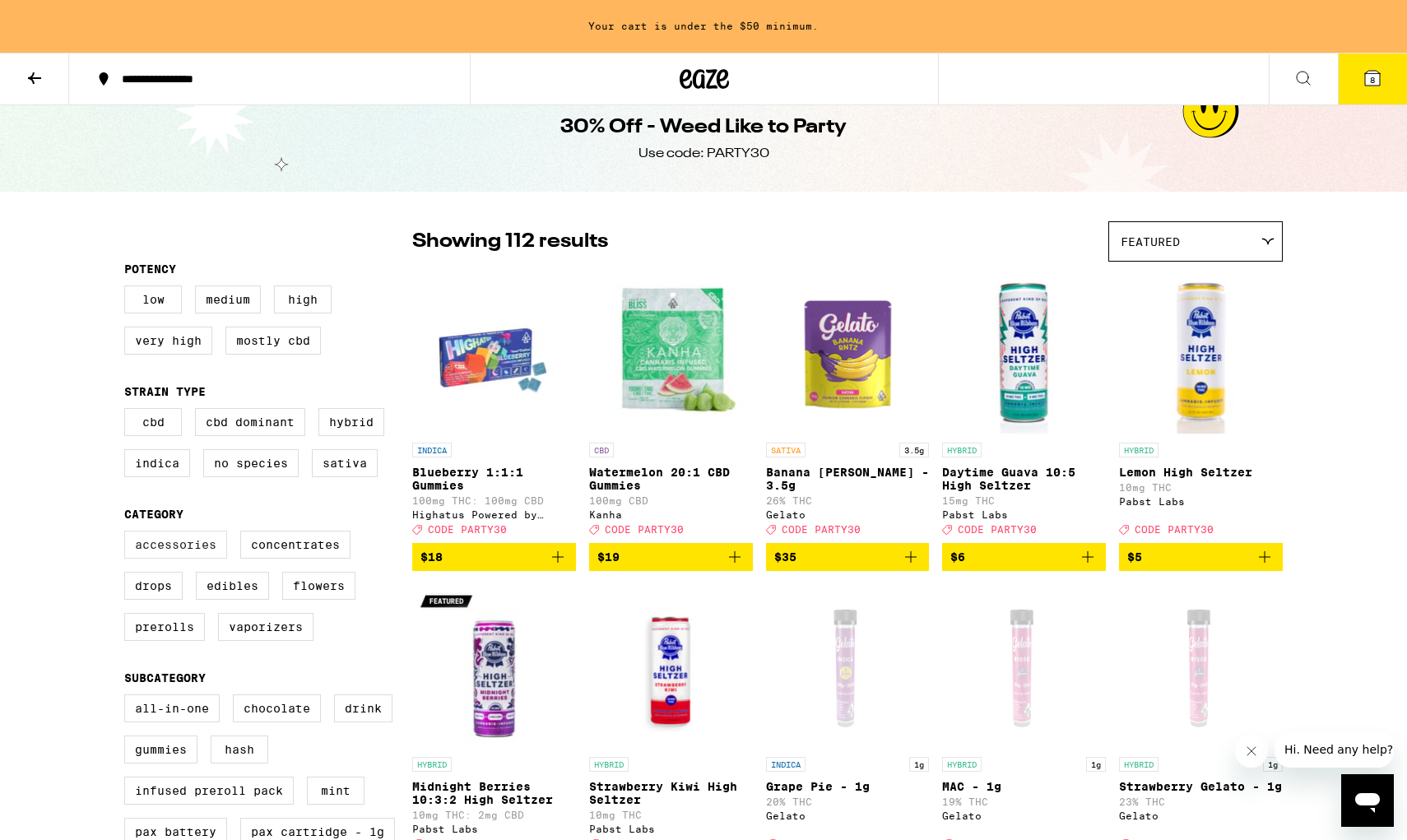
click at [184, 558] on label "Accessories" at bounding box center [175, 545] width 103 height 28
click at [128, 533] on input "Accessories" at bounding box center [128, 533] width 1 height 1
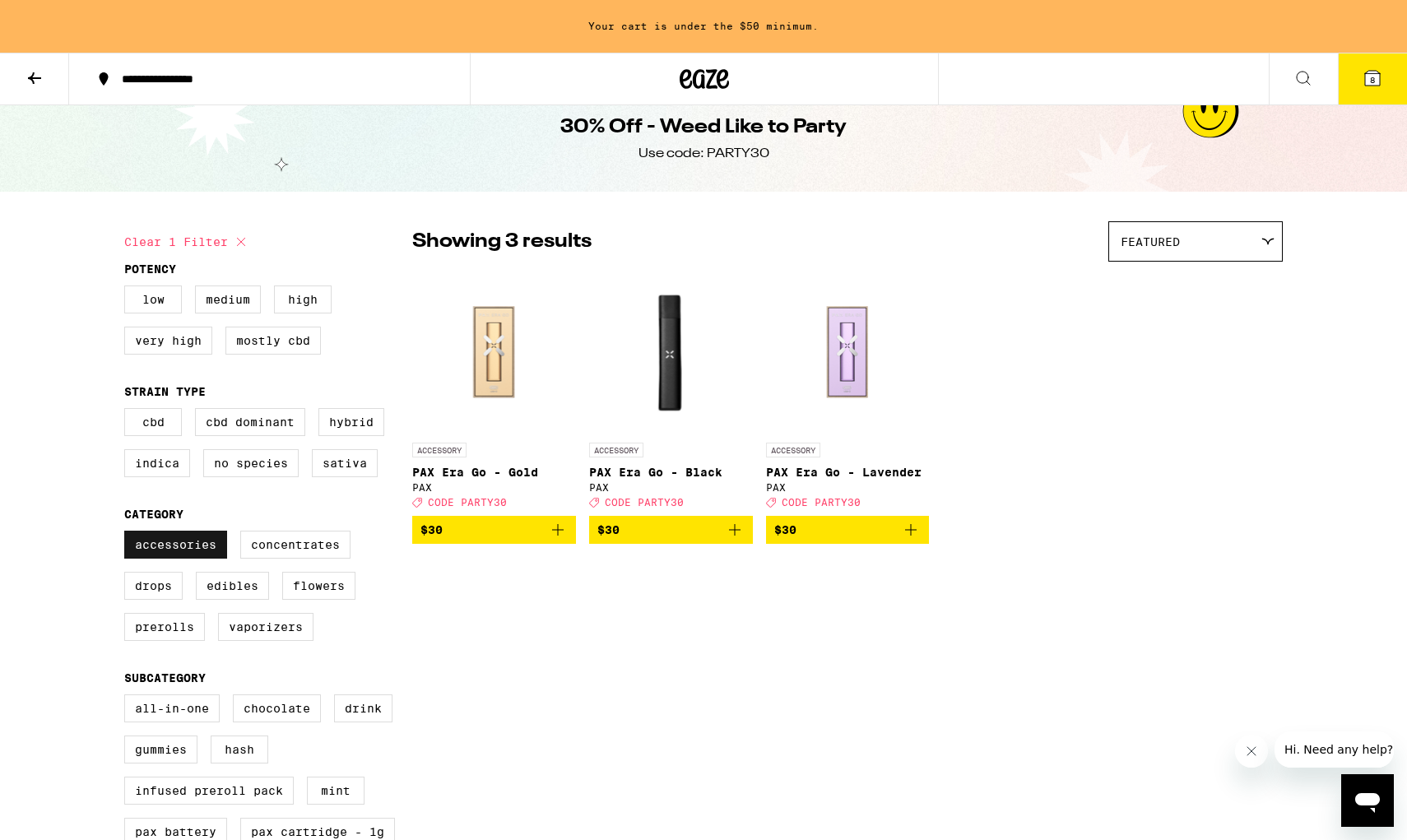
click at [184, 558] on label "Accessories" at bounding box center [175, 545] width 103 height 28
click at [128, 533] on input "Accessories" at bounding box center [128, 533] width 1 height 1
checkbox input "false"
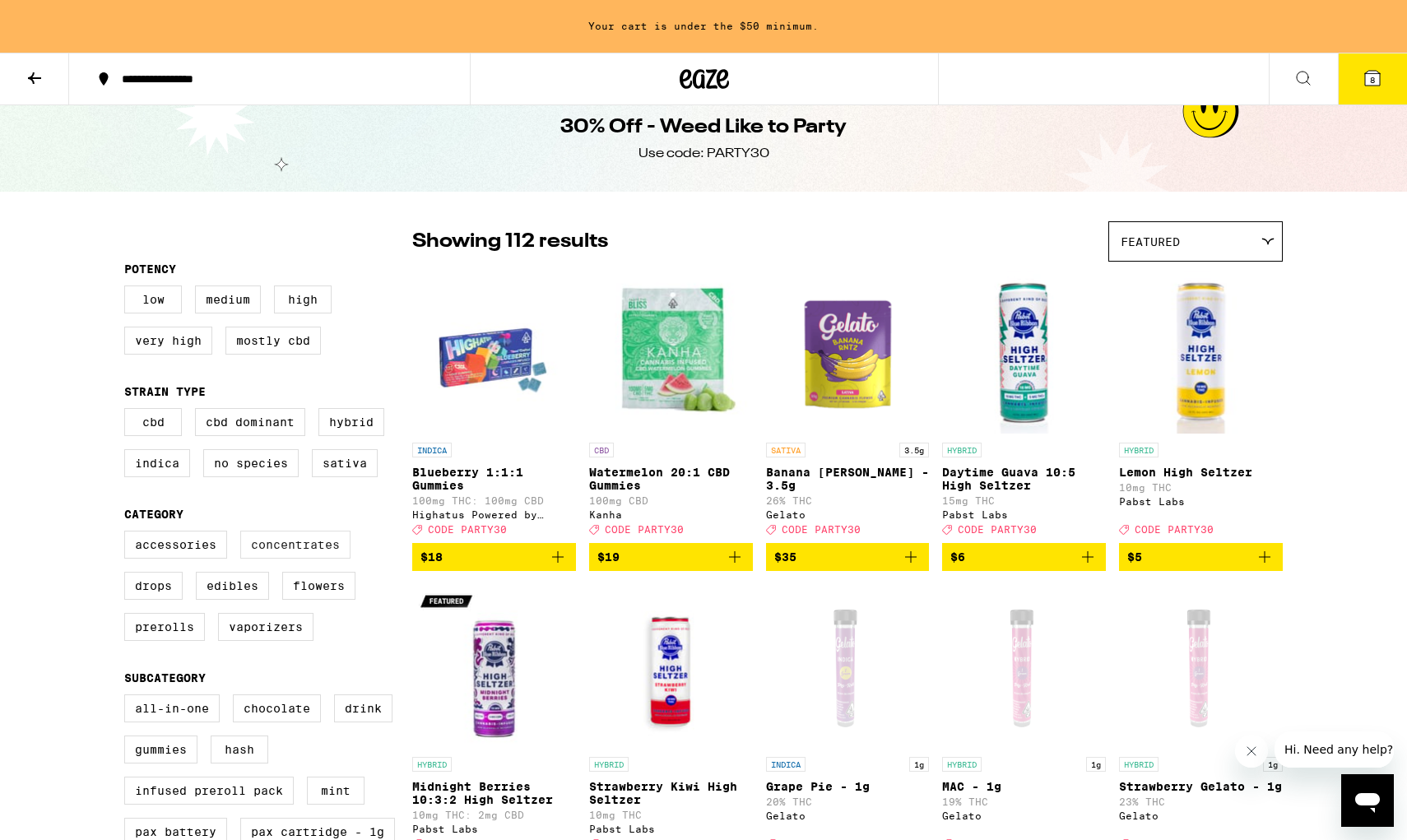
click at [292, 547] on label "Concentrates" at bounding box center [295, 545] width 110 height 28
click at [128, 533] on input "Concentrates" at bounding box center [128, 533] width 1 height 1
checkbox input "true"
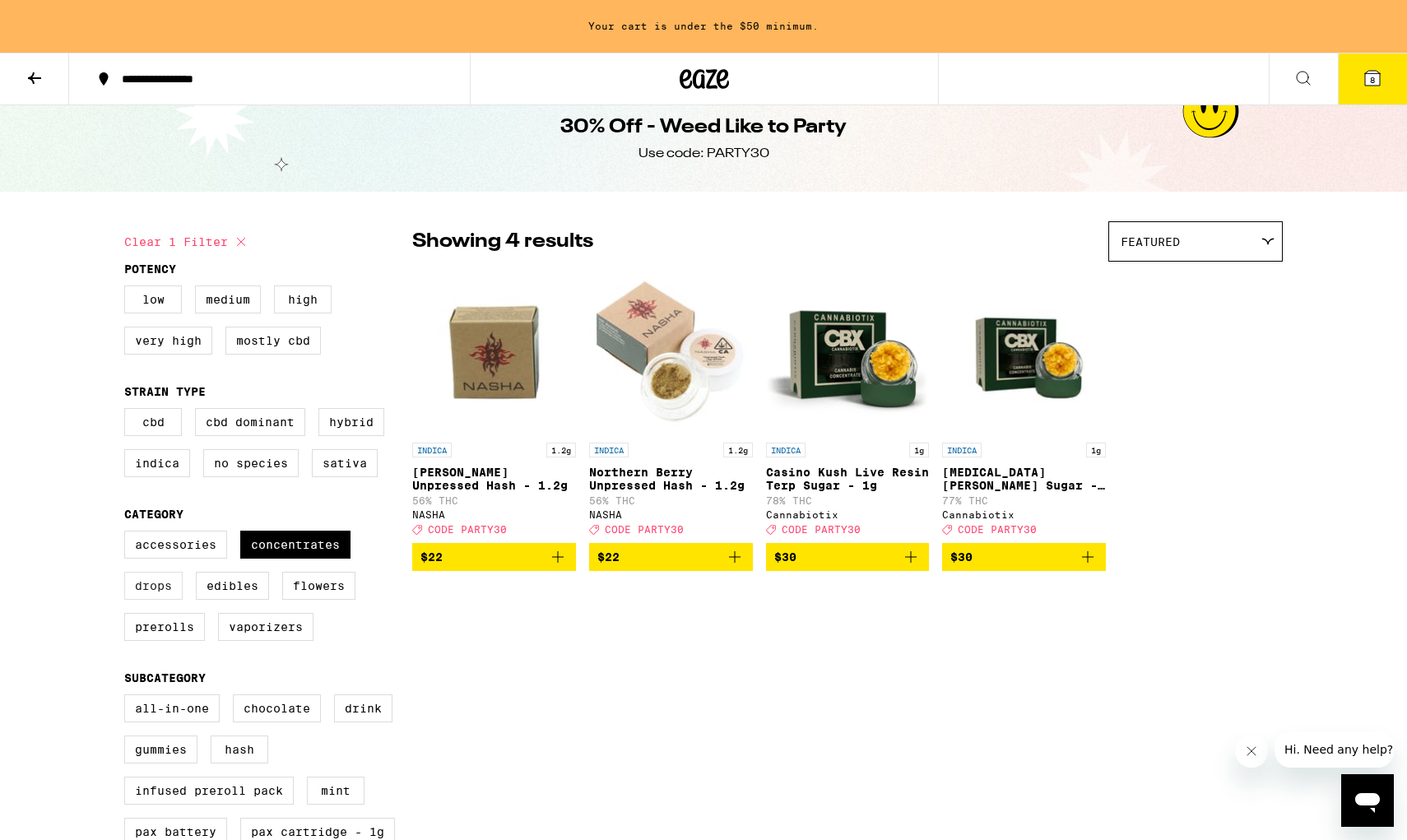
click at [165, 596] on label "Drops" at bounding box center [153, 586] width 58 height 28
click at [128, 533] on input "Drops" at bounding box center [128, 533] width 1 height 1
checkbox input "true"
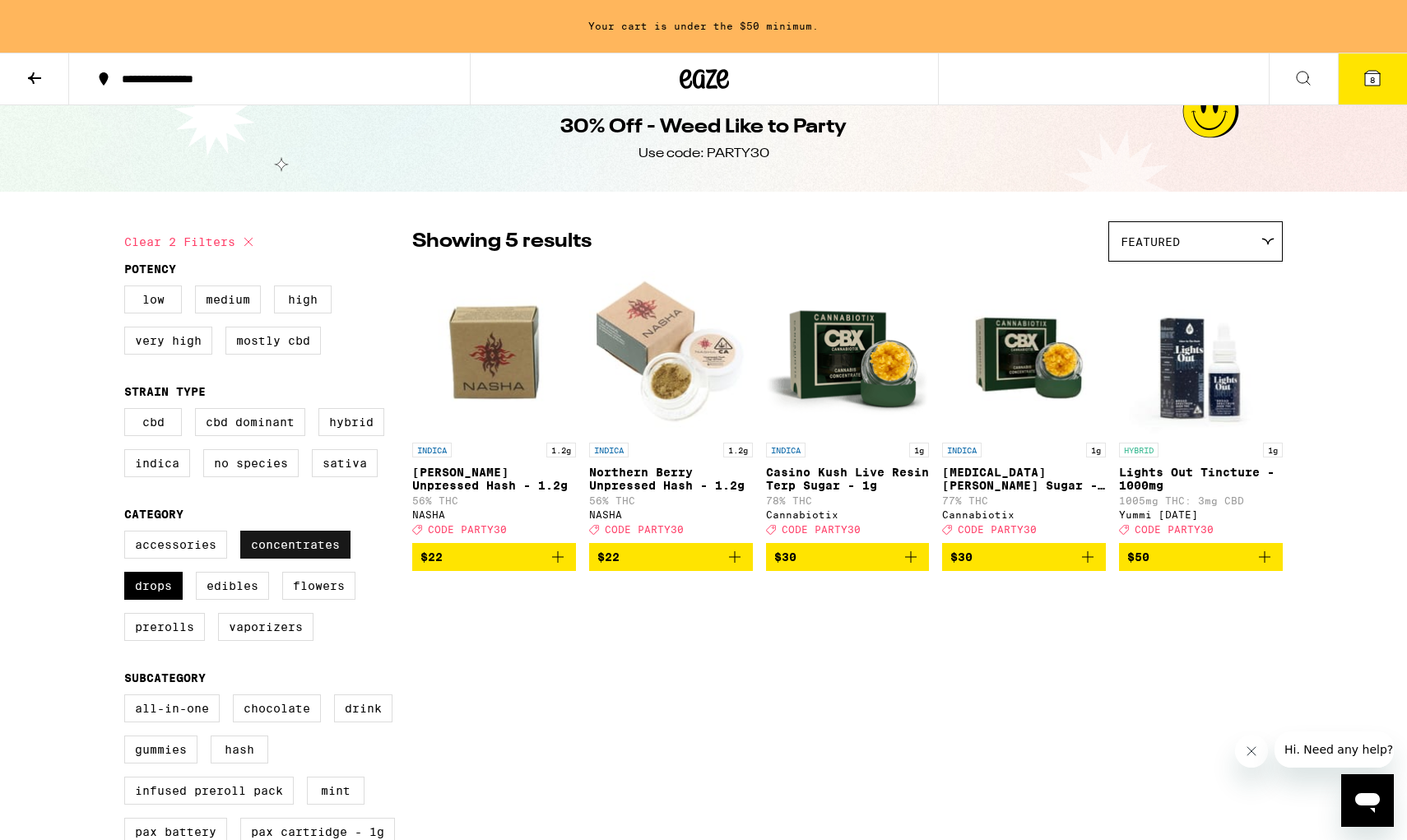
click at [279, 558] on label "Concentrates" at bounding box center [295, 545] width 110 height 28
click at [128, 533] on input "Concentrates" at bounding box center [128, 533] width 1 height 1
checkbox input "false"
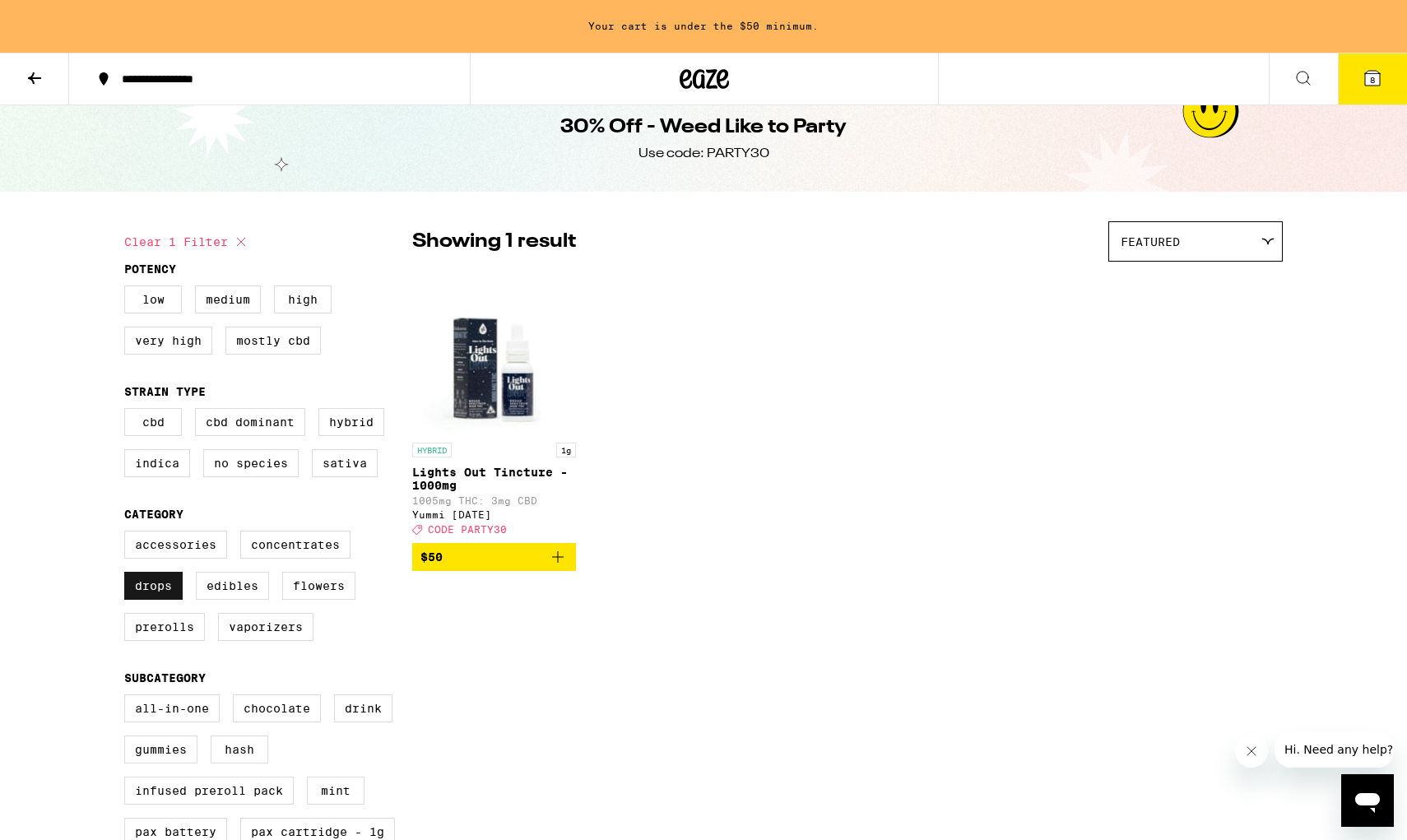
click at [164, 588] on label "Drops" at bounding box center [153, 586] width 58 height 28
click at [128, 533] on input "Drops" at bounding box center [128, 533] width 1 height 1
checkbox input "false"
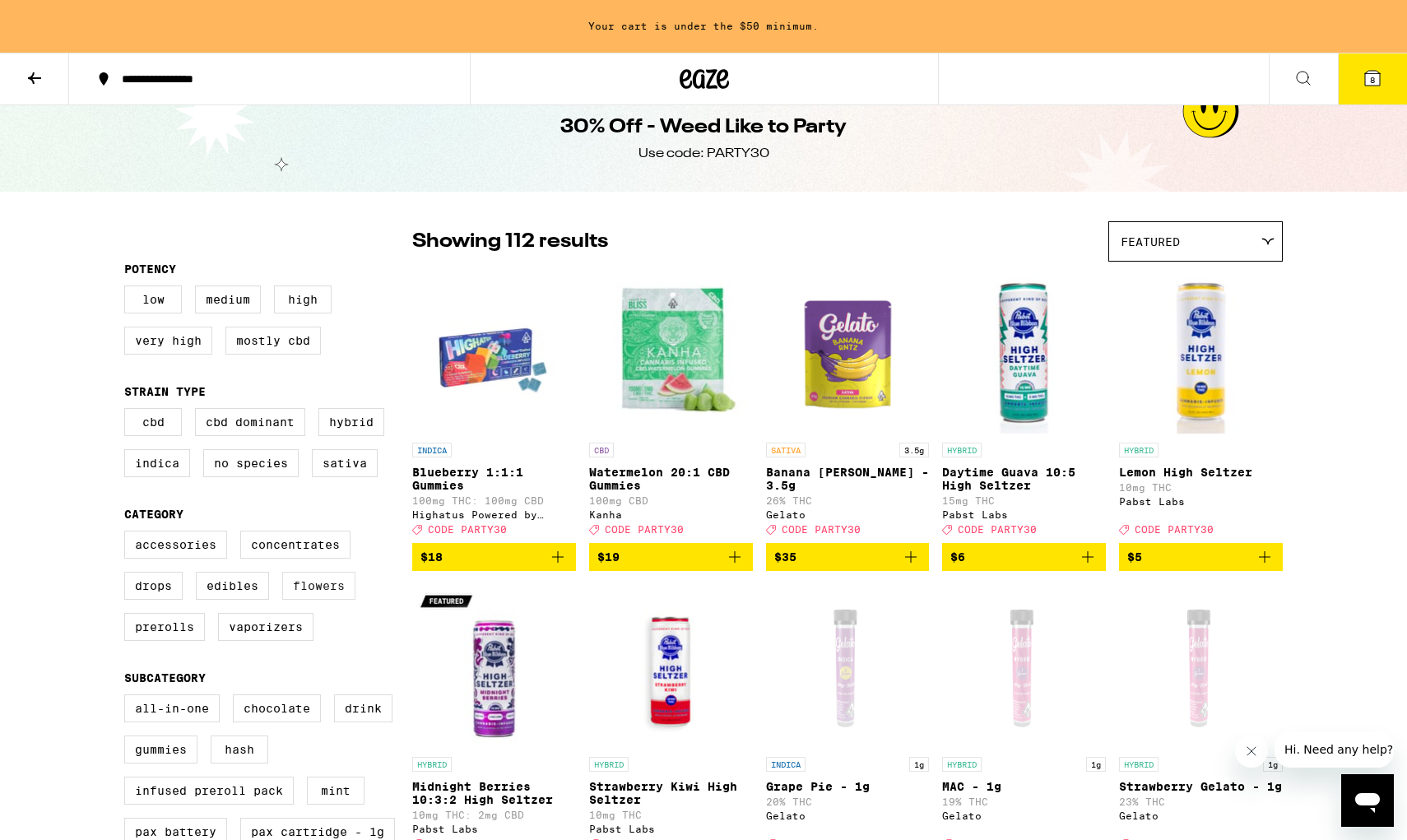
click at [329, 599] on label "Flowers" at bounding box center [319, 586] width 73 height 28
click at [128, 533] on input "Flowers" at bounding box center [128, 533] width 1 height 1
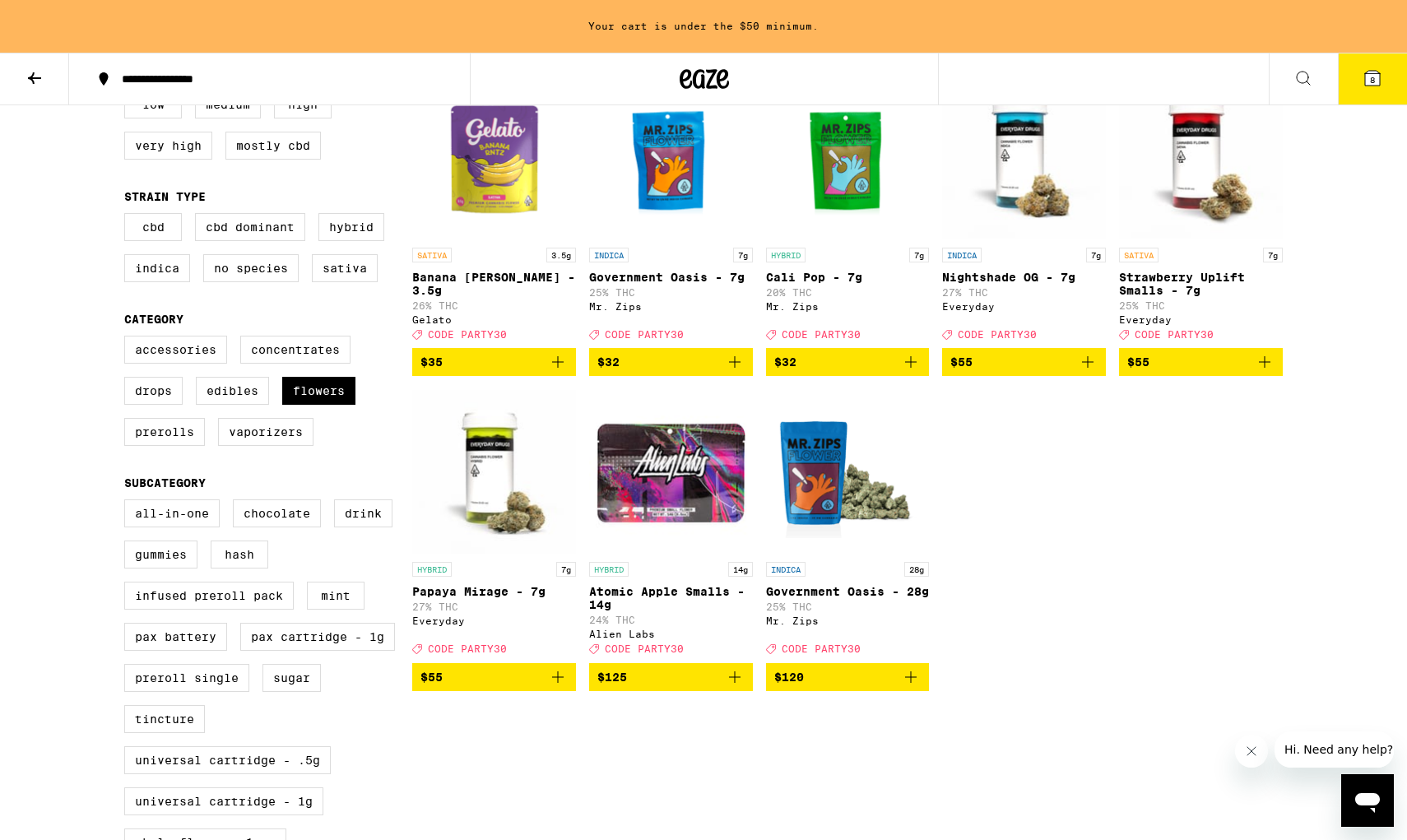
scroll to position [217, 0]
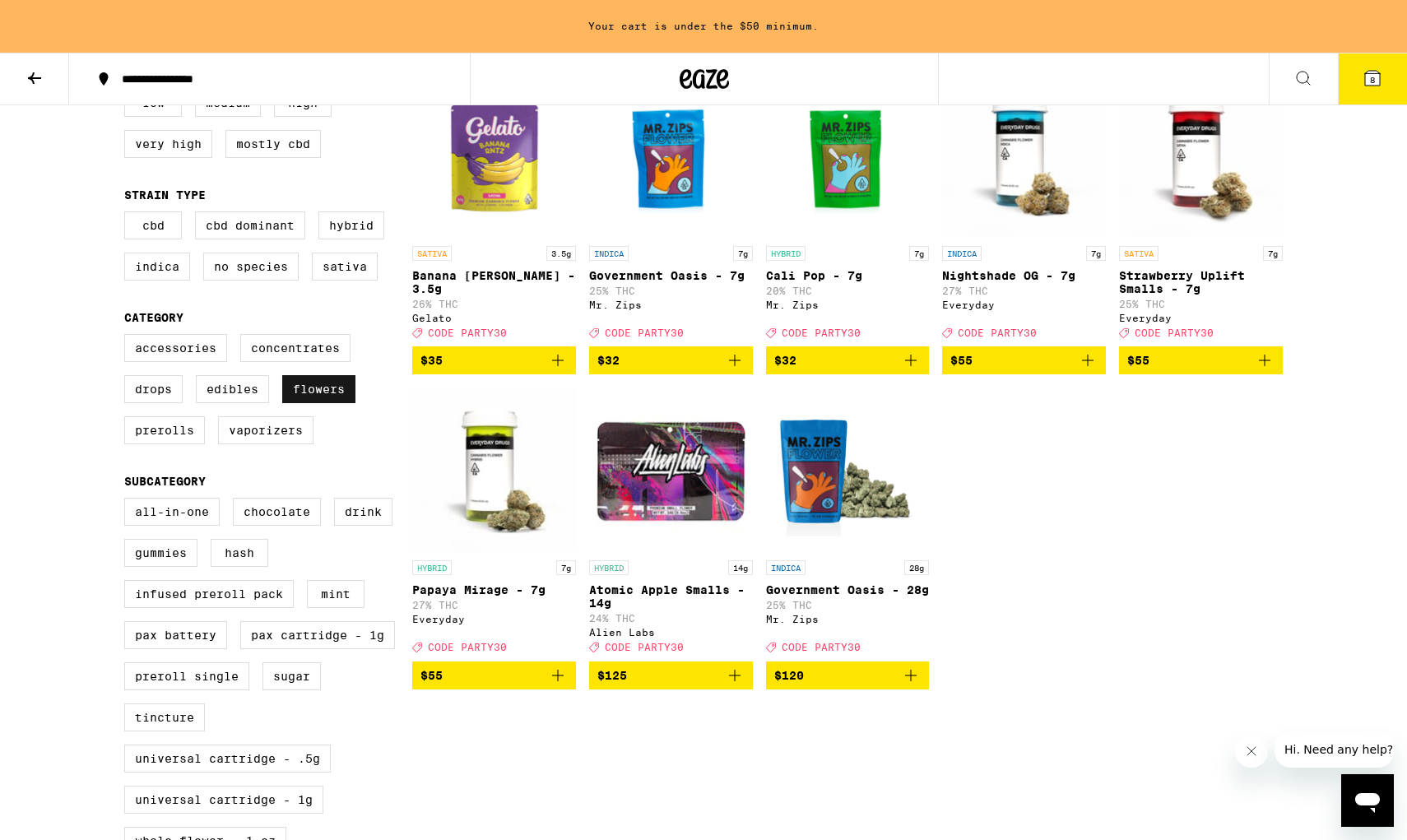
click at [317, 403] on label "Flowers" at bounding box center [319, 389] width 73 height 28
click at [128, 337] on input "Flowers" at bounding box center [128, 337] width 1 height 1
checkbox input "false"
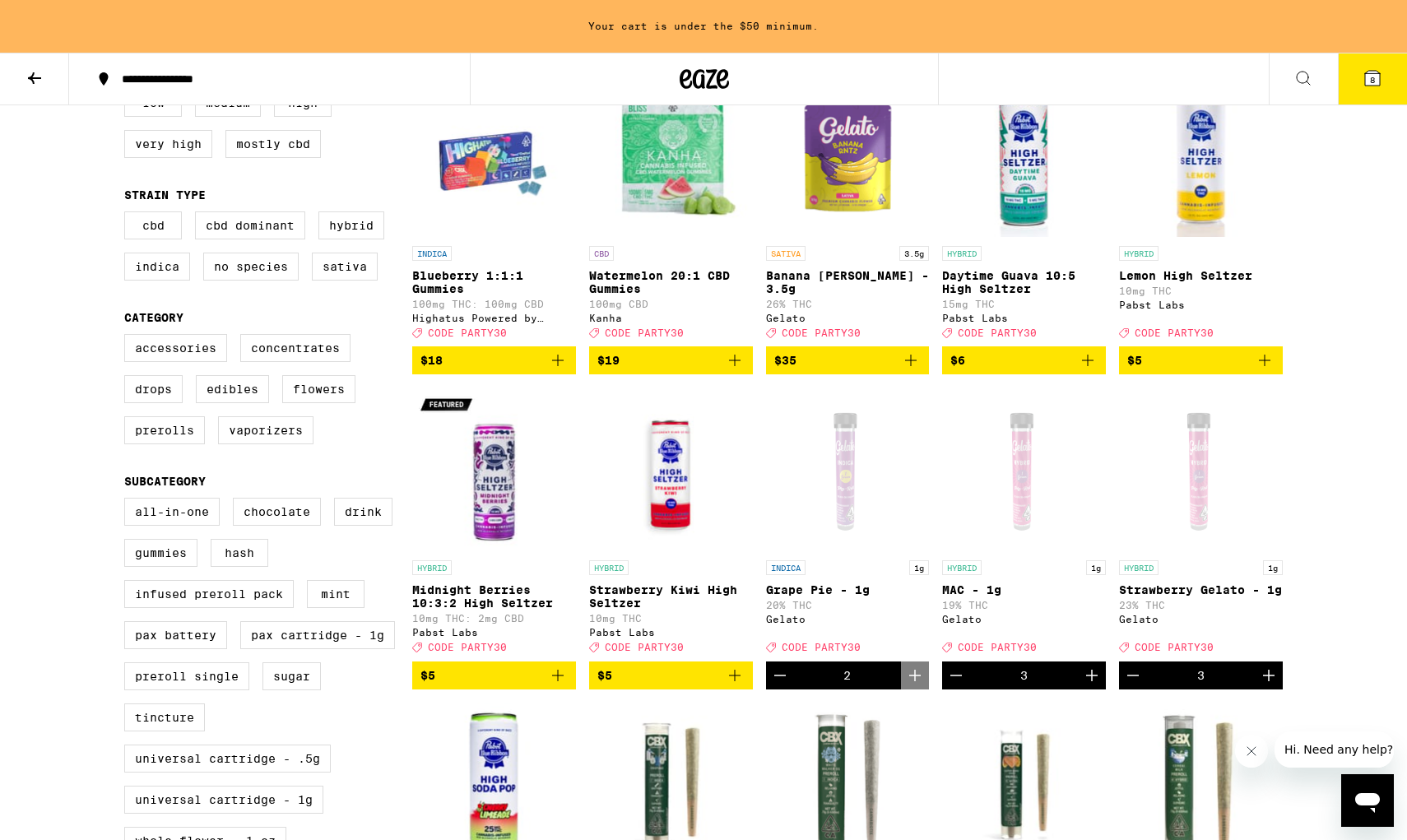
click at [160, 457] on div "Accessories Concentrates Drops Edibles Flowers Prerolls Vaporizers" at bounding box center [268, 395] width 288 height 123
click at [158, 444] on label "Prerolls" at bounding box center [165, 430] width 81 height 28
click at [128, 337] on input "Prerolls" at bounding box center [128, 337] width 1 height 1
checkbox input "true"
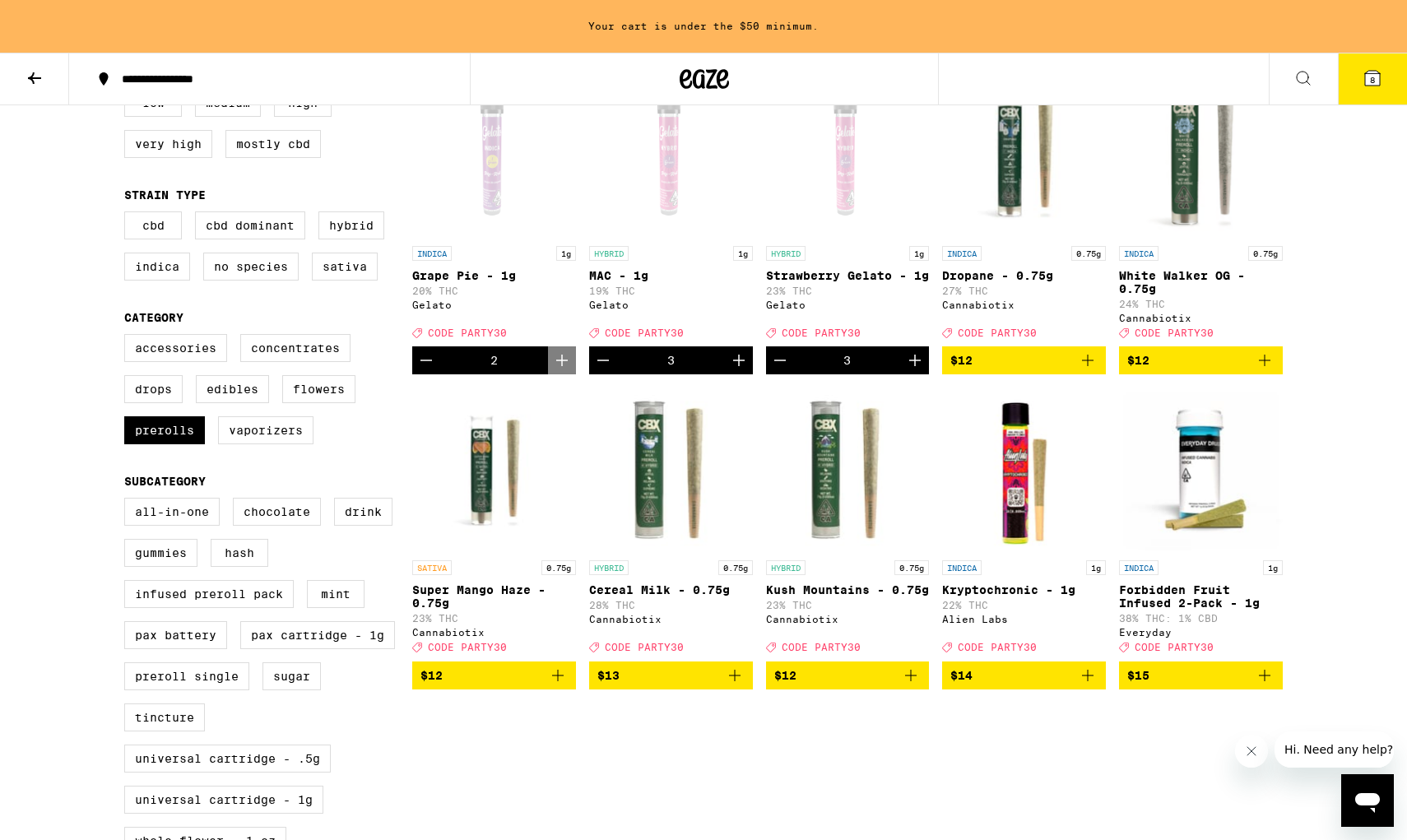
click at [731, 370] on icon "Increment" at bounding box center [739, 359] width 20 height 20
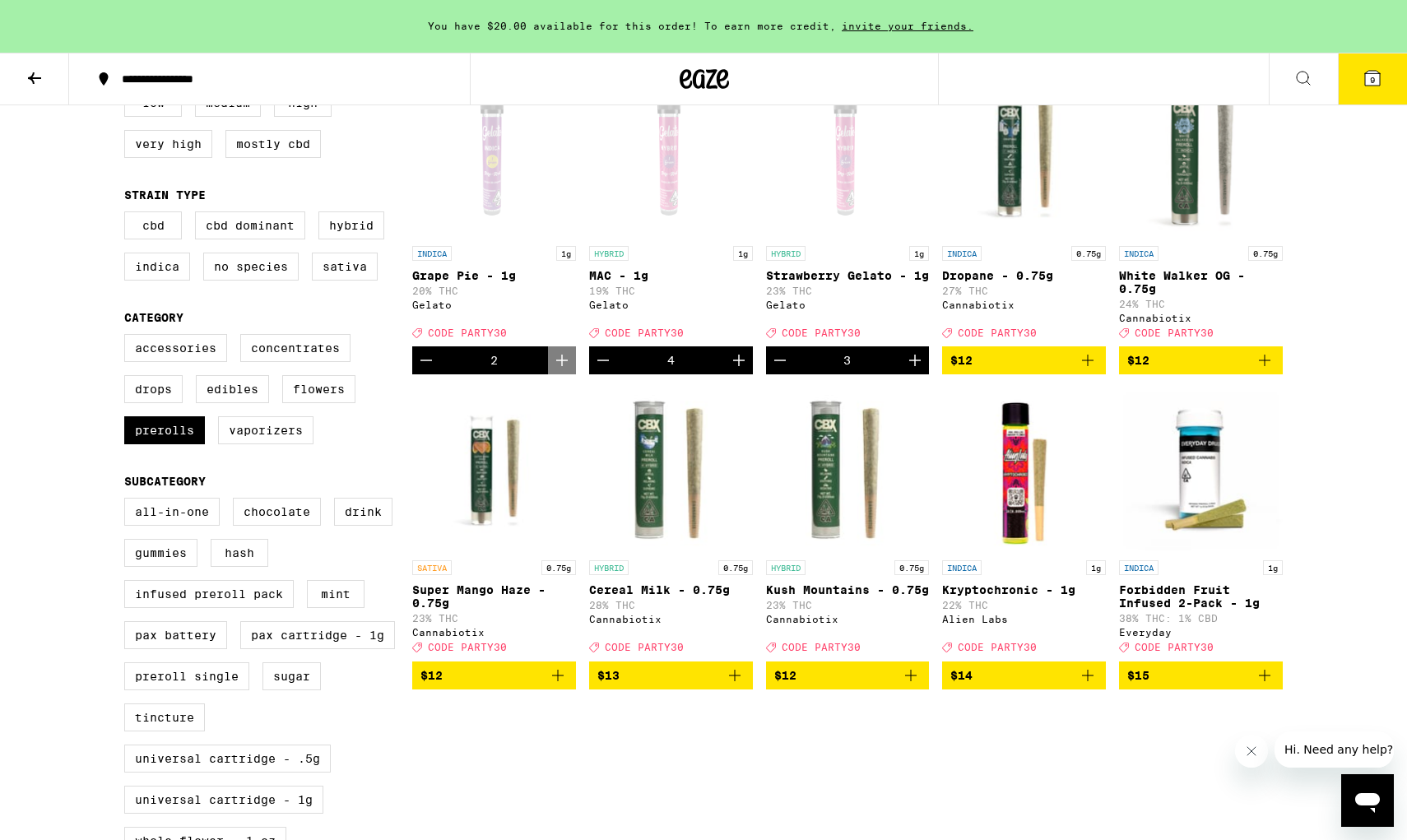
click at [1072, 84] on span "9" at bounding box center [1372, 80] width 5 height 9
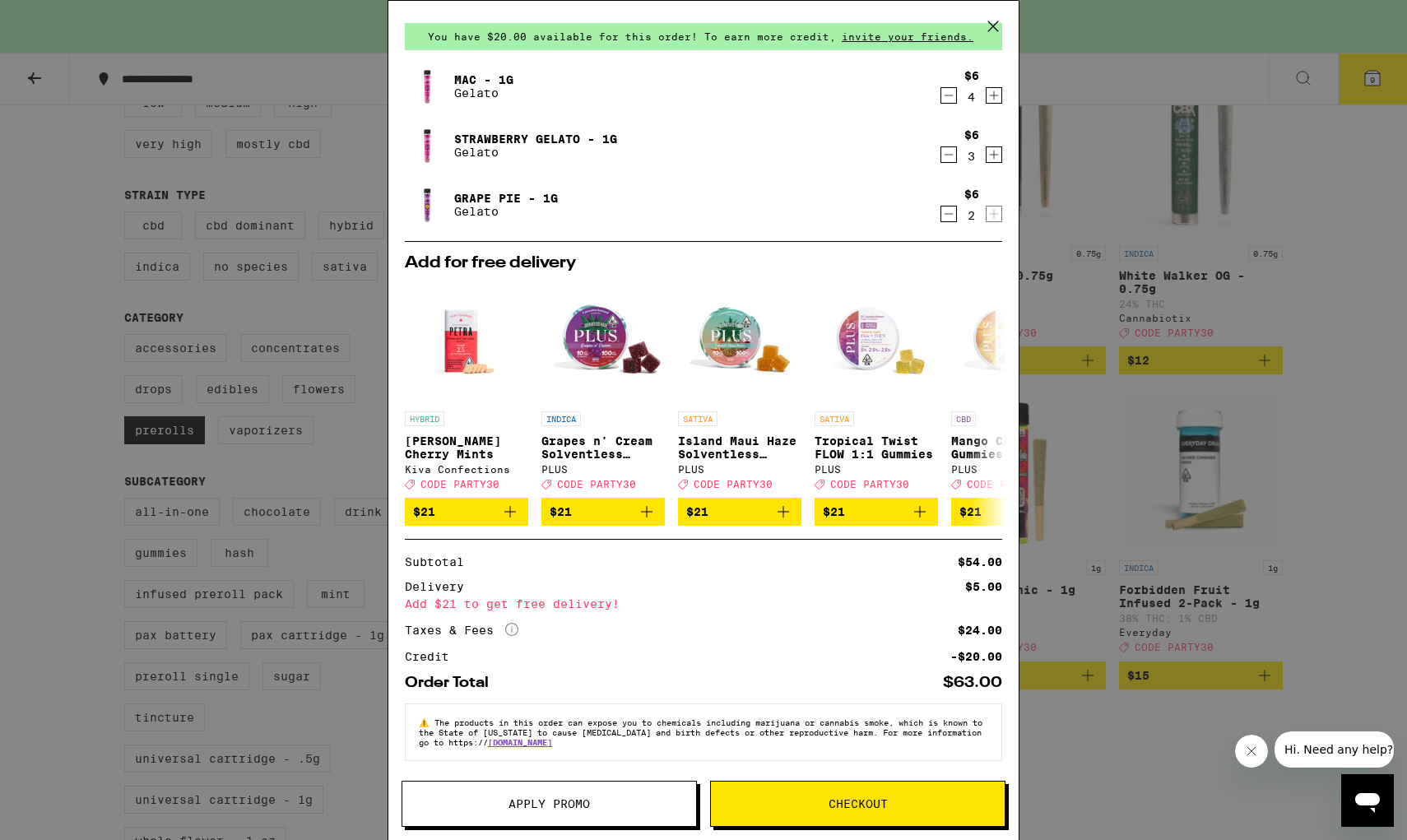
scroll to position [48, 0]
click at [540, 789] on span "Apply Promo" at bounding box center [549, 803] width 82 height 11
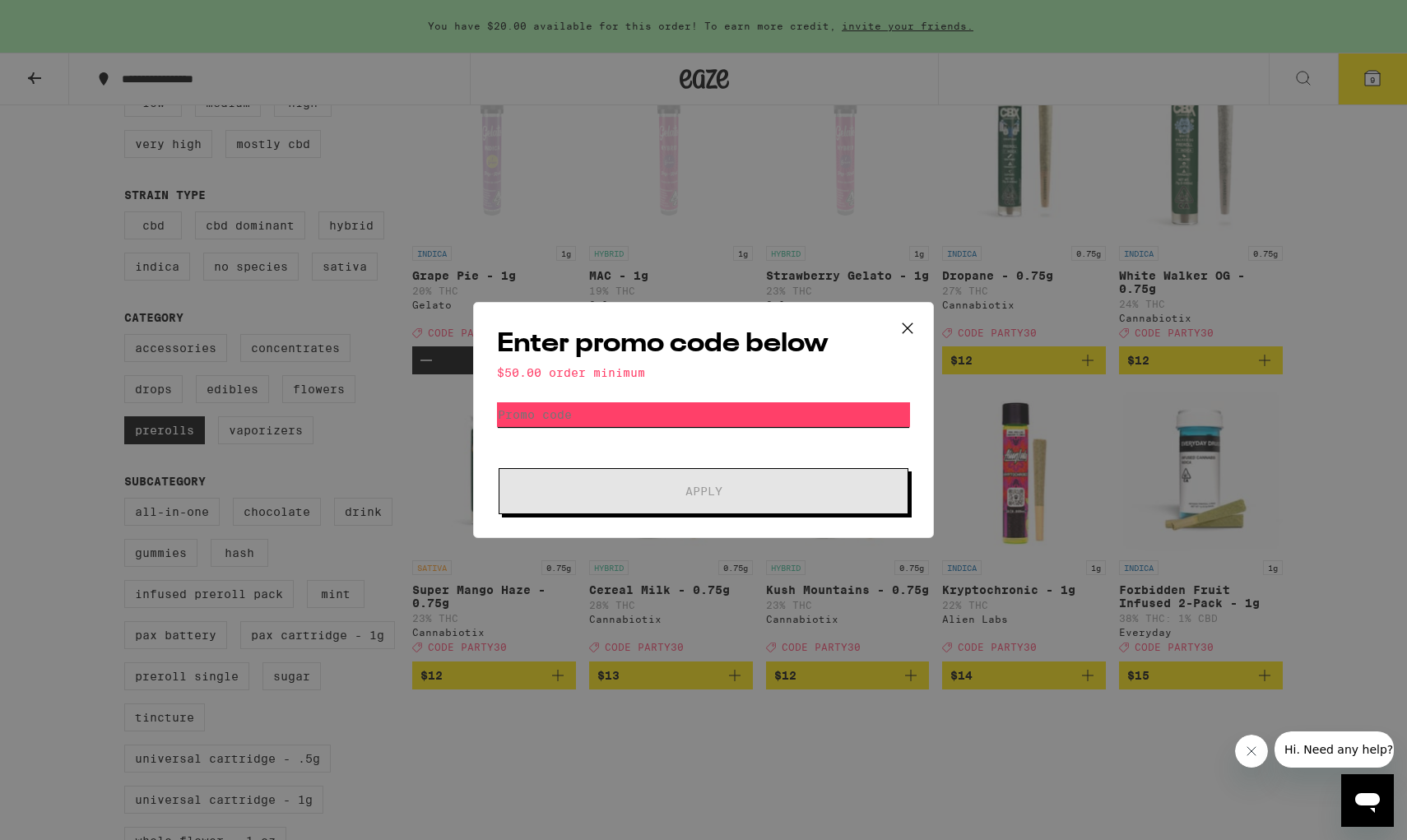
click at [748, 421] on input "Promo Code" at bounding box center [703, 415] width 413 height 24
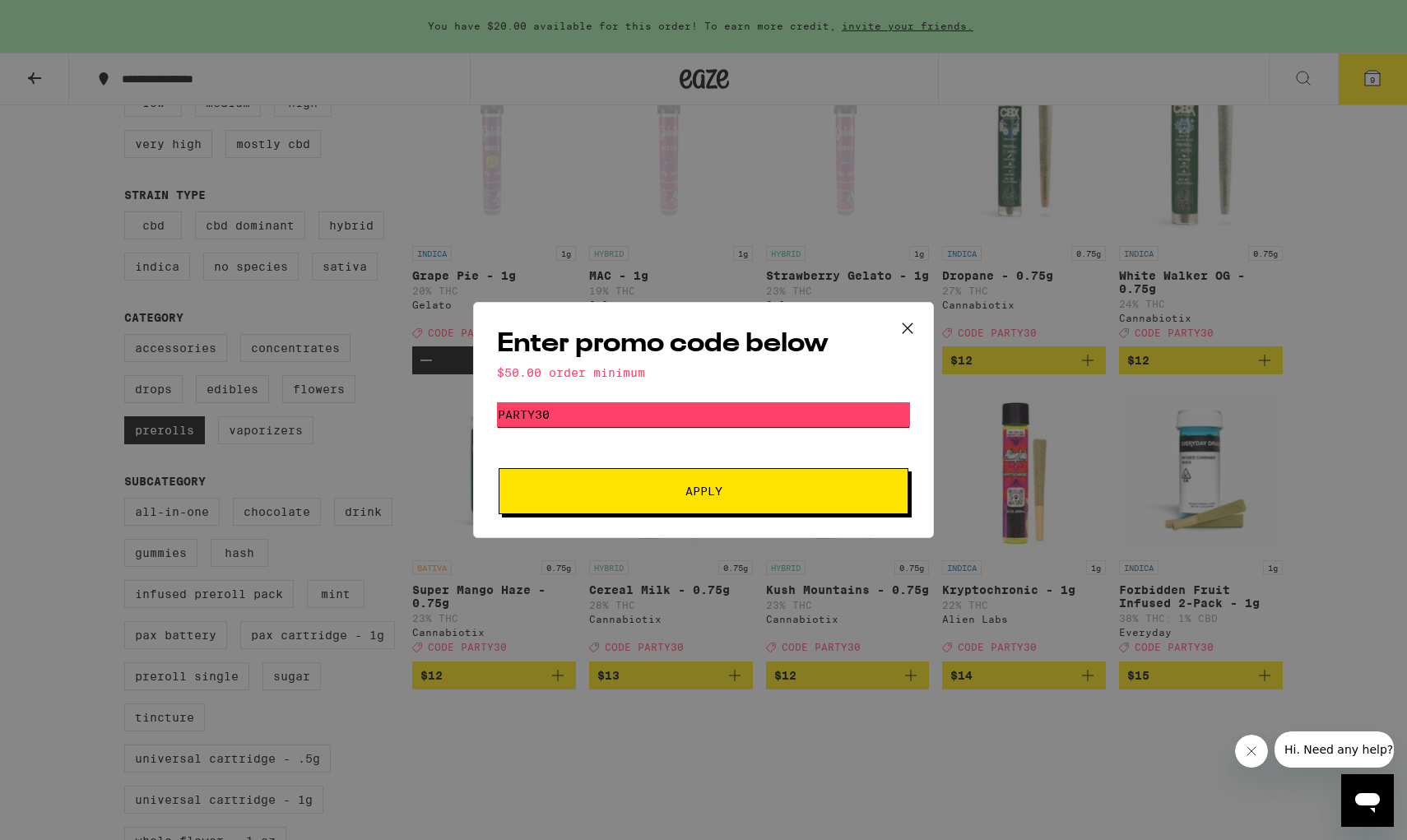
type input "PARTY30"
click at [704, 492] on button "Apply" at bounding box center [703, 490] width 409 height 46
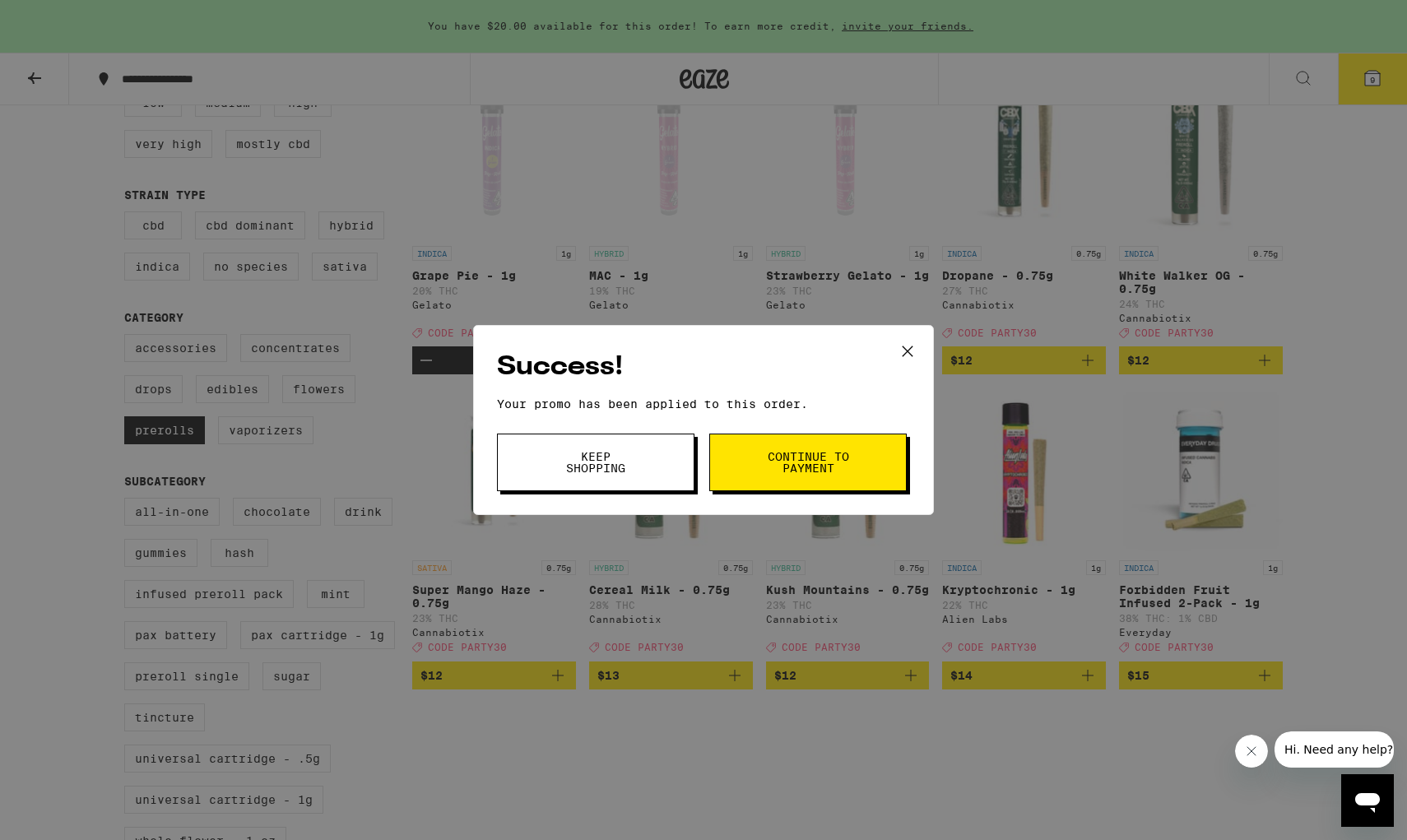
click at [914, 350] on icon at bounding box center [907, 351] width 24 height 24
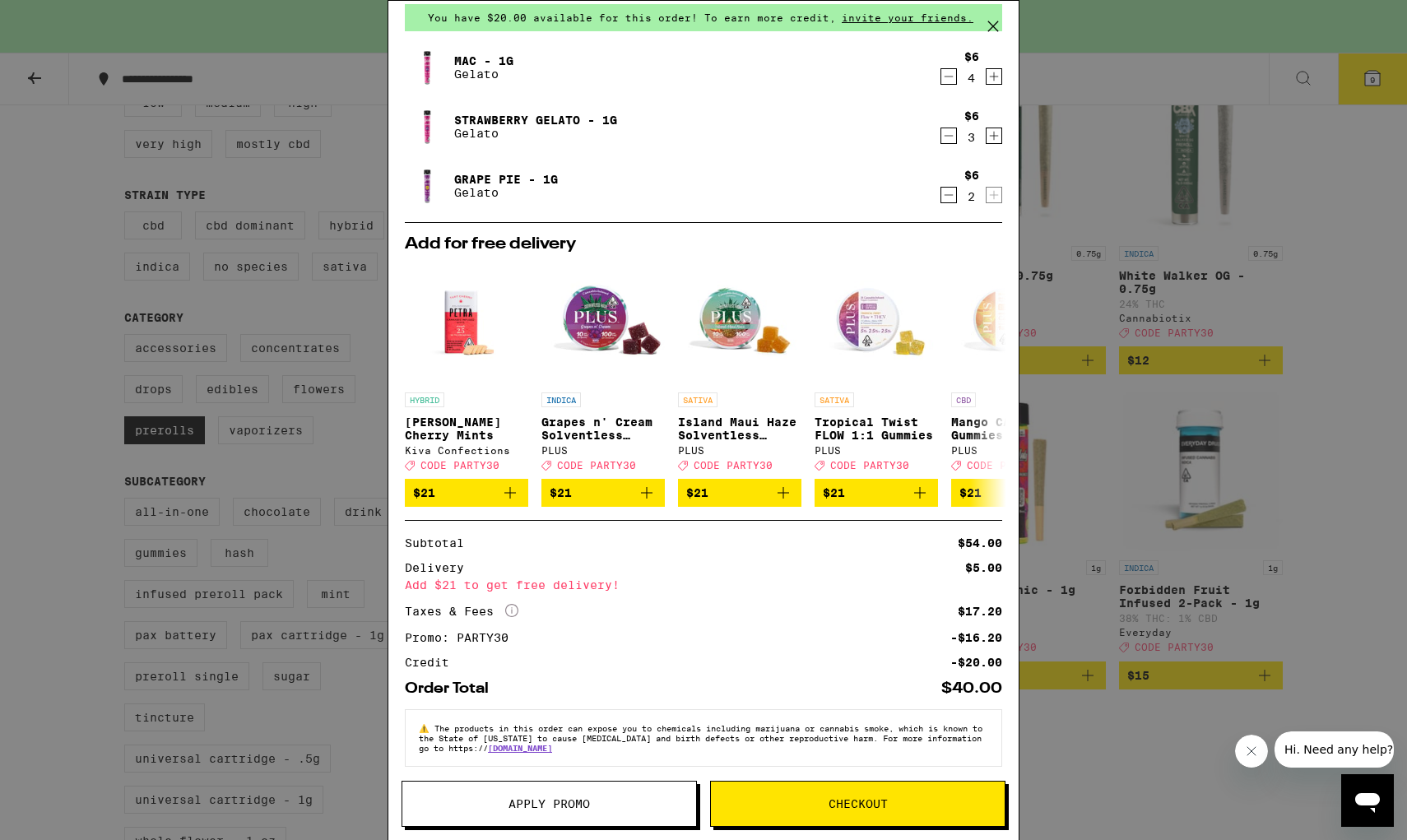
scroll to position [71, 0]
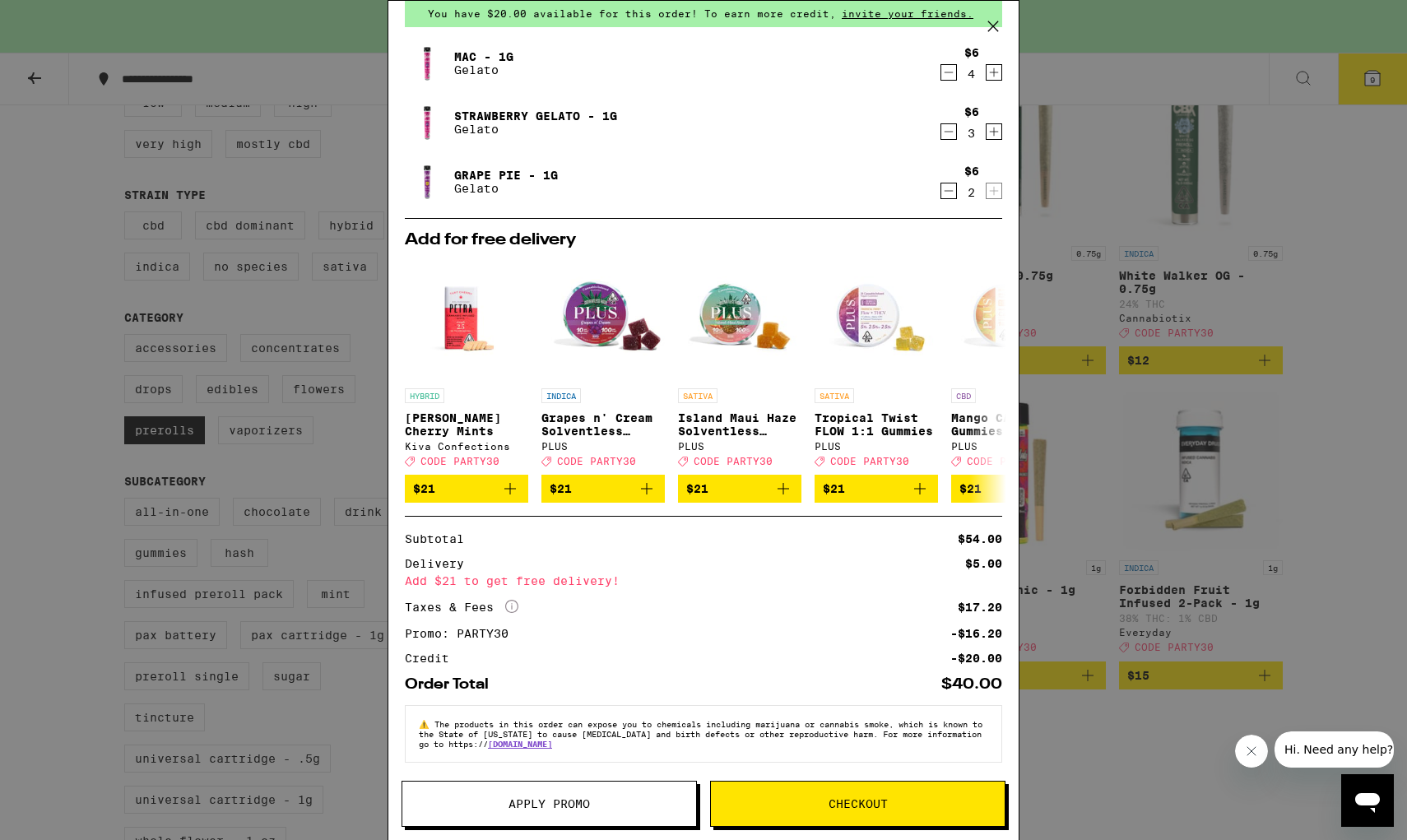
click at [818, 788] on button "Checkout" at bounding box center [858, 803] width 296 height 46
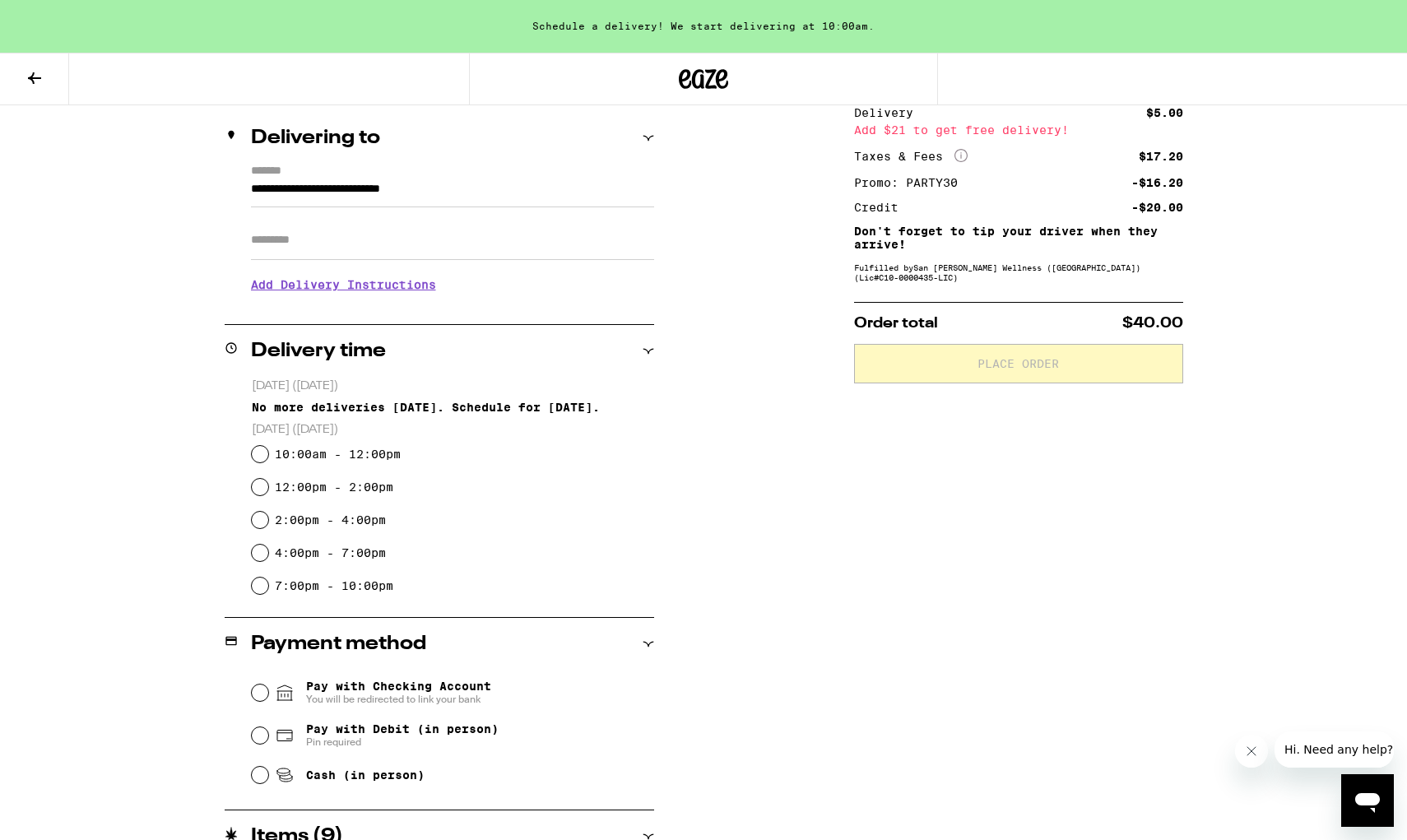
scroll to position [188, 0]
click at [262, 518] on input "2:00pm - 4:00pm" at bounding box center [260, 516] width 16 height 16
radio input "true"
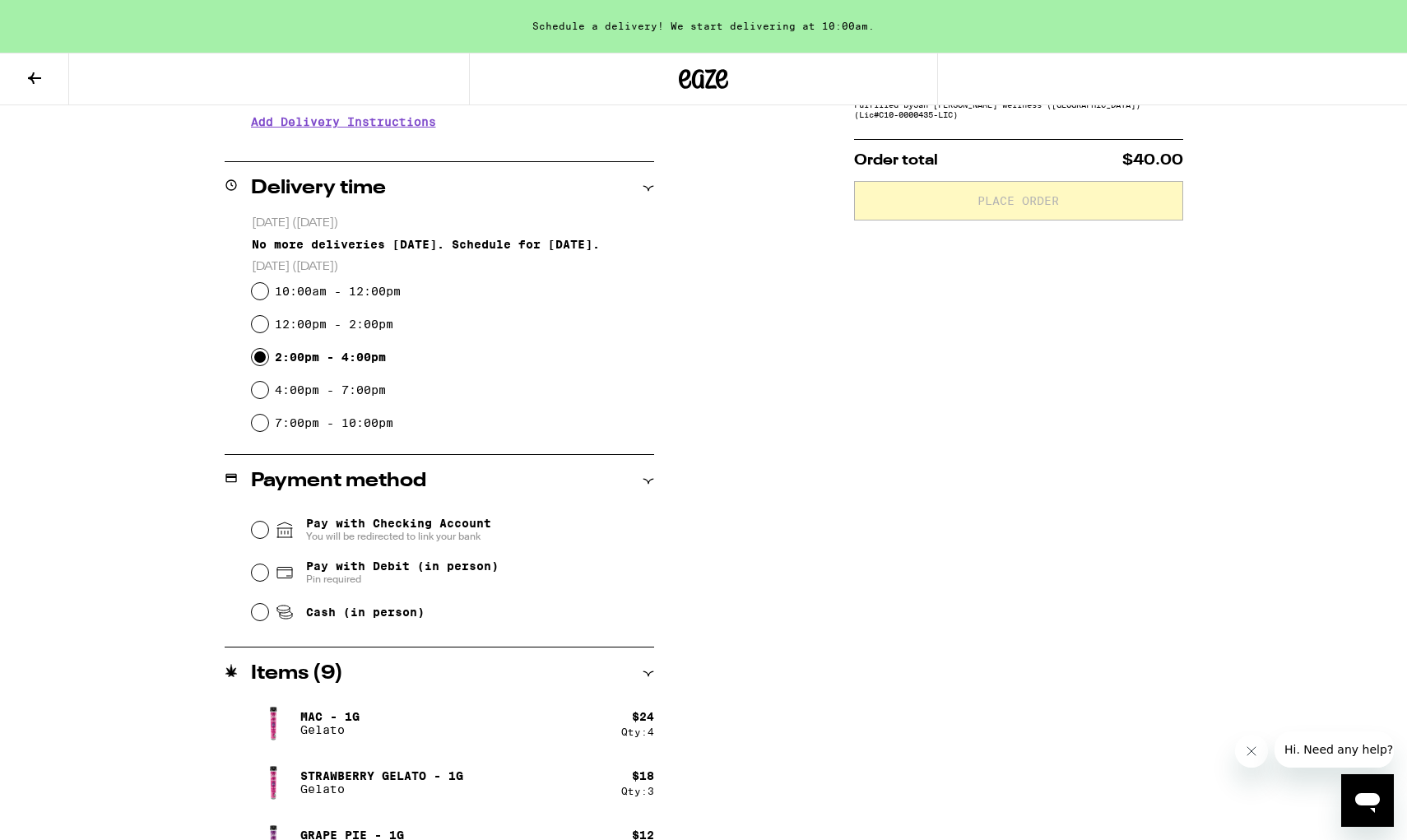
scroll to position [371, 0]
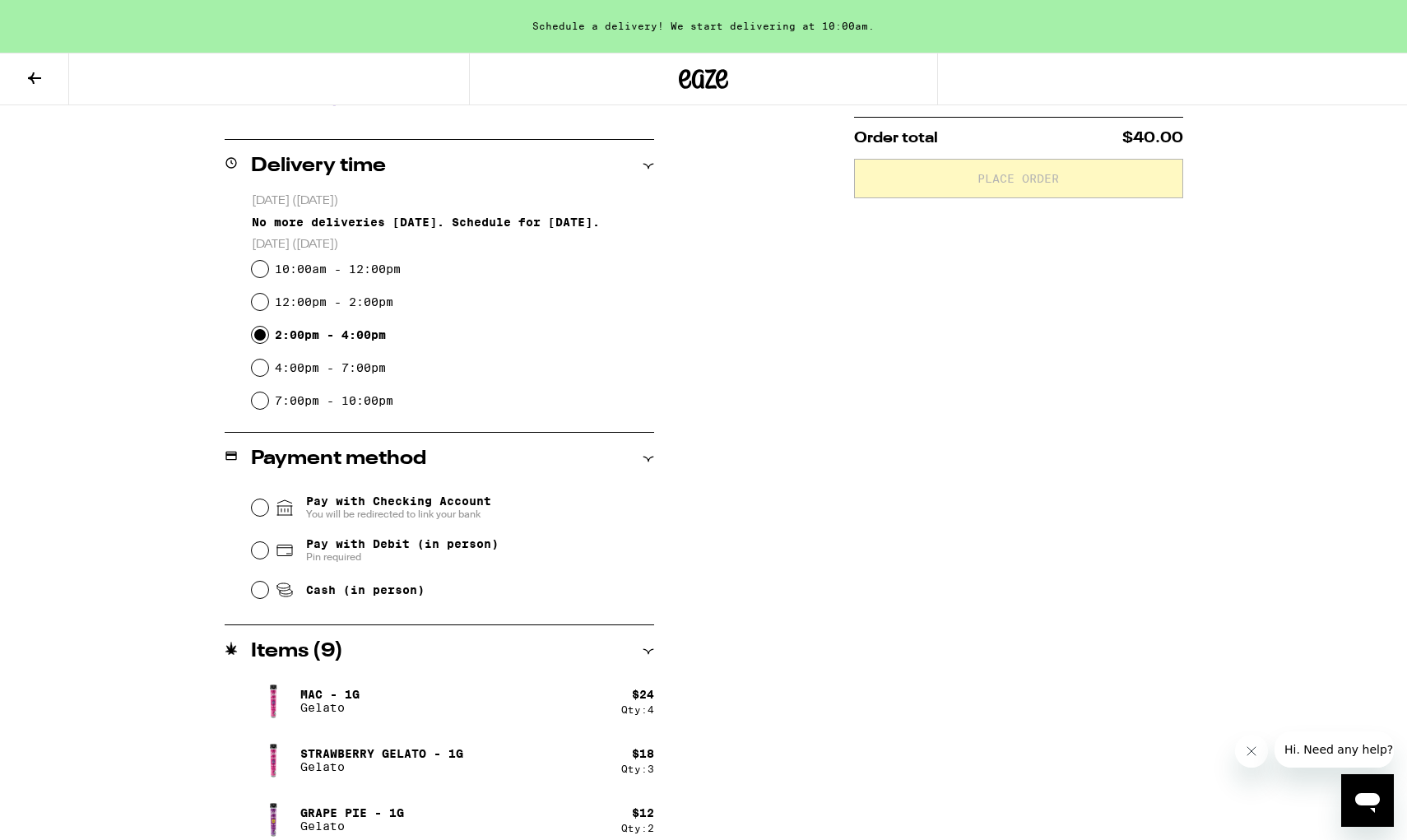
click at [263, 591] on input "Cash (in person)" at bounding box center [260, 589] width 16 height 16
radio input "true"
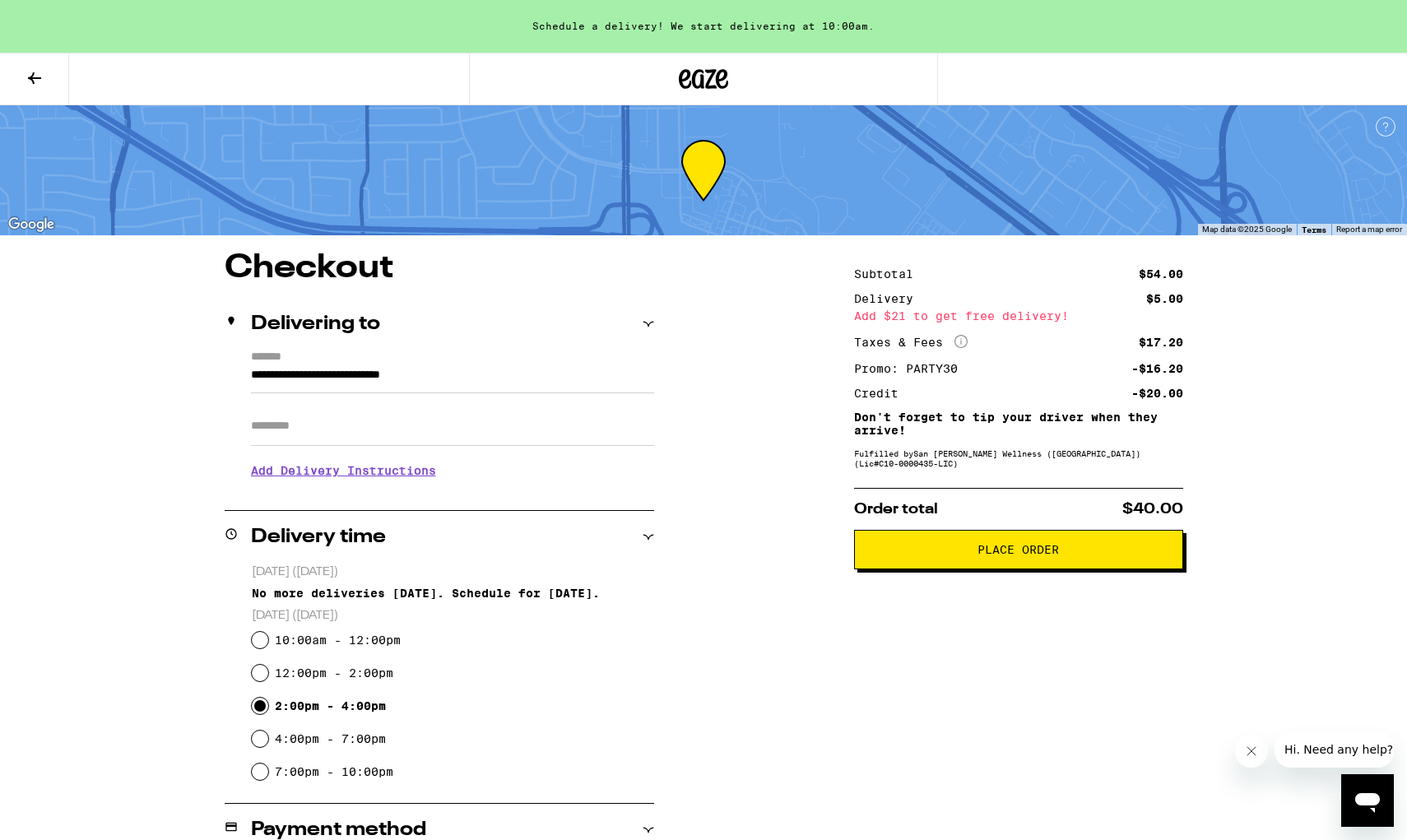
scroll to position [0, 0]
click at [380, 484] on h3 "Add Delivery Instructions" at bounding box center [453, 470] width 403 height 38
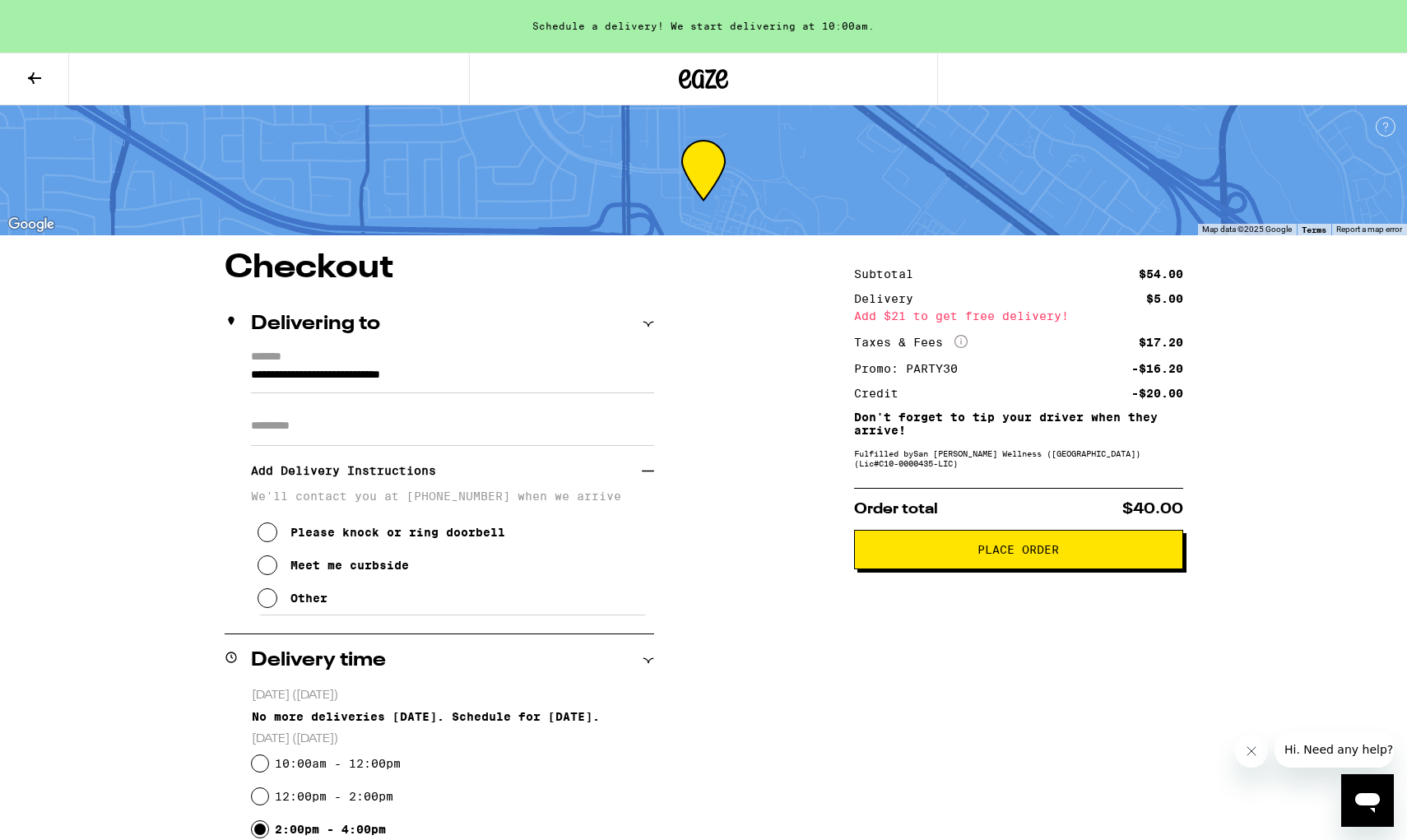
click at [273, 536] on icon at bounding box center [267, 531] width 20 height 20
click at [277, 603] on icon at bounding box center [267, 597] width 20 height 20
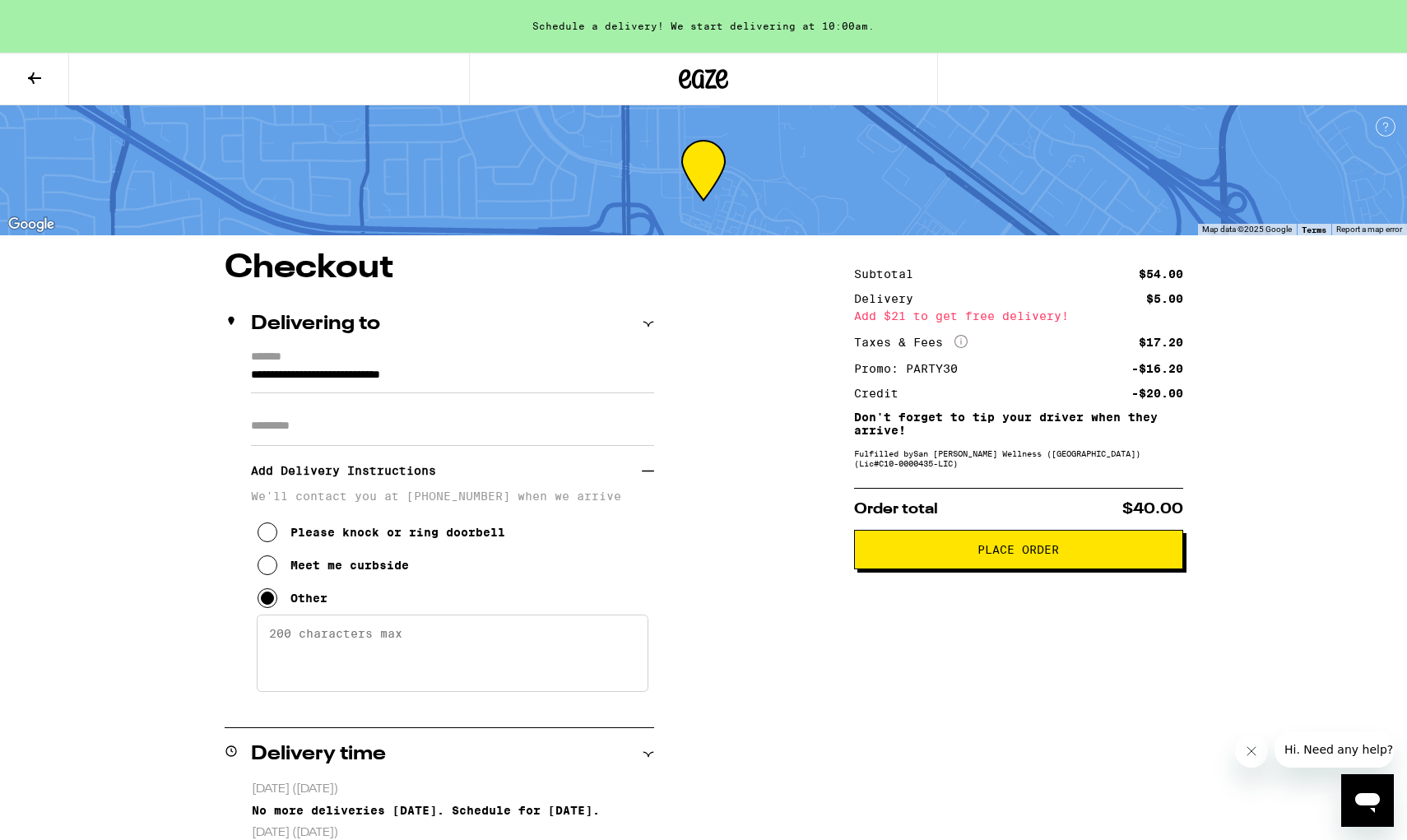
click at [324, 631] on textarea "Enter any other delivery instructions you want driver to know" at bounding box center [453, 653] width 392 height 77
type textarea "PARK BY THE GATE AND ILL COME OUT"
click at [780, 638] on div "**********" at bounding box center [703, 848] width 1185 height 1193
click at [966, 569] on button "Place Order" at bounding box center [1019, 549] width 329 height 40
